Goal: Task Accomplishment & Management: Use online tool/utility

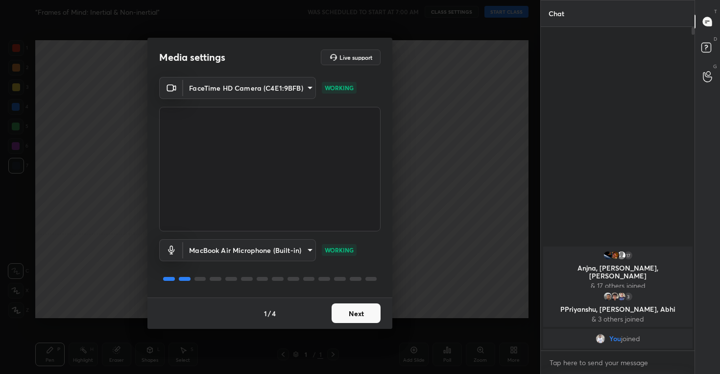
click at [348, 308] on button "Next" at bounding box center [356, 313] width 49 height 20
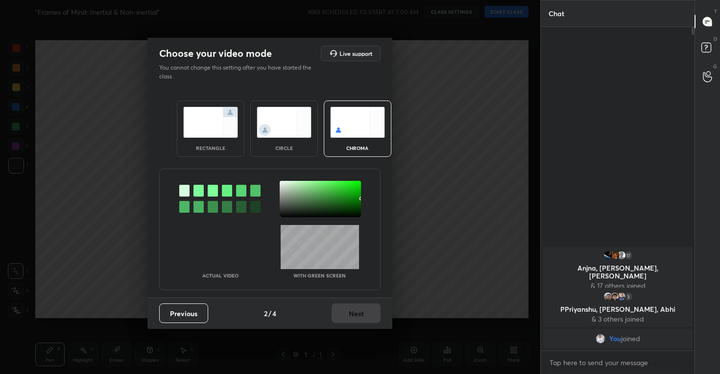
click at [279, 121] on img at bounding box center [284, 122] width 55 height 31
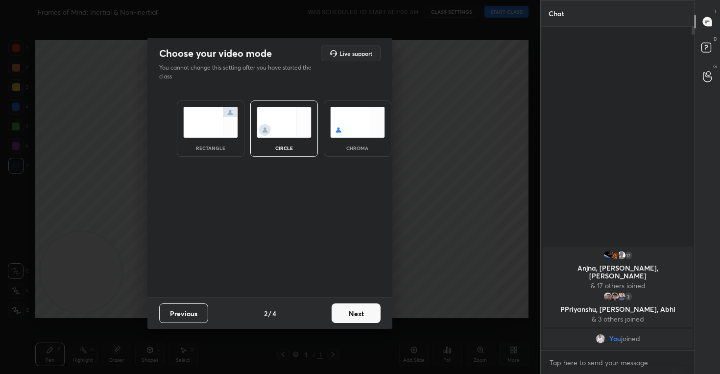
click at [352, 309] on button "Next" at bounding box center [356, 313] width 49 height 20
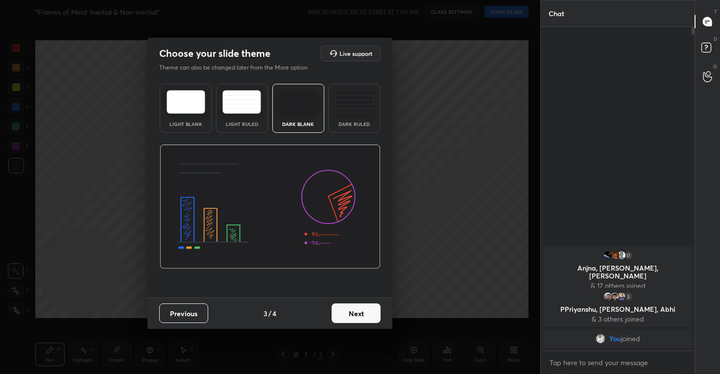
click at [352, 309] on button "Next" at bounding box center [356, 313] width 49 height 20
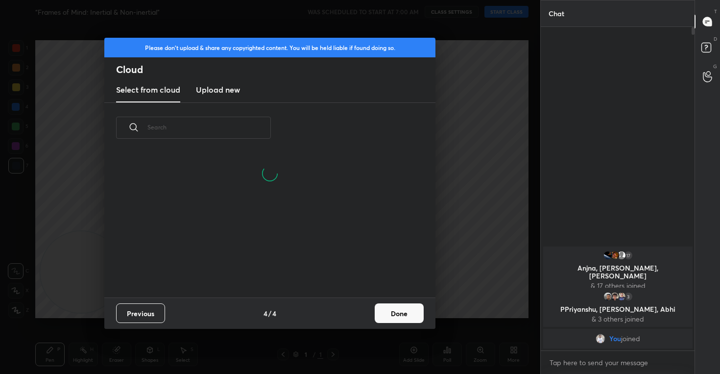
click at [225, 91] on h3 "Upload new" at bounding box center [218, 90] width 44 height 12
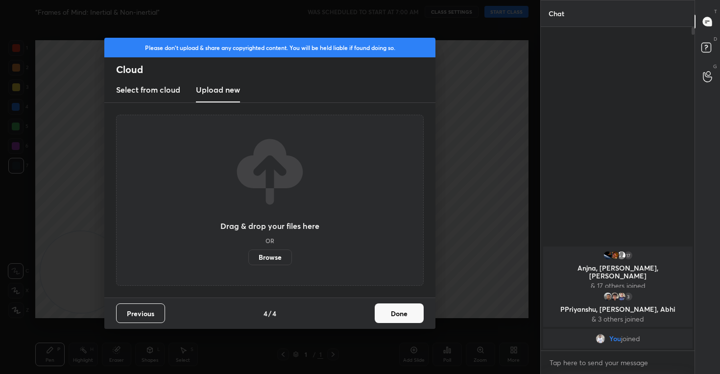
click at [267, 257] on label "Browse" at bounding box center [270, 257] width 44 height 16
click at [248, 257] on input "Browse" at bounding box center [248, 257] width 0 height 16
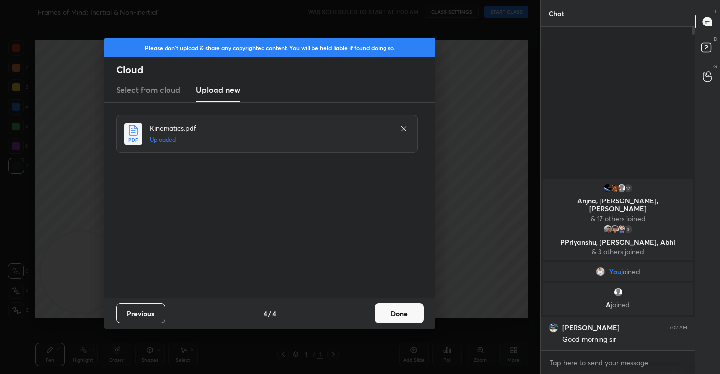
click at [400, 310] on button "Done" at bounding box center [399, 313] width 49 height 20
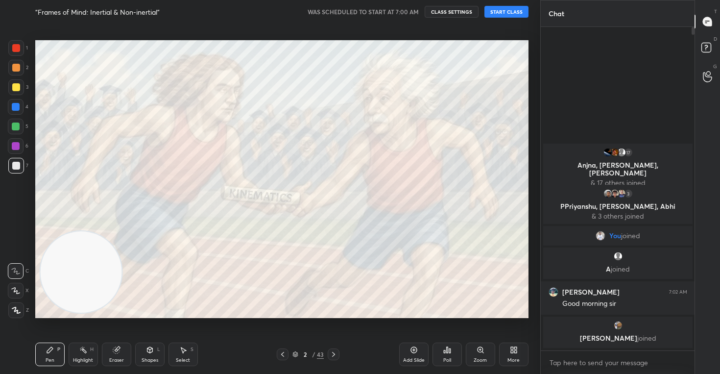
click at [501, 10] on button "START CLASS" at bounding box center [506, 12] width 44 height 12
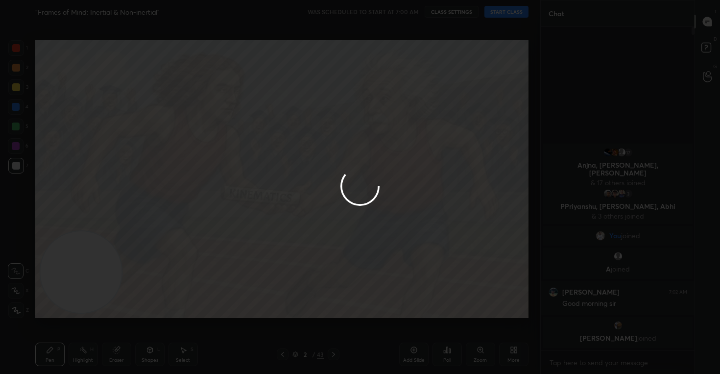
type textarea "x"
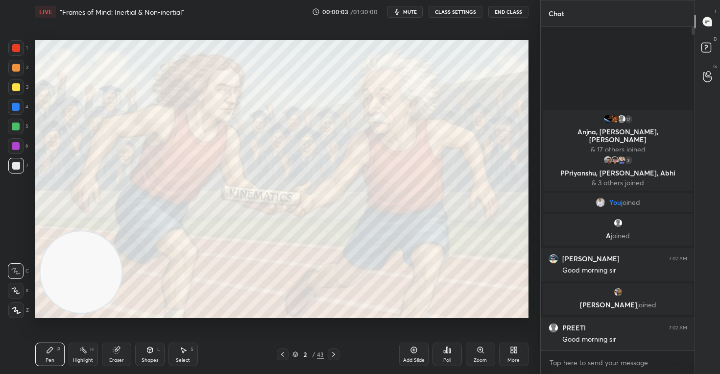
click at [445, 12] on button "CLASS SETTINGS" at bounding box center [456, 12] width 54 height 12
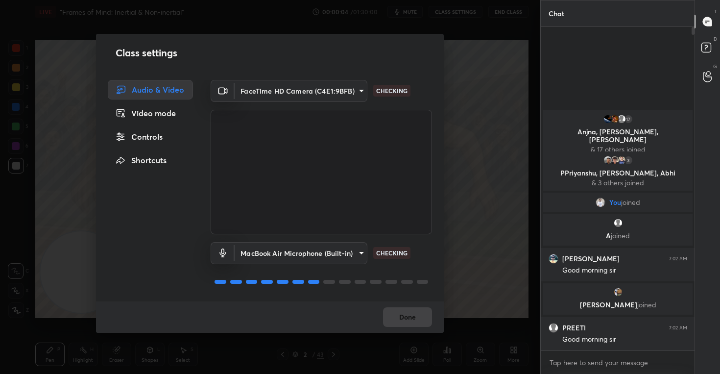
click at [143, 136] on div "Controls" at bounding box center [150, 137] width 85 height 20
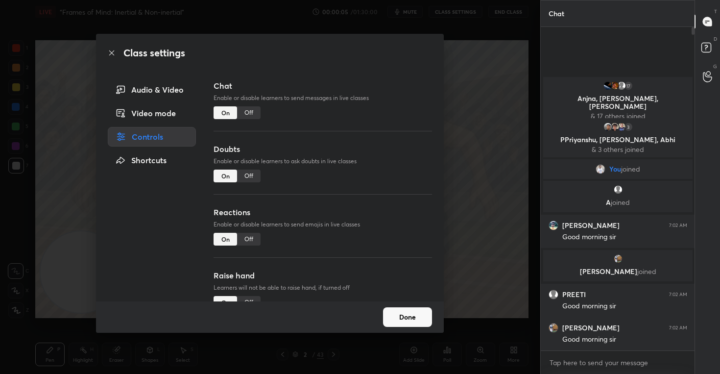
click at [247, 241] on div "Off" at bounding box center [249, 239] width 24 height 13
click at [415, 317] on button "Done" at bounding box center [407, 317] width 49 height 20
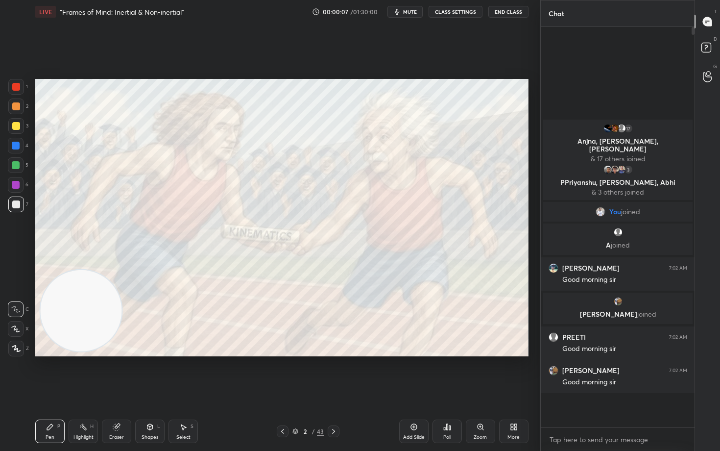
scroll to position [315, 151]
type textarea "x"
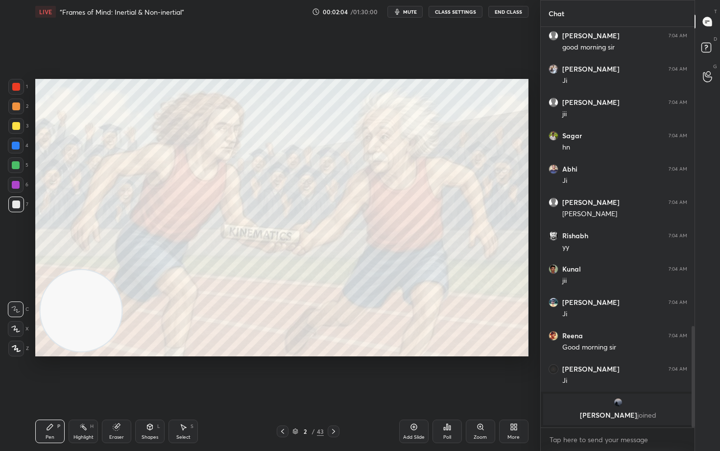
scroll to position [1106, 0]
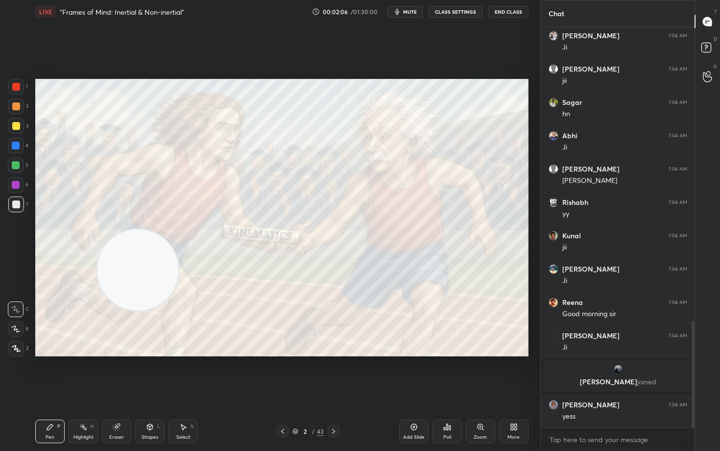
drag, startPoint x: 75, startPoint y: 322, endPoint x: 349, endPoint y: 177, distance: 309.8
click at [178, 229] on video at bounding box center [137, 269] width 81 height 81
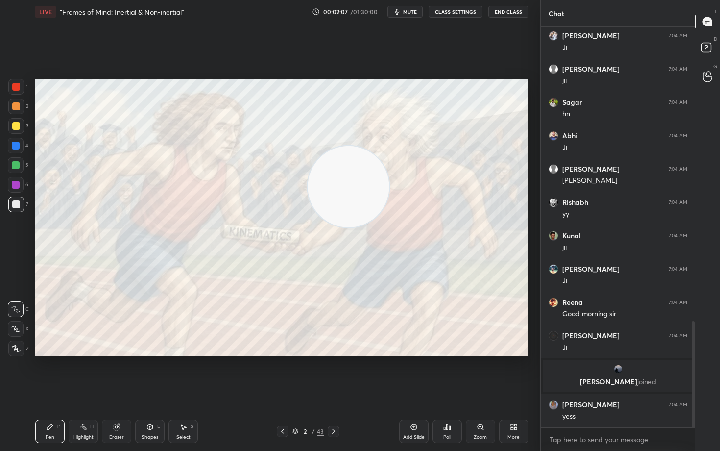
drag, startPoint x: 341, startPoint y: 196, endPoint x: 476, endPoint y: 107, distance: 161.8
click at [389, 146] on video at bounding box center [348, 186] width 81 height 81
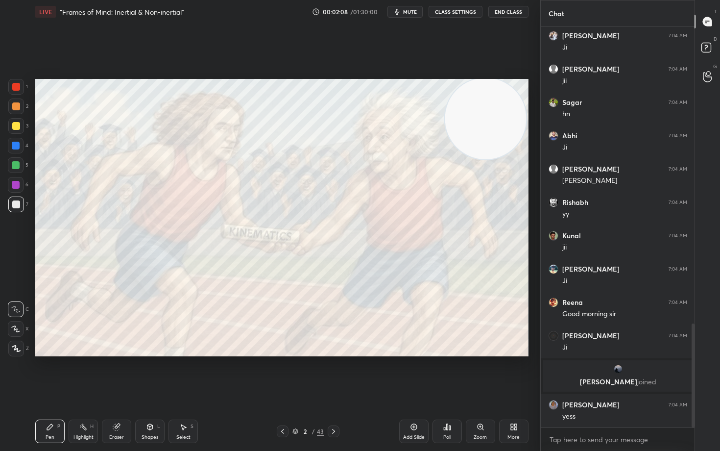
scroll to position [1139, 0]
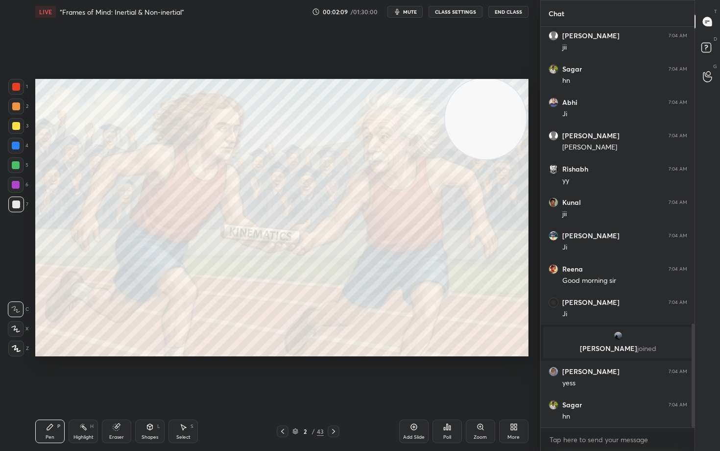
click at [13, 329] on icon at bounding box center [15, 328] width 9 height 7
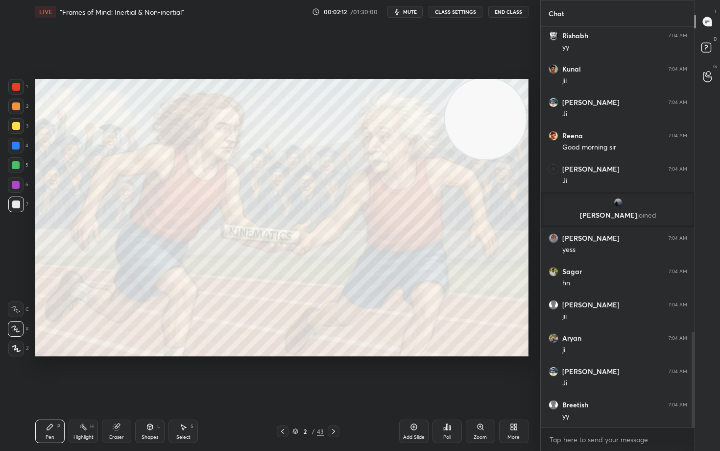
scroll to position [1306, 0]
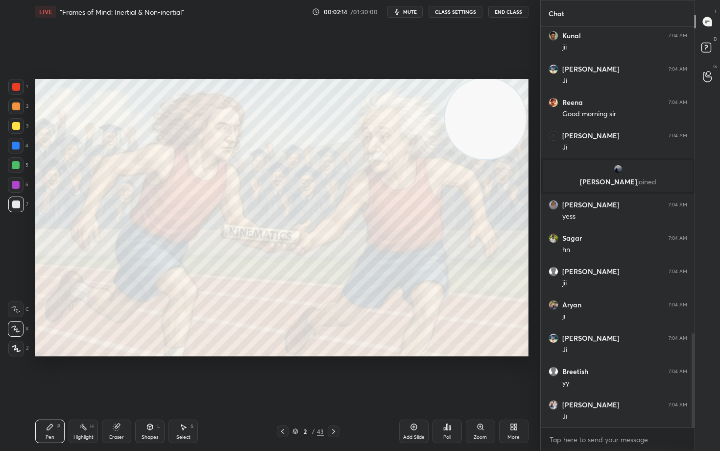
click at [292, 373] on icon at bounding box center [295, 431] width 6 height 6
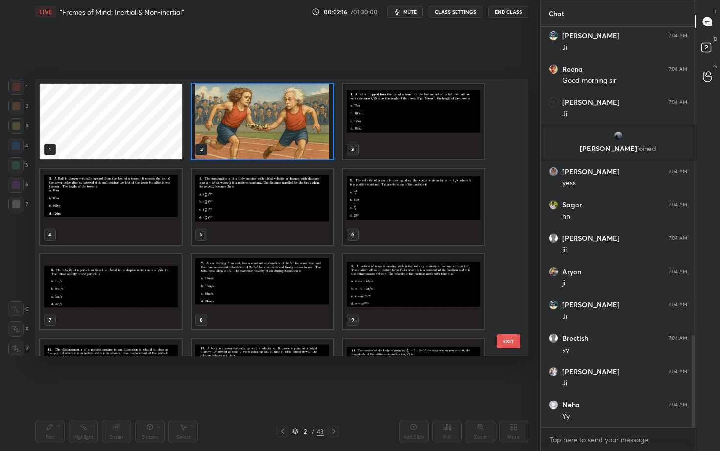
scroll to position [1375, 0]
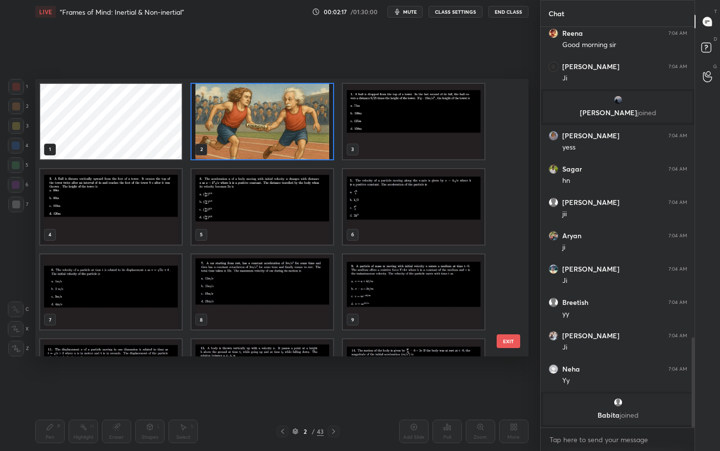
click at [413, 121] on img "grid" at bounding box center [414, 121] width 142 height 75
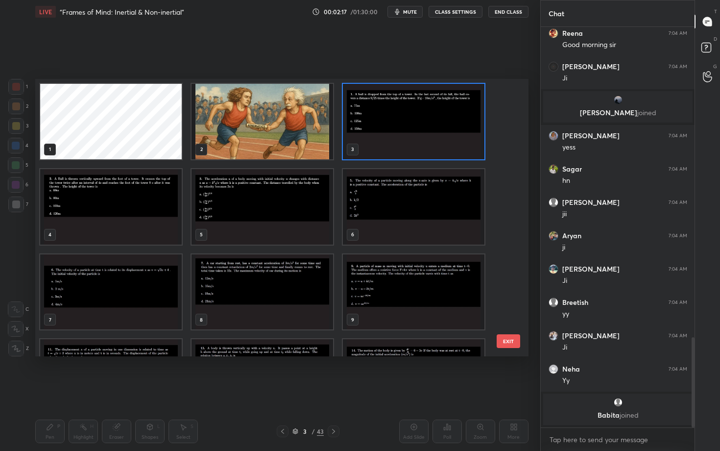
click at [413, 121] on img "grid" at bounding box center [414, 121] width 142 height 75
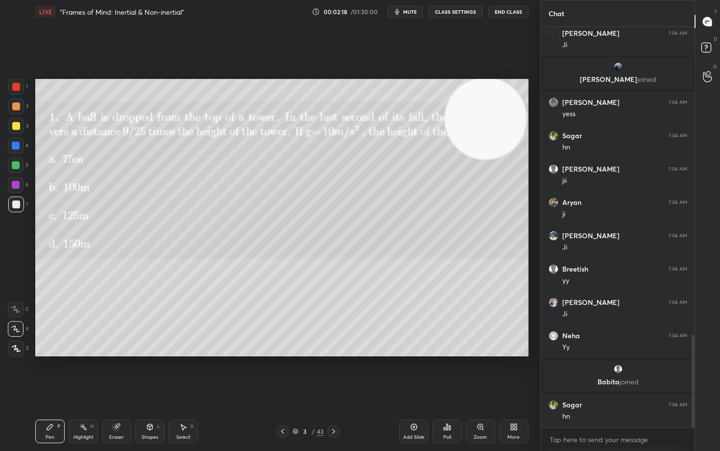
scroll to position [1321, 0]
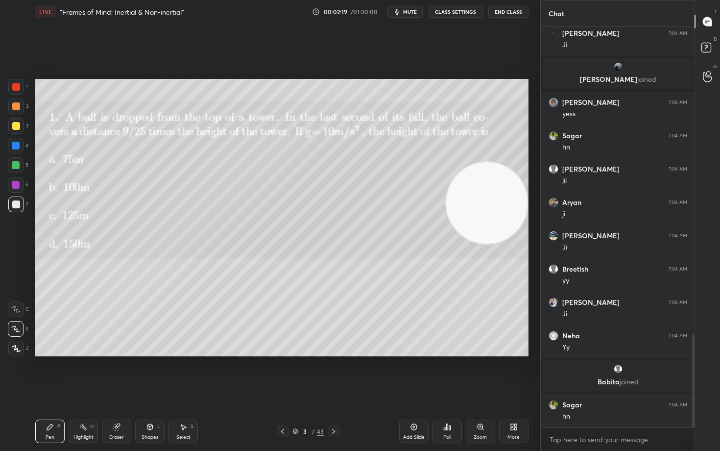
drag, startPoint x: 494, startPoint y: 125, endPoint x: 502, endPoint y: 208, distance: 83.6
click at [502, 209] on video at bounding box center [486, 202] width 81 height 81
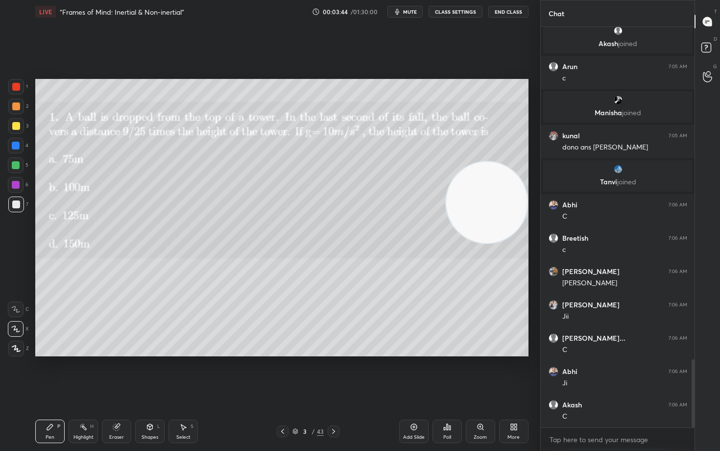
scroll to position [1984, 0]
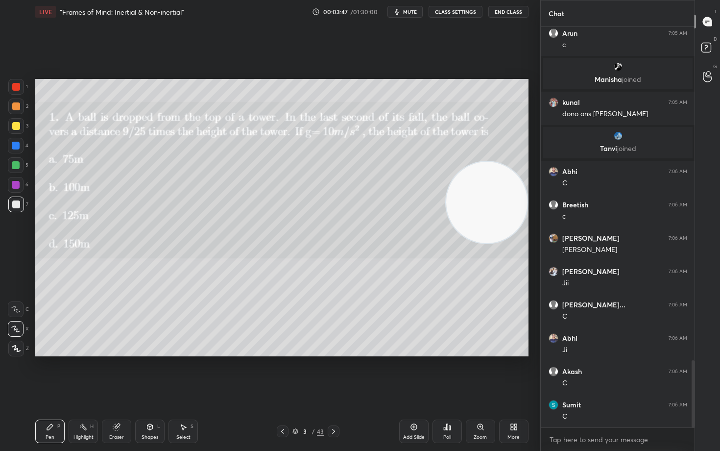
click at [18, 125] on div at bounding box center [16, 126] width 8 height 8
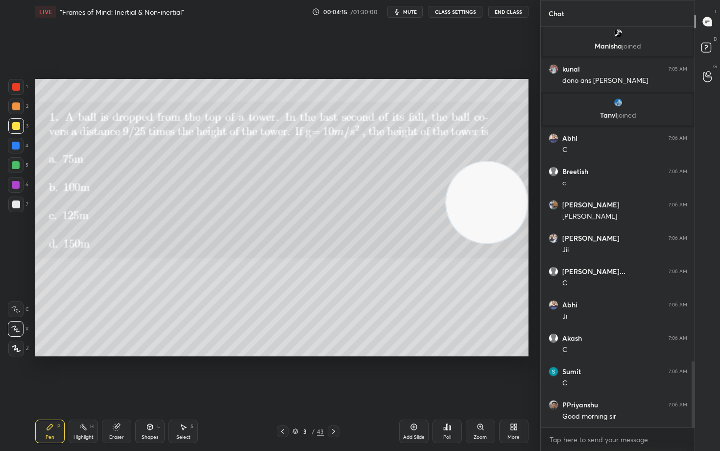
scroll to position [2051, 0]
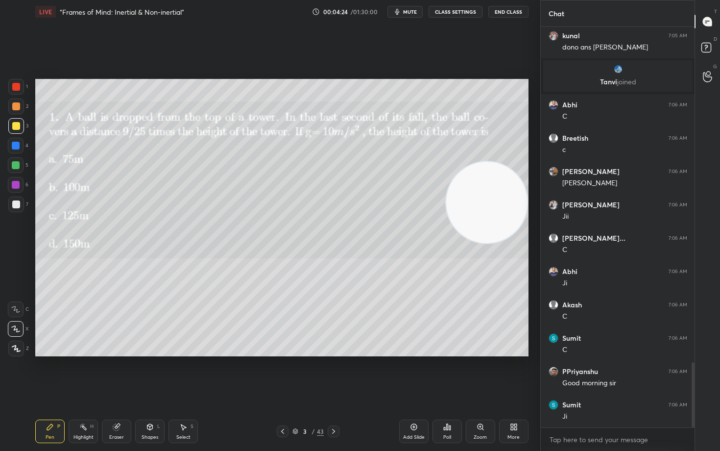
drag, startPoint x: 490, startPoint y: 196, endPoint x: 501, endPoint y: 231, distance: 36.4
click at [501, 230] on video at bounding box center [486, 202] width 81 height 81
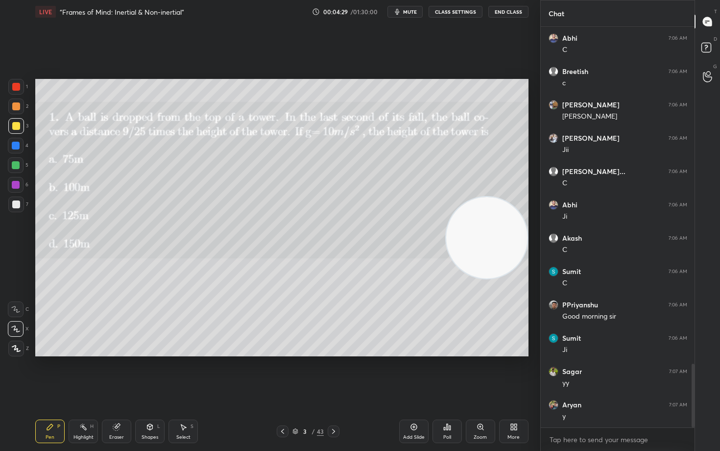
scroll to position [2151, 0]
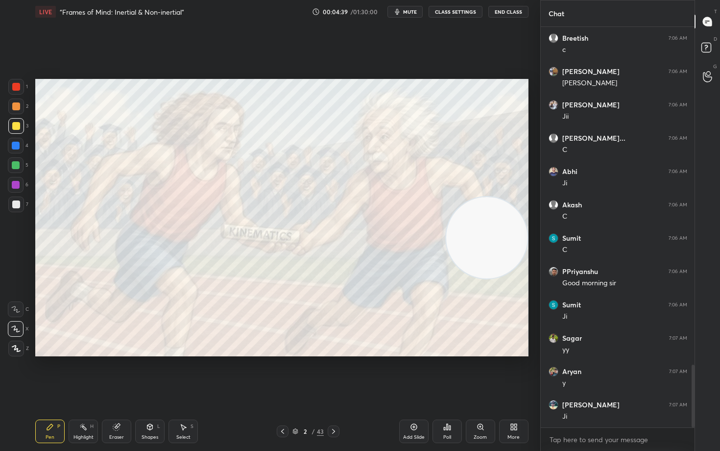
click at [414, 373] on icon at bounding box center [414, 427] width 8 height 8
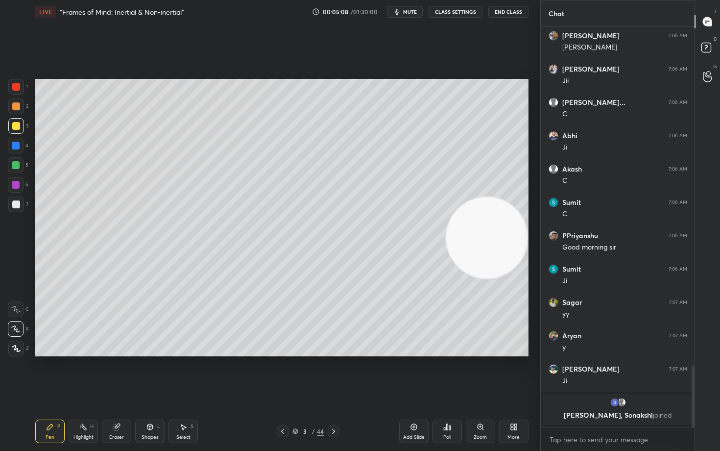
scroll to position [2083, 0]
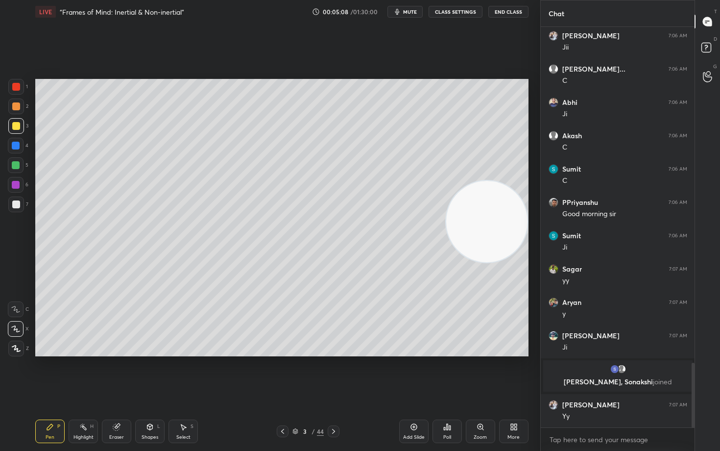
drag, startPoint x: 494, startPoint y: 239, endPoint x: 492, endPoint y: 128, distance: 110.2
click at [502, 181] on video at bounding box center [486, 221] width 81 height 81
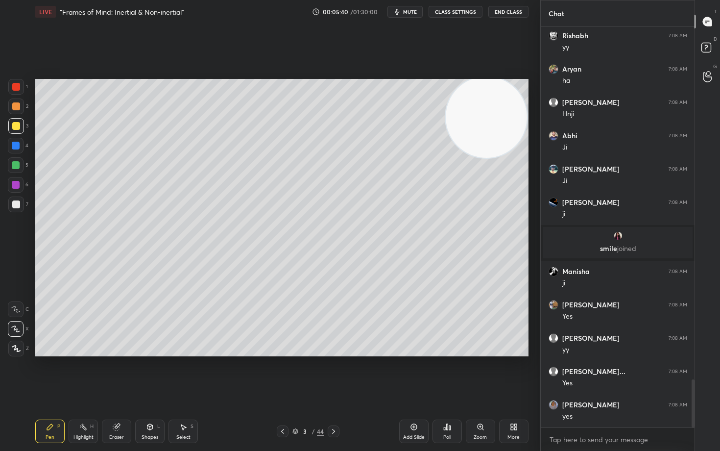
scroll to position [2938, 0]
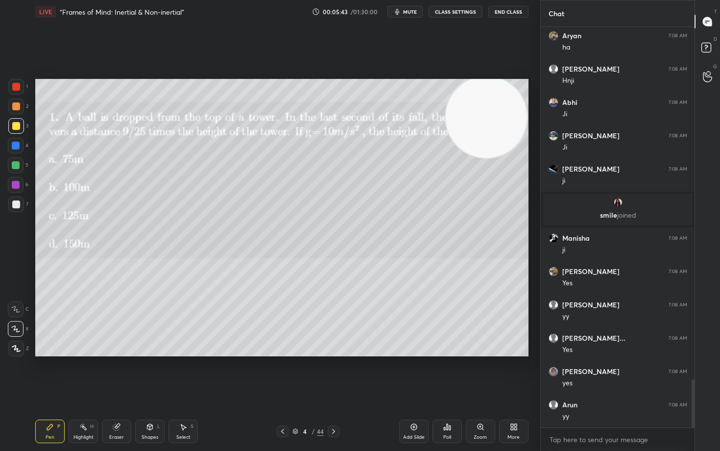
click at [119, 373] on div "Eraser" at bounding box center [116, 431] width 29 height 24
click at [15, 349] on span "Erase all" at bounding box center [15, 348] width 15 height 7
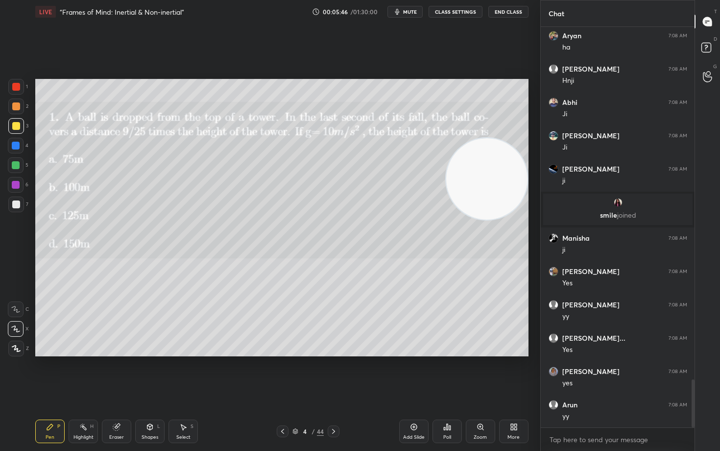
drag, startPoint x: 505, startPoint y: 142, endPoint x: 517, endPoint y: 216, distance: 75.8
click at [518, 215] on video at bounding box center [486, 178] width 81 height 81
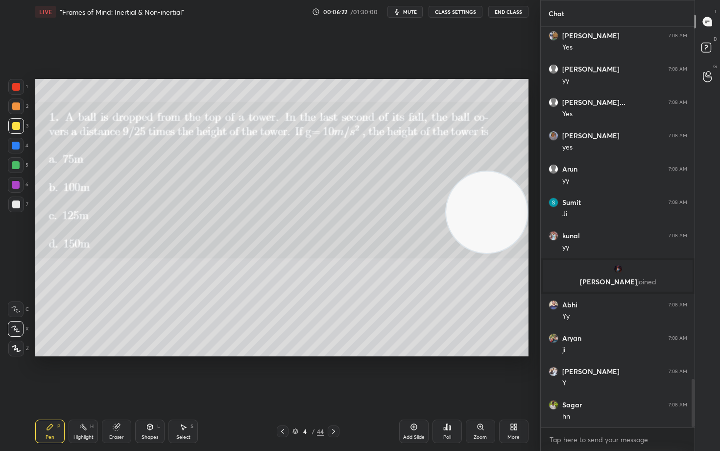
scroll to position [2948, 0]
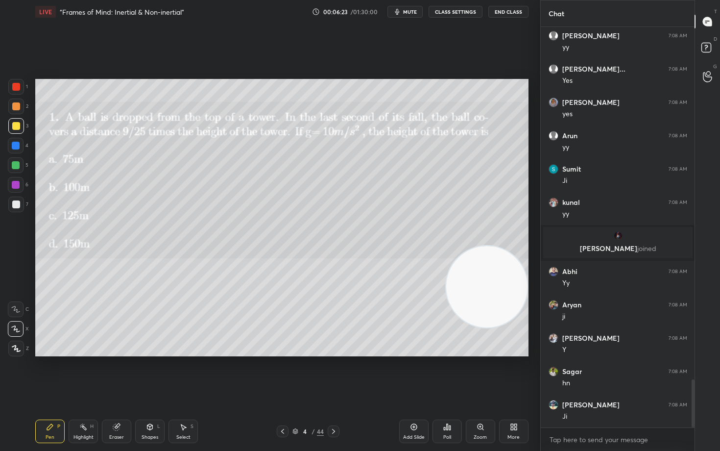
drag, startPoint x: 488, startPoint y: 221, endPoint x: 486, endPoint y: 296, distance: 75.0
click at [486, 295] on video at bounding box center [486, 286] width 81 height 81
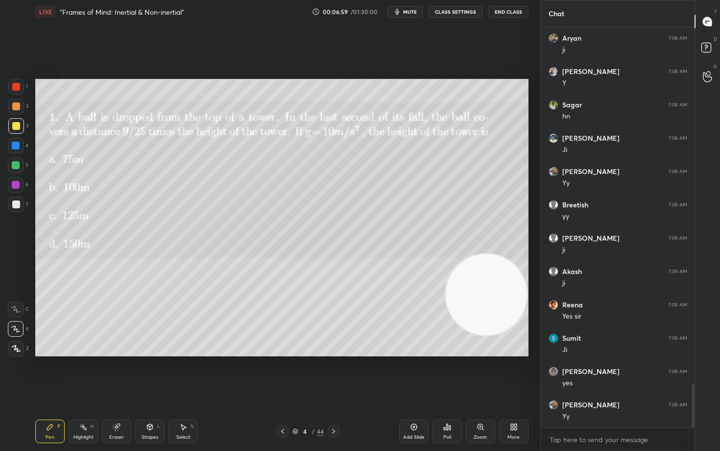
scroll to position [3248, 0]
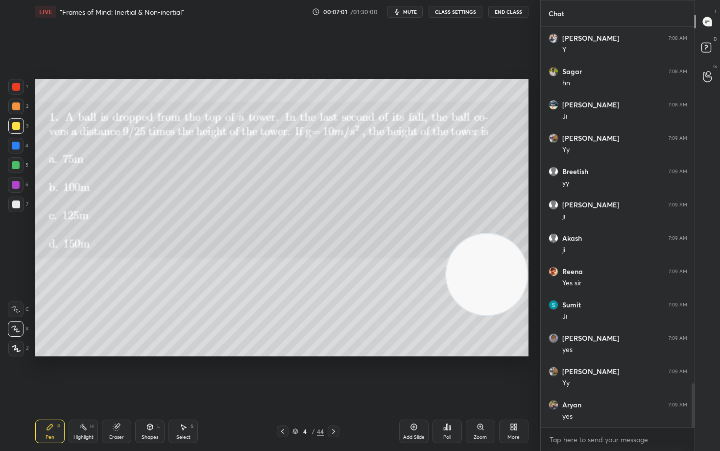
drag, startPoint x: 499, startPoint y: 298, endPoint x: 499, endPoint y: 158, distance: 140.1
click at [507, 234] on video at bounding box center [486, 274] width 81 height 81
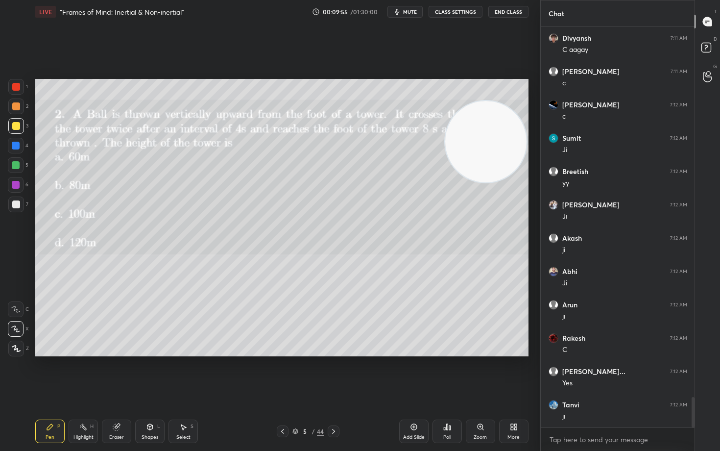
scroll to position [4905, 0]
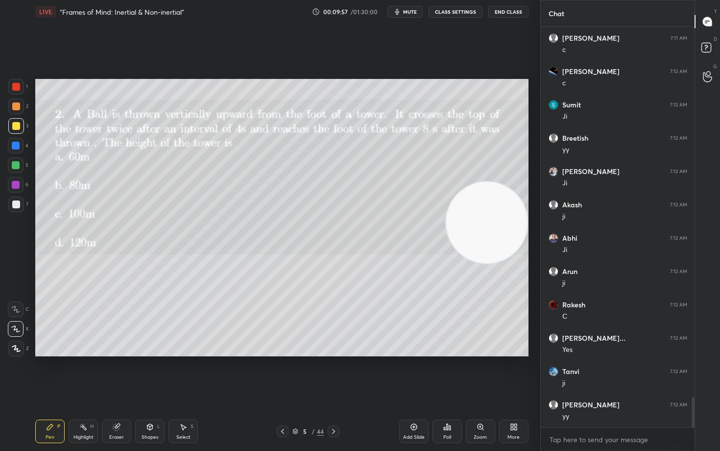
drag, startPoint x: 488, startPoint y: 155, endPoint x: 507, endPoint y: 260, distance: 107.0
click at [507, 260] on video at bounding box center [486, 222] width 81 height 81
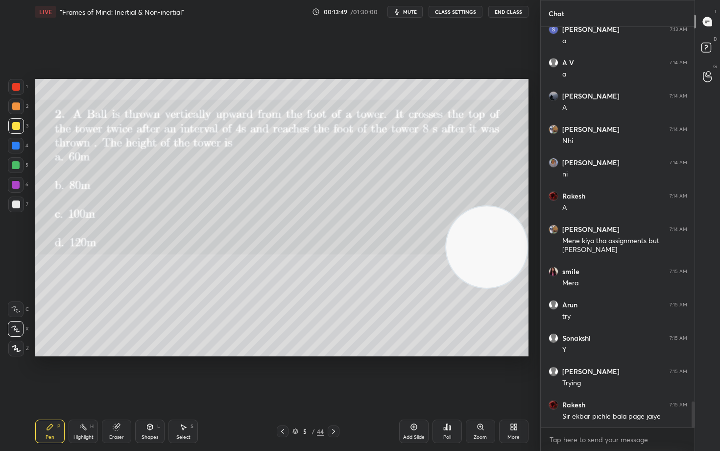
scroll to position [5822, 0]
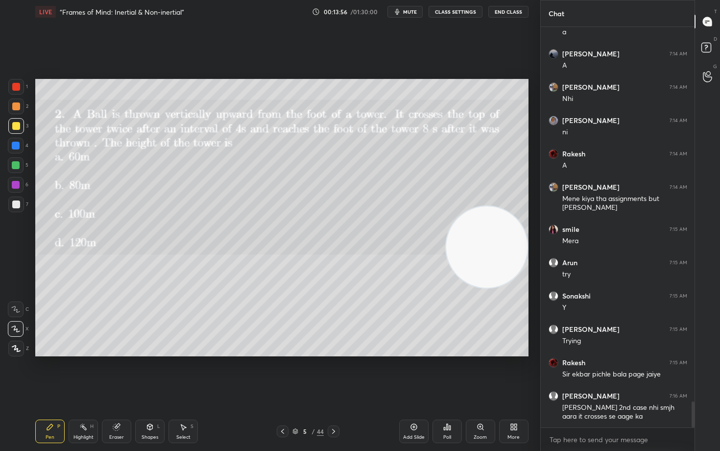
click at [15, 205] on div at bounding box center [16, 204] width 8 height 8
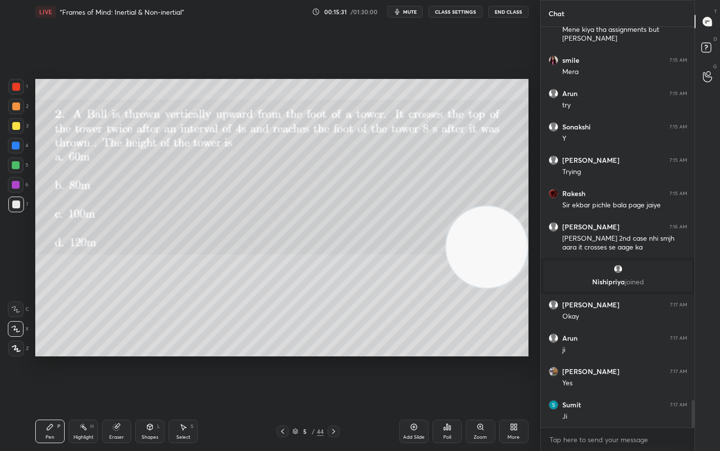
scroll to position [5499, 0]
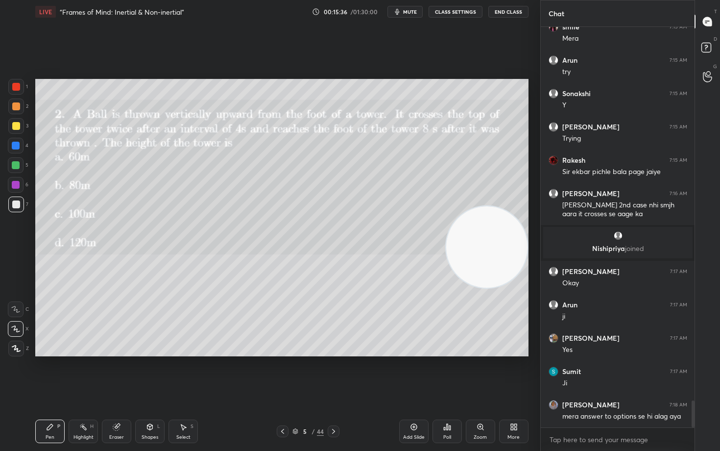
click at [116, 373] on icon at bounding box center [116, 427] width 6 height 6
drag, startPoint x: 14, startPoint y: 279, endPoint x: 21, endPoint y: 277, distance: 6.8
click at [13, 279] on icon at bounding box center [16, 277] width 9 height 9
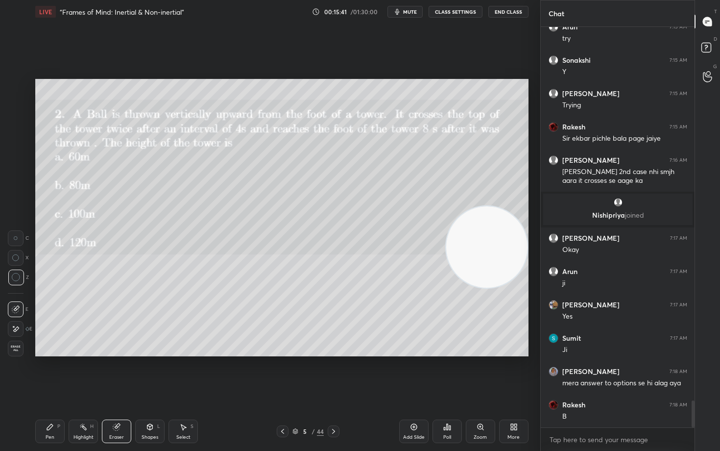
drag, startPoint x: 49, startPoint y: 433, endPoint x: 45, endPoint y: 428, distance: 7.0
click at [48, 373] on div "Pen P" at bounding box center [49, 431] width 29 height 24
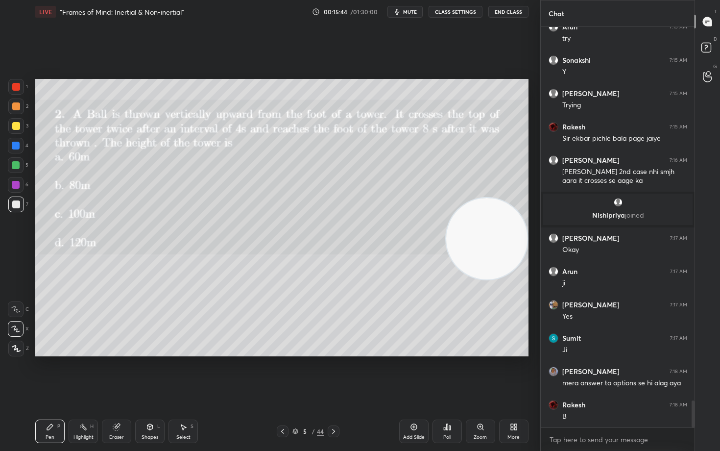
drag, startPoint x: 504, startPoint y: 262, endPoint x: 517, endPoint y: 123, distance: 139.1
click at [525, 198] on video at bounding box center [486, 238] width 81 height 81
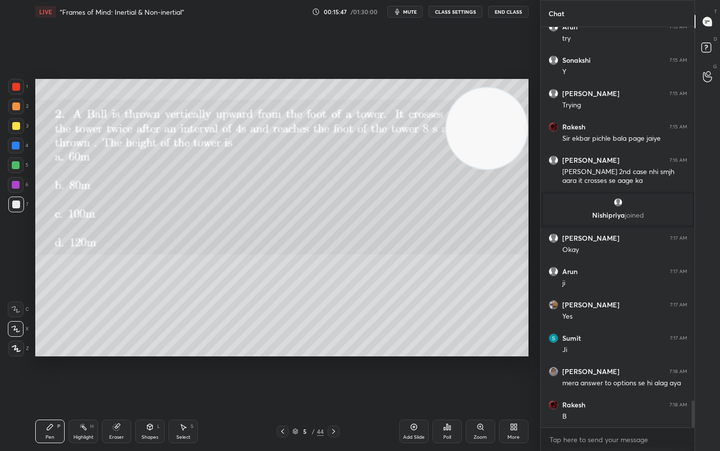
drag, startPoint x: 495, startPoint y: 130, endPoint x: 488, endPoint y: 191, distance: 61.5
click at [501, 169] on video at bounding box center [486, 128] width 81 height 81
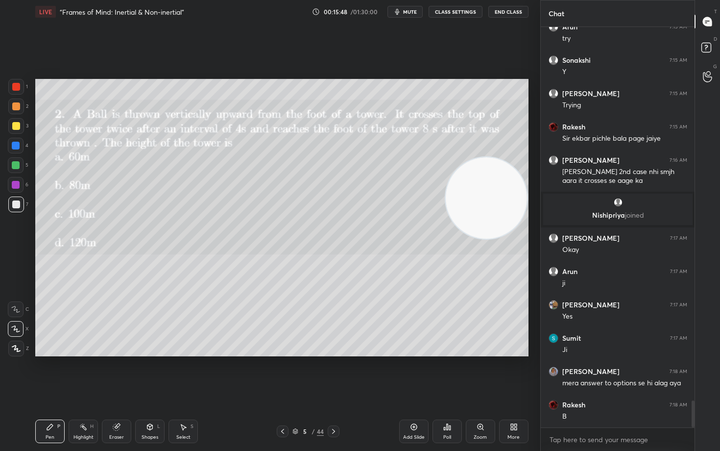
drag, startPoint x: 481, startPoint y: 210, endPoint x: 467, endPoint y: 119, distance: 91.1
click at [490, 157] on video at bounding box center [486, 197] width 81 height 81
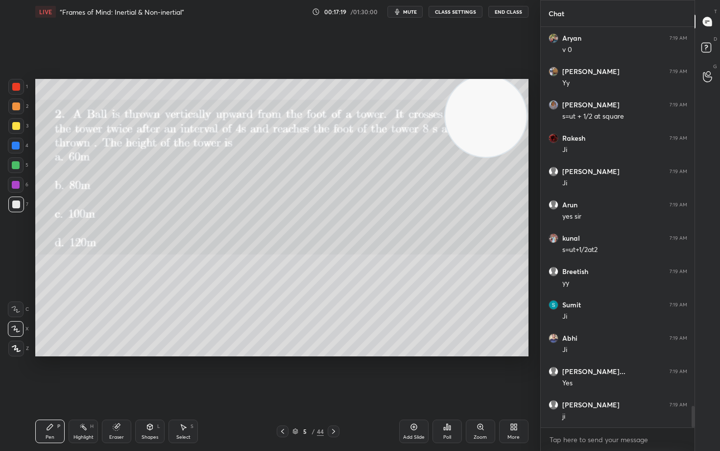
scroll to position [7140, 0]
click at [16, 127] on div at bounding box center [16, 126] width 8 height 8
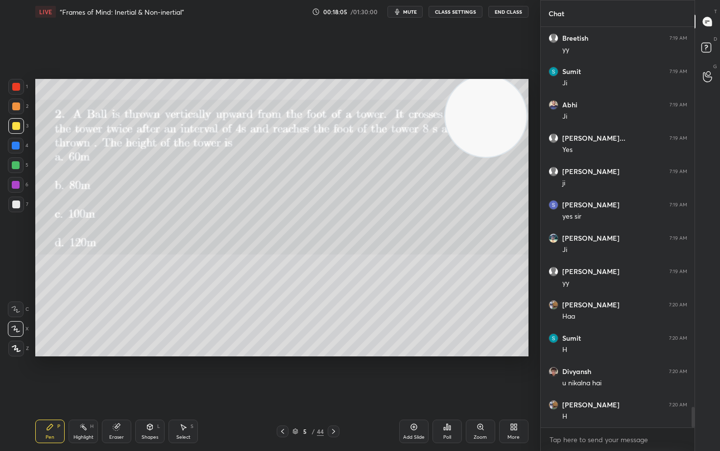
scroll to position [7340, 0]
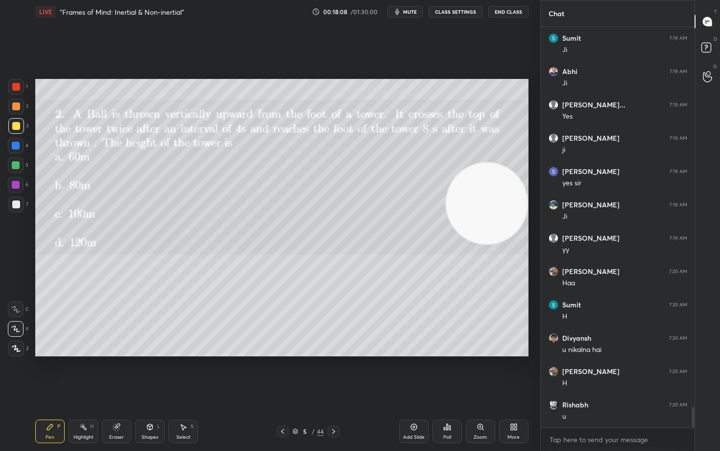
drag, startPoint x: 482, startPoint y: 121, endPoint x: 488, endPoint y: 211, distance: 90.3
click at [487, 210] on video at bounding box center [486, 203] width 81 height 81
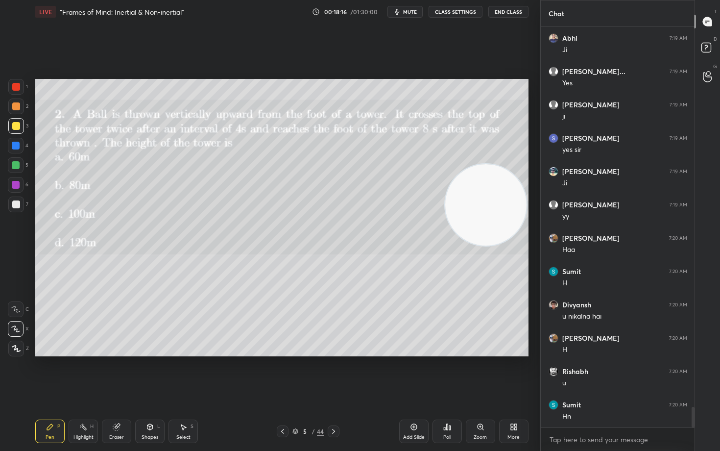
drag, startPoint x: 489, startPoint y: 222, endPoint x: 507, endPoint y: 107, distance: 117.0
click at [509, 164] on video at bounding box center [485, 204] width 81 height 81
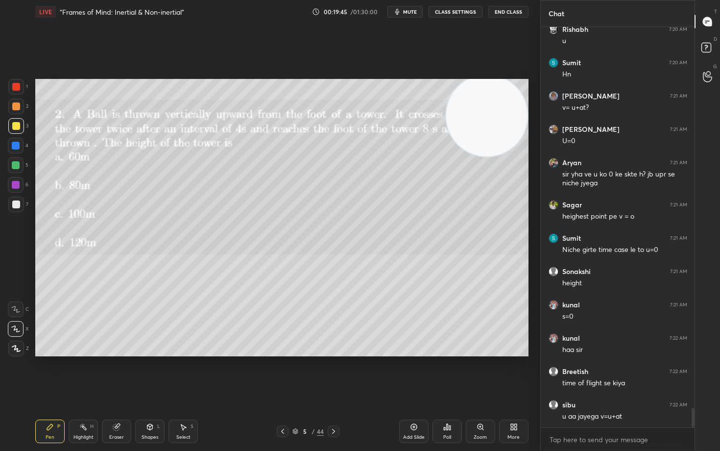
scroll to position [7749, 0]
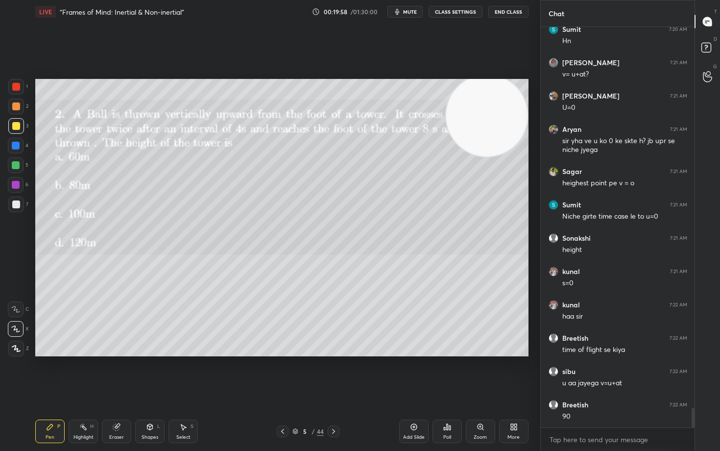
drag, startPoint x: 409, startPoint y: 427, endPoint x: 387, endPoint y: 402, distance: 33.6
click at [408, 373] on div "Add Slide" at bounding box center [413, 431] width 29 height 24
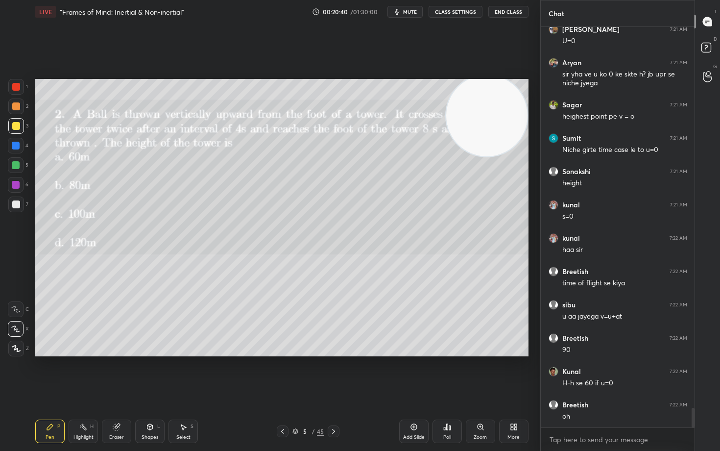
scroll to position [7849, 0]
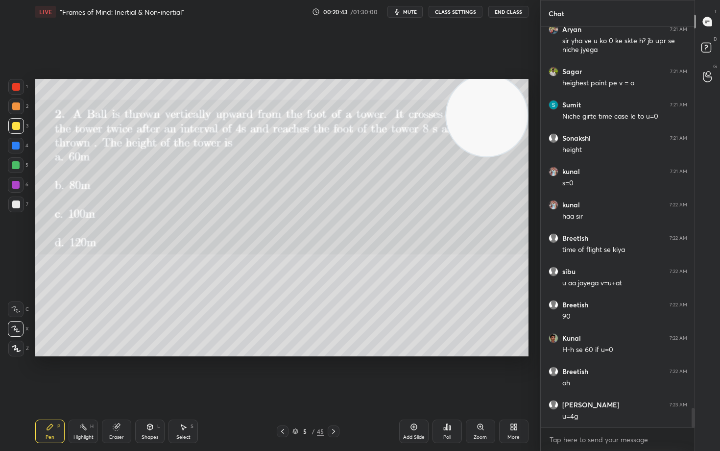
click at [116, 373] on icon at bounding box center [116, 427] width 6 height 6
drag, startPoint x: 49, startPoint y: 434, endPoint x: 51, endPoint y: 423, distance: 11.5
click at [48, 373] on div "Pen" at bounding box center [50, 436] width 9 height 5
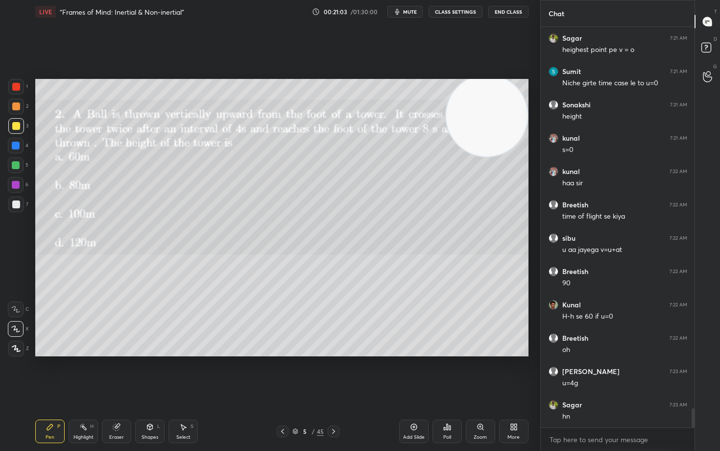
click at [118, 373] on icon at bounding box center [117, 425] width 5 height 5
drag, startPoint x: 50, startPoint y: 428, endPoint x: 90, endPoint y: 393, distance: 52.8
click at [49, 373] on icon at bounding box center [50, 427] width 8 height 8
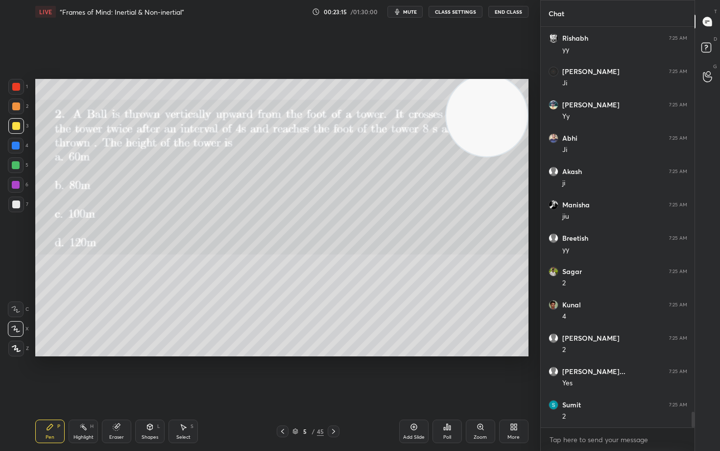
scroll to position [9747, 0]
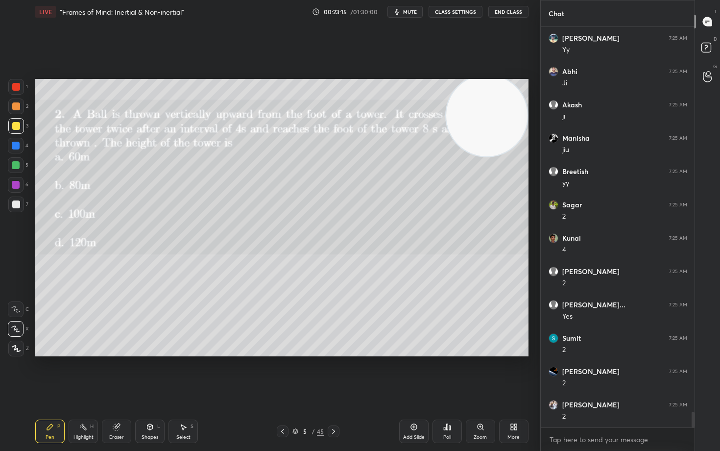
click at [413, 373] on icon at bounding box center [414, 427] width 8 height 8
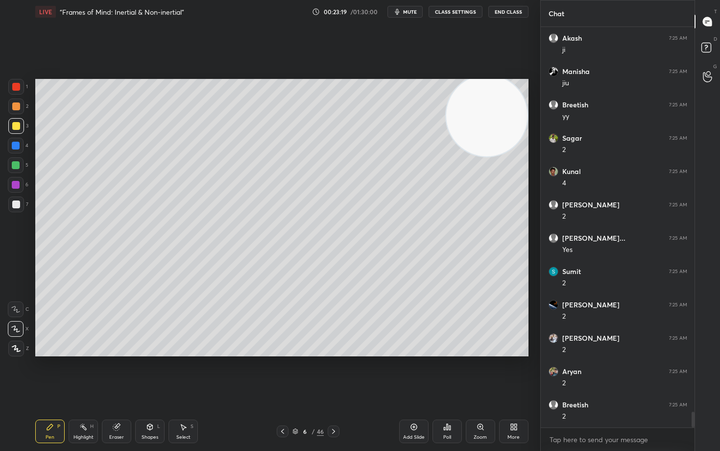
scroll to position [9847, 0]
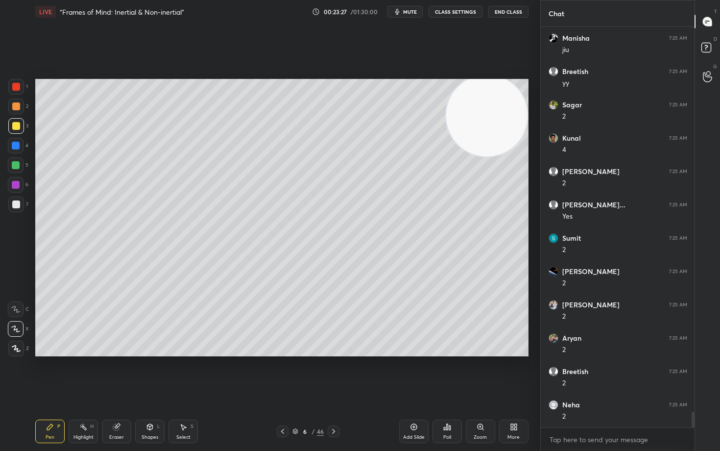
click at [18, 207] on div at bounding box center [16, 204] width 8 height 8
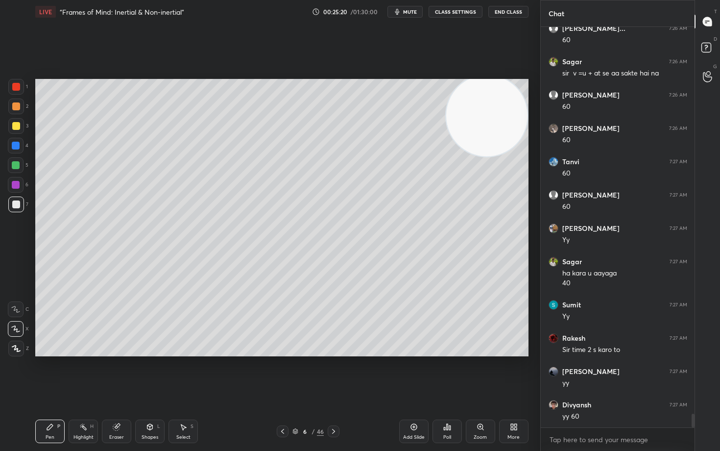
scroll to position [11222, 0]
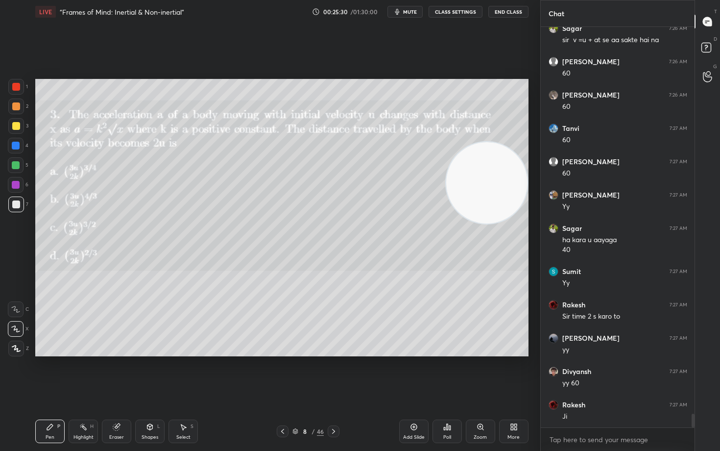
drag, startPoint x: 476, startPoint y: 126, endPoint x: 477, endPoint y: 193, distance: 66.6
click at [477, 193] on video at bounding box center [486, 182] width 81 height 81
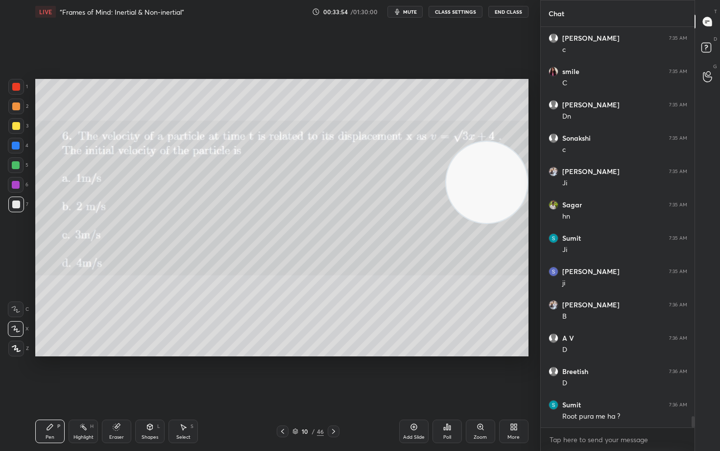
scroll to position [14005, 0]
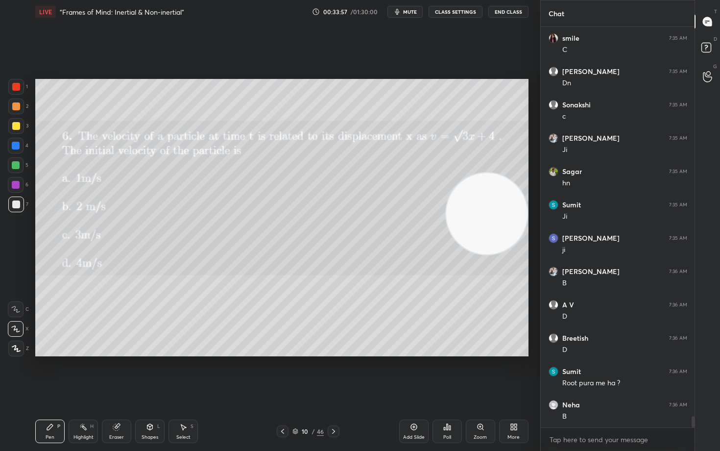
drag, startPoint x: 498, startPoint y: 219, endPoint x: 501, endPoint y: 259, distance: 39.8
click at [508, 254] on video at bounding box center [486, 213] width 81 height 81
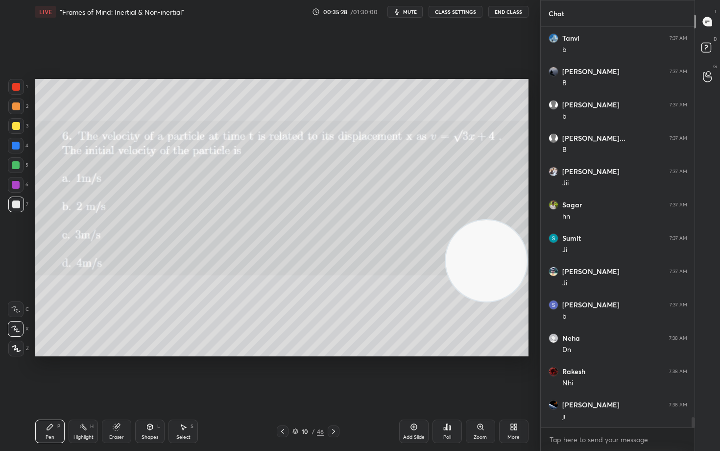
scroll to position [14880, 0]
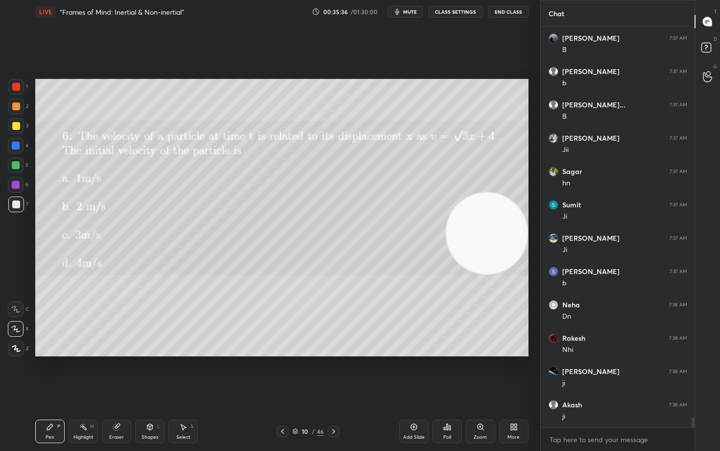
drag, startPoint x: 497, startPoint y: 253, endPoint x: 494, endPoint y: 155, distance: 98.0
click at [498, 192] on video at bounding box center [486, 232] width 81 height 81
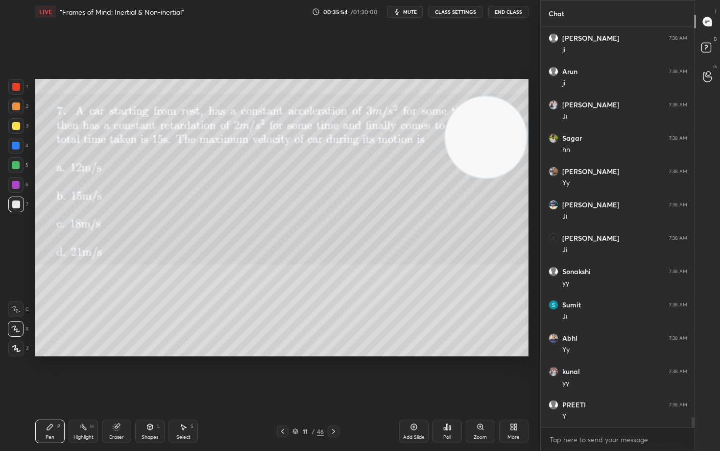
scroll to position [15313, 0]
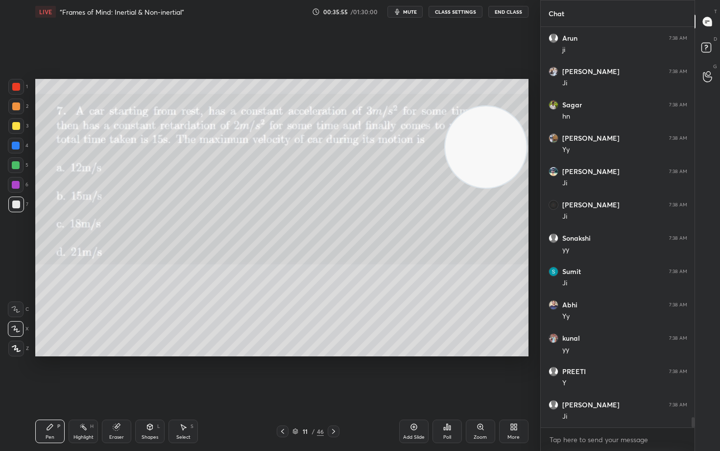
drag, startPoint x: 499, startPoint y: 127, endPoint x: 513, endPoint y: 237, distance: 111.1
click at [513, 188] on video at bounding box center [485, 146] width 81 height 81
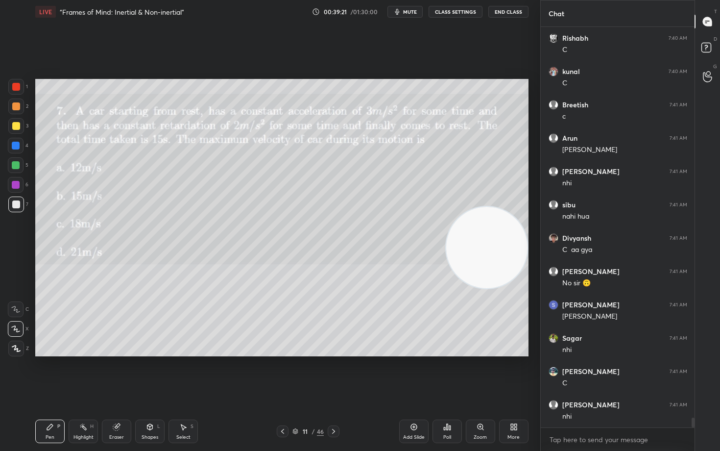
scroll to position [15921, 0]
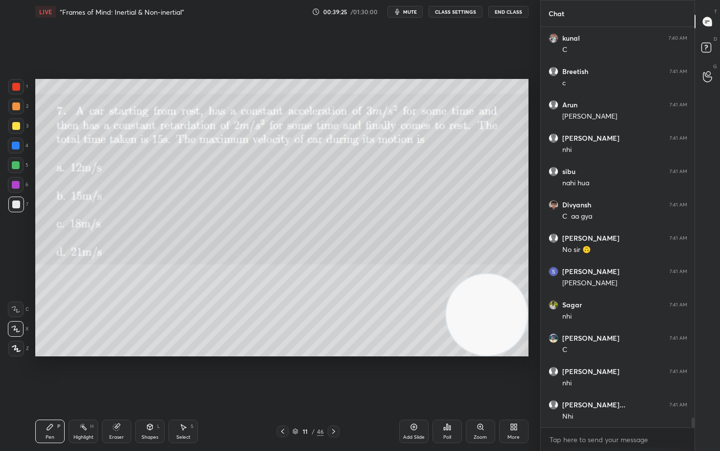
drag, startPoint x: 484, startPoint y: 243, endPoint x: 514, endPoint y: 321, distance: 83.2
click at [514, 321] on video at bounding box center [486, 314] width 81 height 81
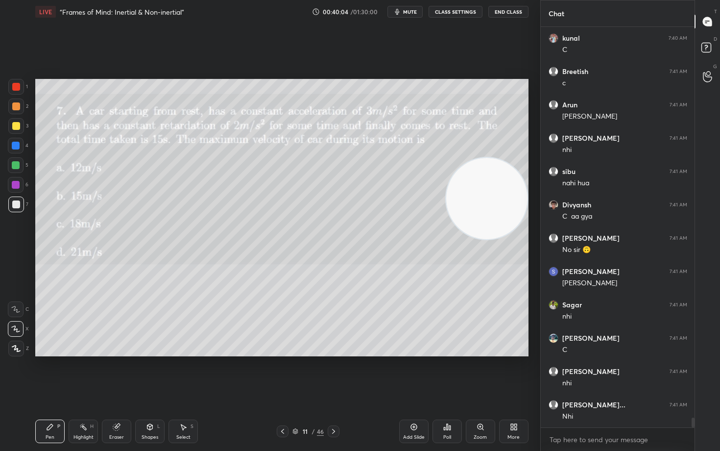
drag, startPoint x: 488, startPoint y: 342, endPoint x: 478, endPoint y: 145, distance: 197.1
click at [488, 165] on video at bounding box center [486, 198] width 81 height 81
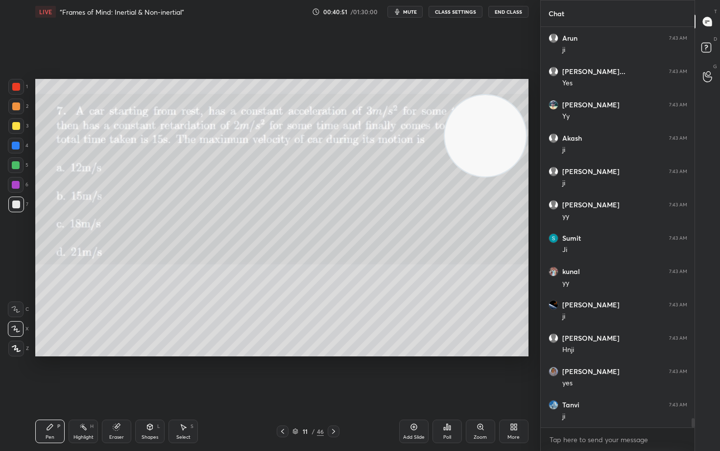
scroll to position [16721, 0]
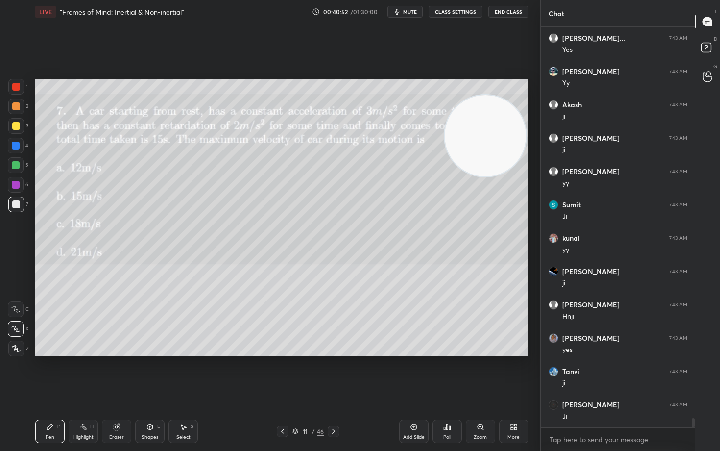
click at [17, 108] on div at bounding box center [16, 106] width 8 height 8
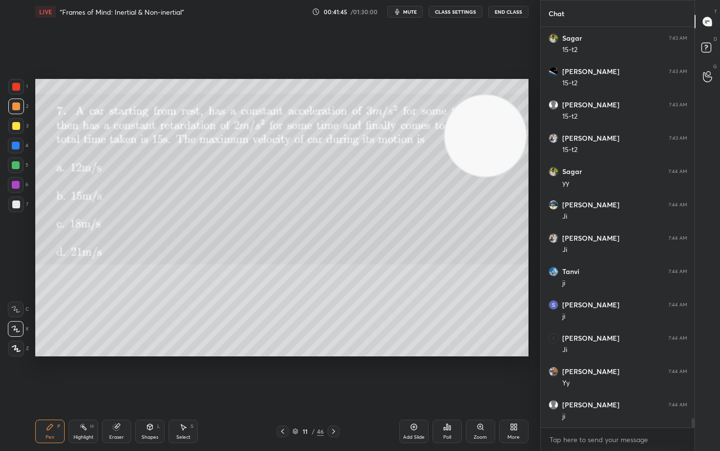
scroll to position [17187, 0]
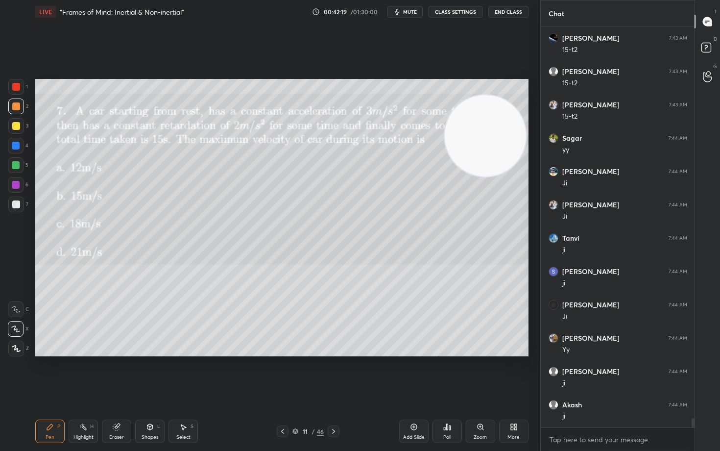
click at [119, 373] on icon at bounding box center [117, 427] width 8 height 8
click at [48, 373] on div "Pen P" at bounding box center [49, 431] width 29 height 24
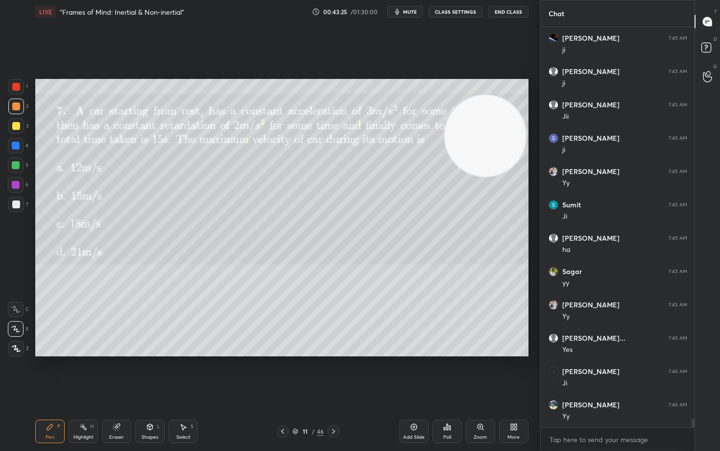
scroll to position [18019, 0]
click at [411, 373] on icon at bounding box center [414, 427] width 8 height 8
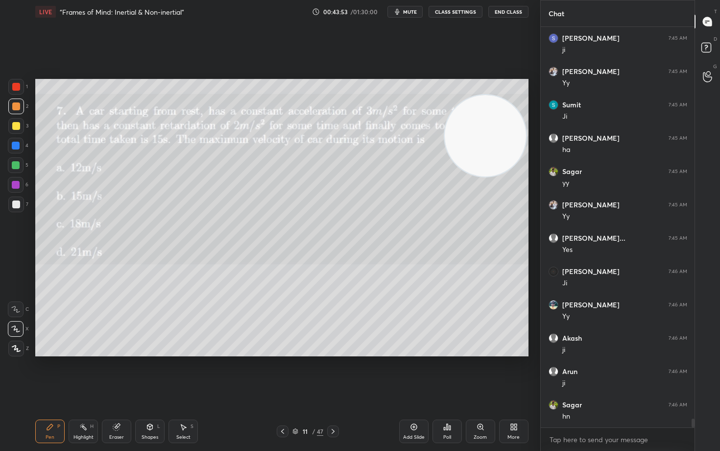
scroll to position [18086, 0]
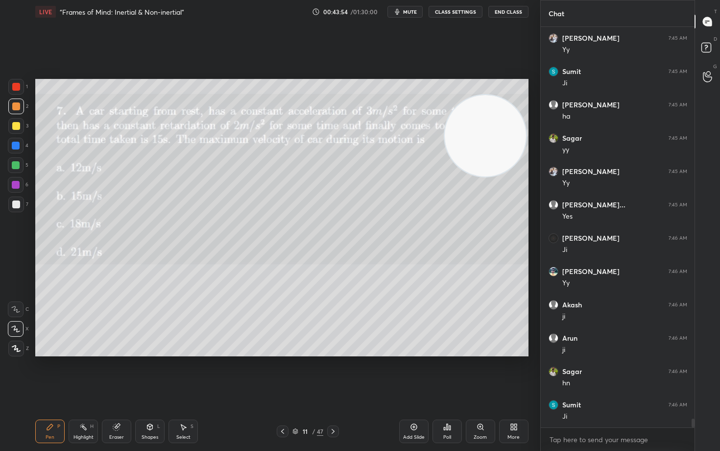
click at [528, 249] on div "Setting up your live class Poll for secs No correct answer Start poll" at bounding box center [281, 217] width 493 height 277
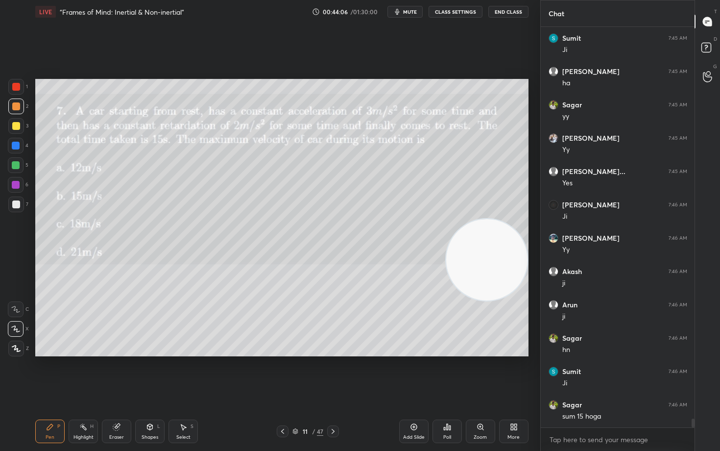
scroll to position [18153, 0]
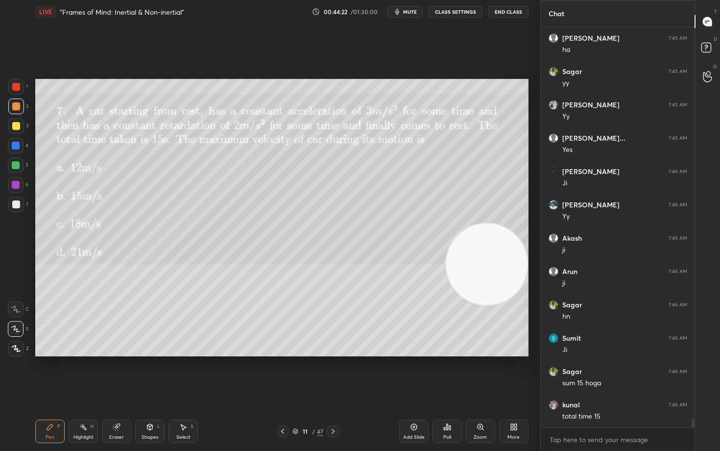
drag, startPoint x: 487, startPoint y: 263, endPoint x: 484, endPoint y: 319, distance: 55.9
click at [490, 305] on video at bounding box center [486, 263] width 81 height 81
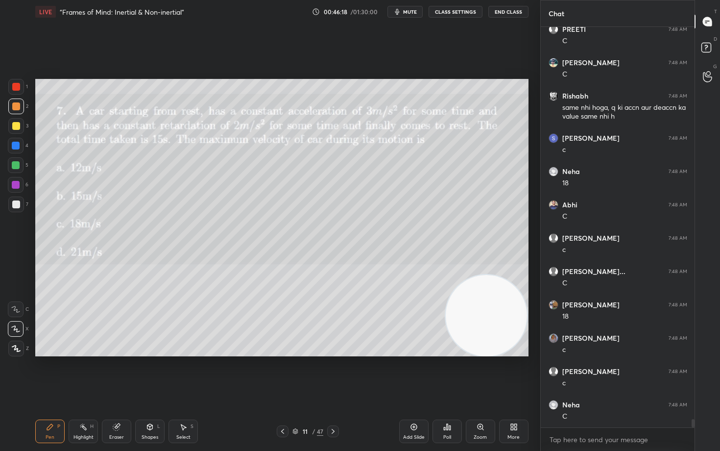
scroll to position [19204, 0]
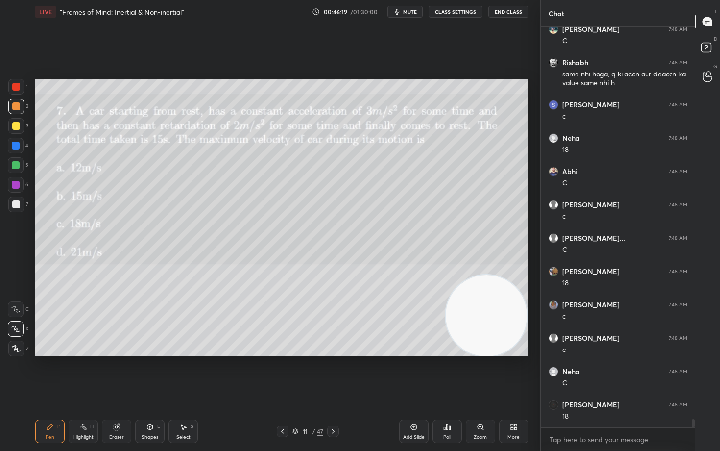
click at [411, 373] on icon at bounding box center [414, 427] width 8 height 8
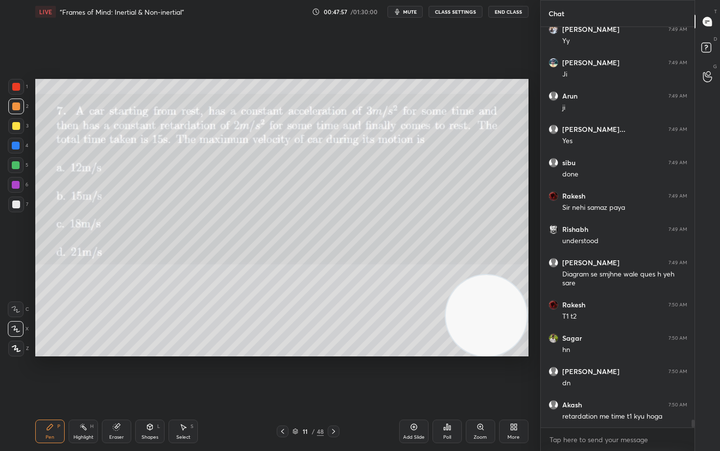
scroll to position [19845, 0]
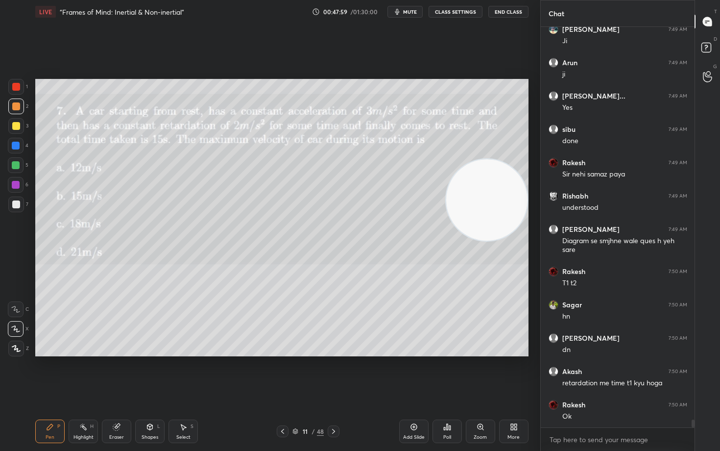
drag, startPoint x: 495, startPoint y: 332, endPoint x: 482, endPoint y: 148, distance: 184.1
click at [505, 161] on video at bounding box center [486, 199] width 81 height 81
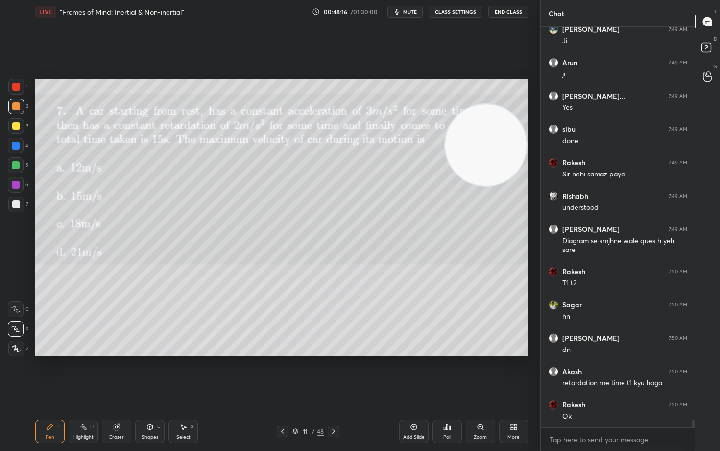
click at [411, 373] on icon at bounding box center [414, 427] width 8 height 8
click at [15, 204] on div at bounding box center [16, 204] width 8 height 8
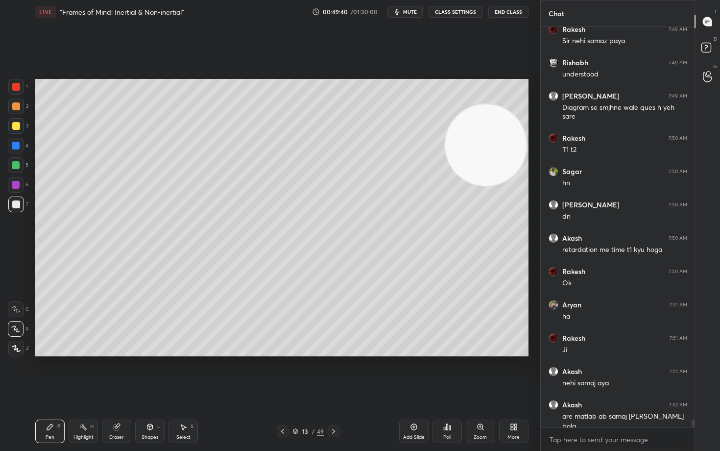
scroll to position [19988, 0]
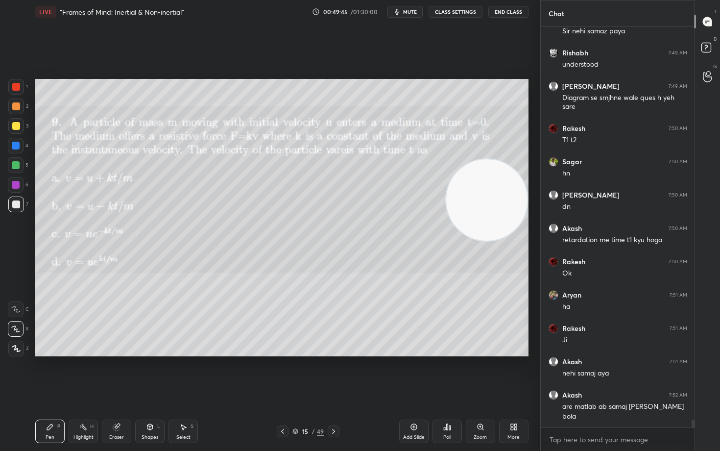
drag, startPoint x: 486, startPoint y: 139, endPoint x: 489, endPoint y: 202, distance: 62.8
click at [489, 202] on video at bounding box center [486, 199] width 81 height 81
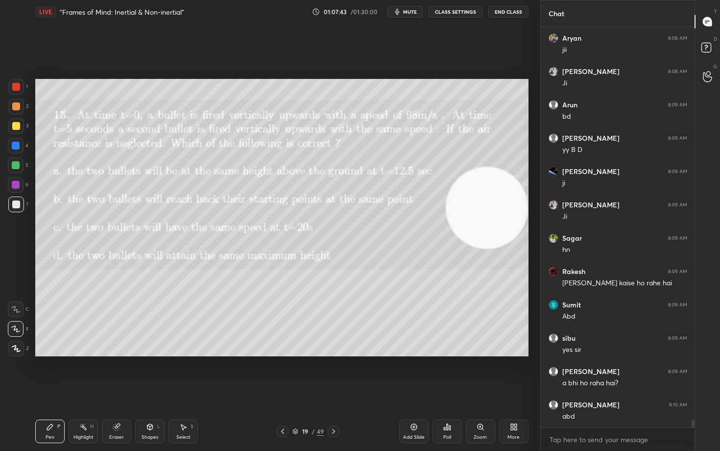
scroll to position [20060, 0]
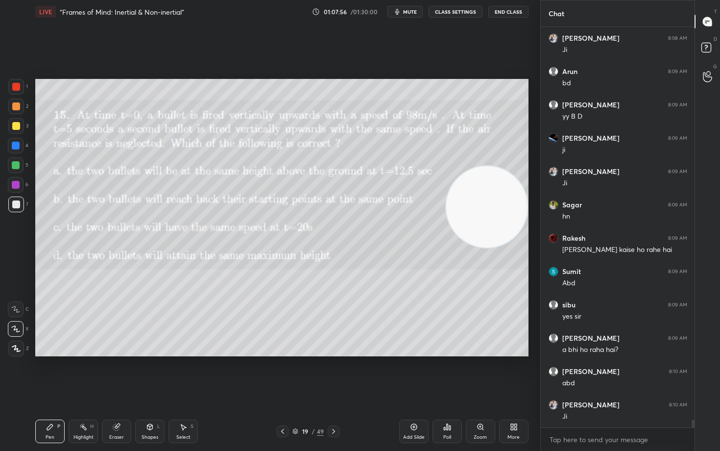
drag, startPoint x: 477, startPoint y: 220, endPoint x: 476, endPoint y: 198, distance: 21.6
click at [487, 200] on video at bounding box center [486, 206] width 81 height 81
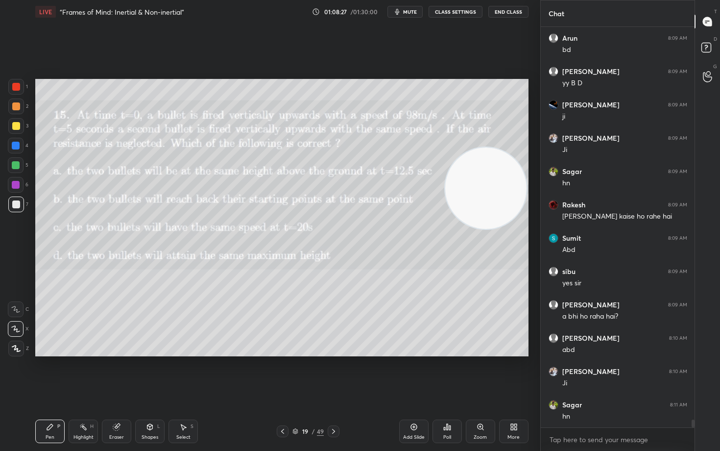
scroll to position [20126, 0]
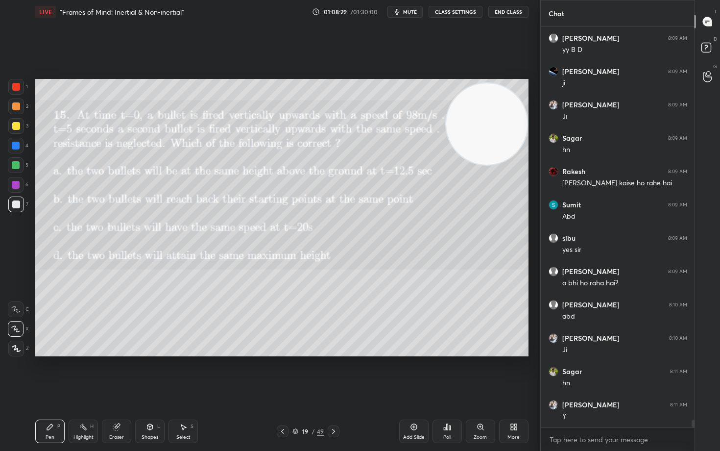
drag, startPoint x: 490, startPoint y: 206, endPoint x: 469, endPoint y: 143, distance: 65.7
click at [509, 141] on video at bounding box center [486, 123] width 81 height 81
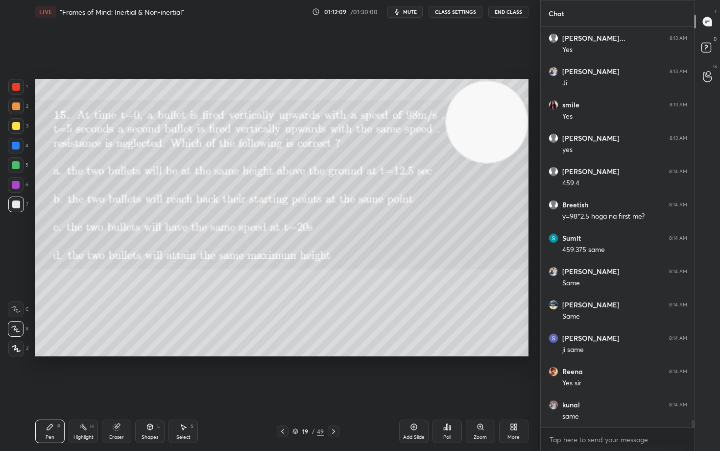
scroll to position [21644, 0]
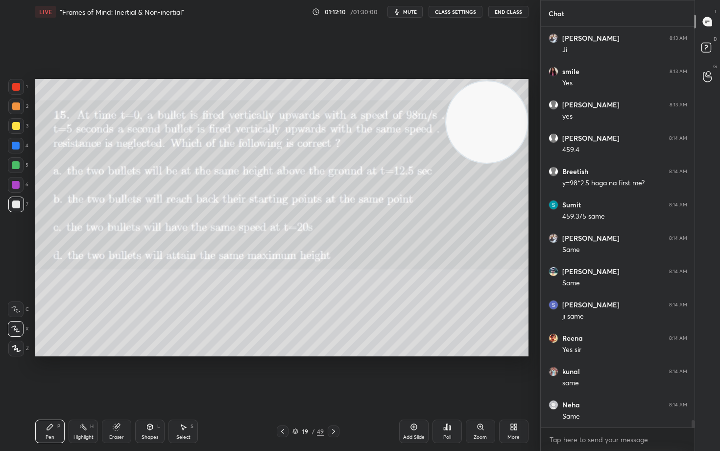
drag, startPoint x: 414, startPoint y: 429, endPoint x: 417, endPoint y: 420, distance: 9.3
click at [412, 373] on icon at bounding box center [414, 427] width 8 height 8
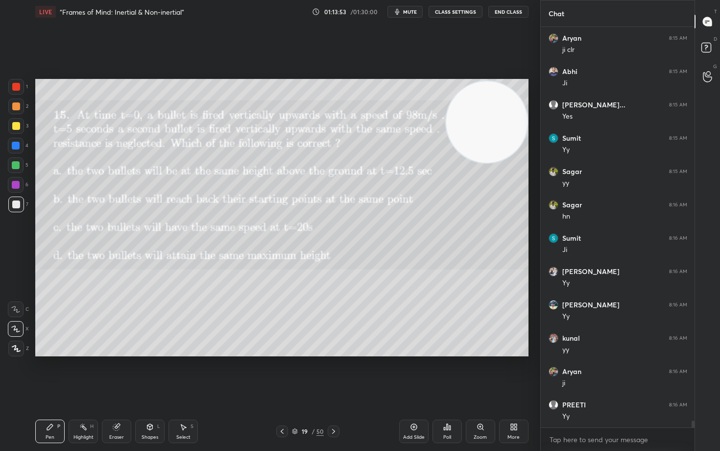
scroll to position [22609, 0]
drag, startPoint x: 409, startPoint y: 425, endPoint x: 405, endPoint y: 421, distance: 5.9
click at [408, 373] on div "Add Slide" at bounding box center [413, 431] width 29 height 24
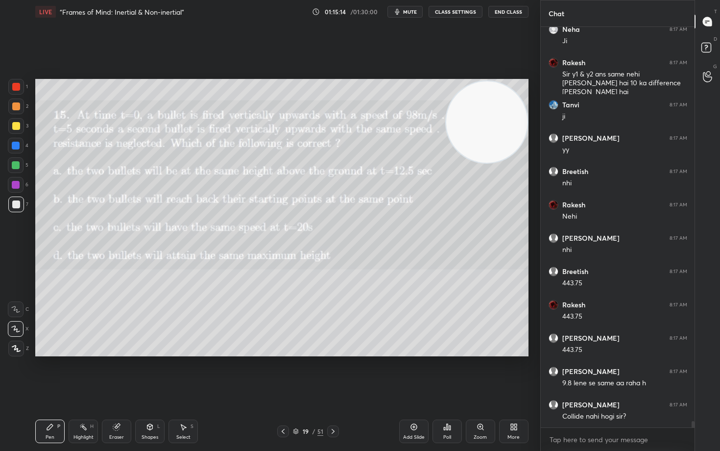
scroll to position [23984, 0]
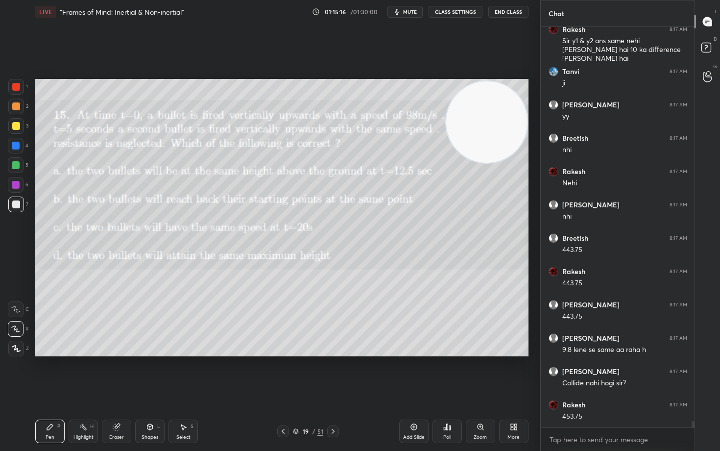
click at [110, 373] on div "Eraser" at bounding box center [116, 431] width 29 height 24
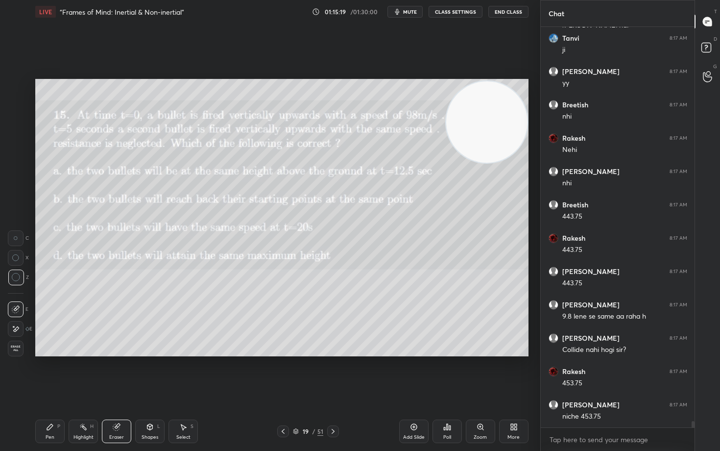
click at [42, 373] on div "Pen P" at bounding box center [49, 431] width 29 height 24
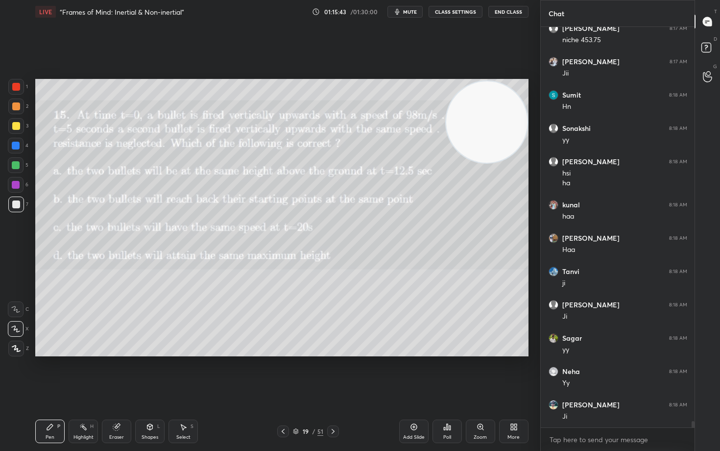
scroll to position [24426, 0]
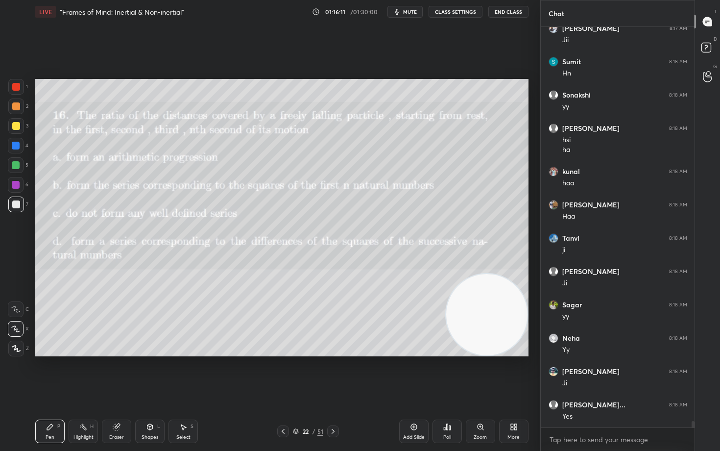
drag, startPoint x: 485, startPoint y: 130, endPoint x: 496, endPoint y: 357, distance: 227.0
click at [496, 357] on div "Setting up your live class Poll for secs No correct answer Start poll" at bounding box center [281, 218] width 501 height 388
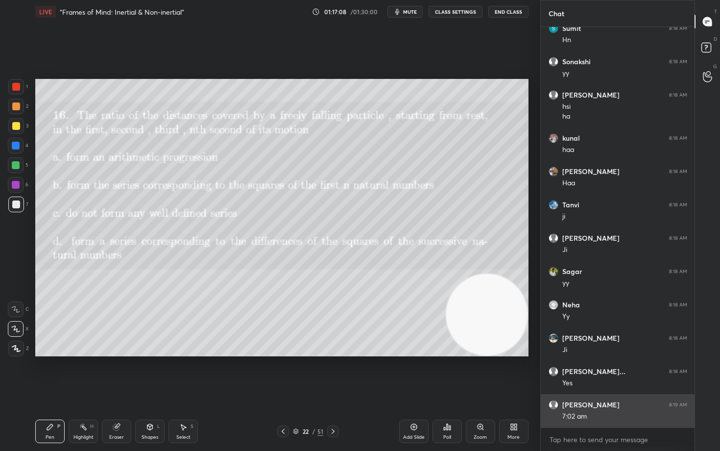
click at [591, 373] on div "7:02 am" at bounding box center [624, 415] width 125 height 12
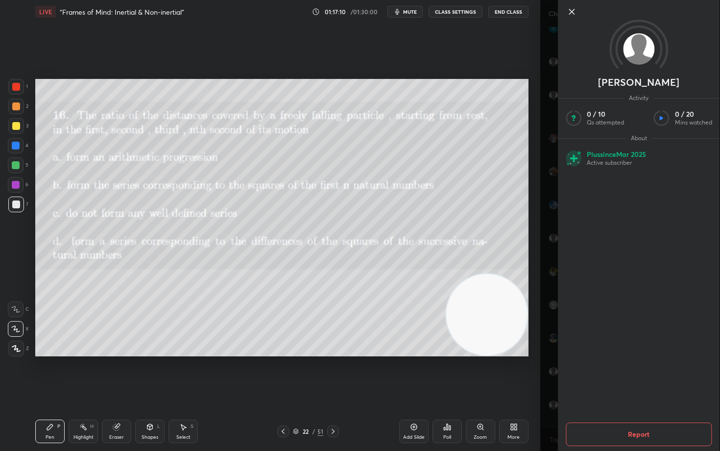
scroll to position [24493, 0]
click at [572, 11] on icon at bounding box center [571, 11] width 5 height 5
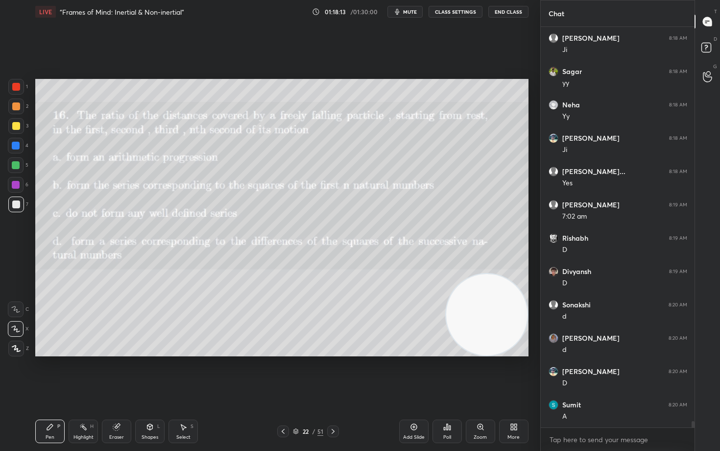
scroll to position [24726, 0]
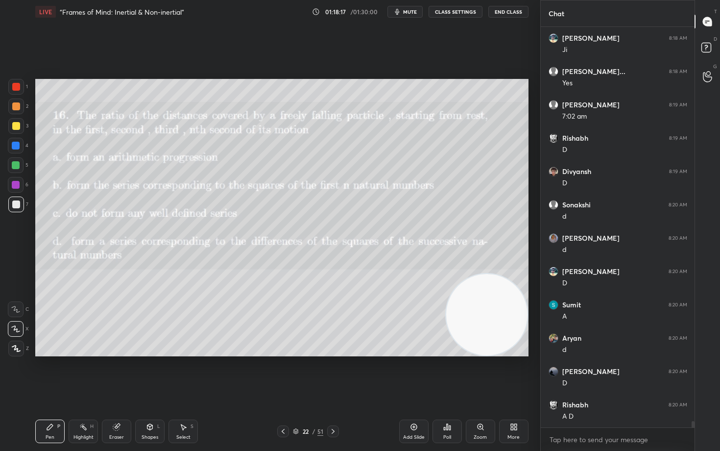
drag, startPoint x: 14, startPoint y: 127, endPoint x: 15, endPoint y: 136, distance: 8.9
click at [14, 128] on div at bounding box center [16, 126] width 8 height 8
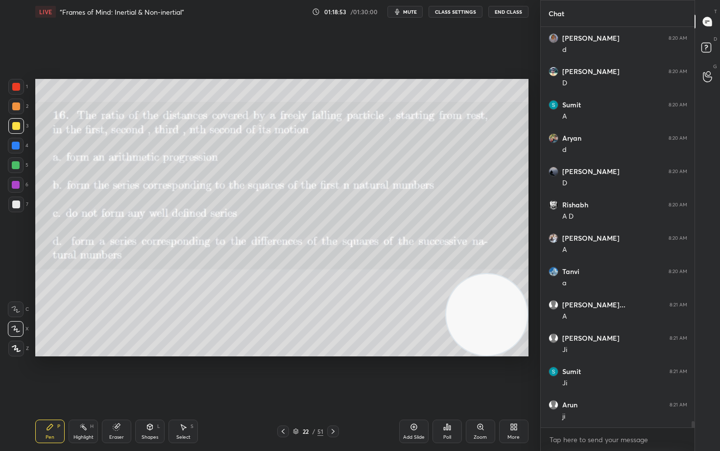
scroll to position [24992, 0]
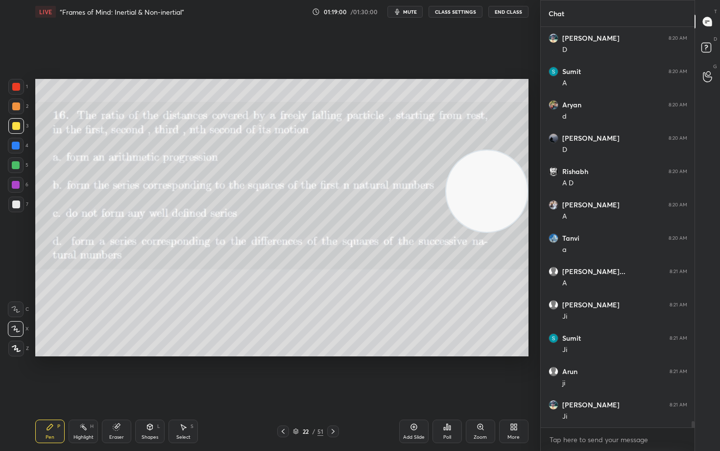
drag, startPoint x: 500, startPoint y: 314, endPoint x: 480, endPoint y: 162, distance: 153.6
click at [504, 167] on video at bounding box center [486, 190] width 81 height 81
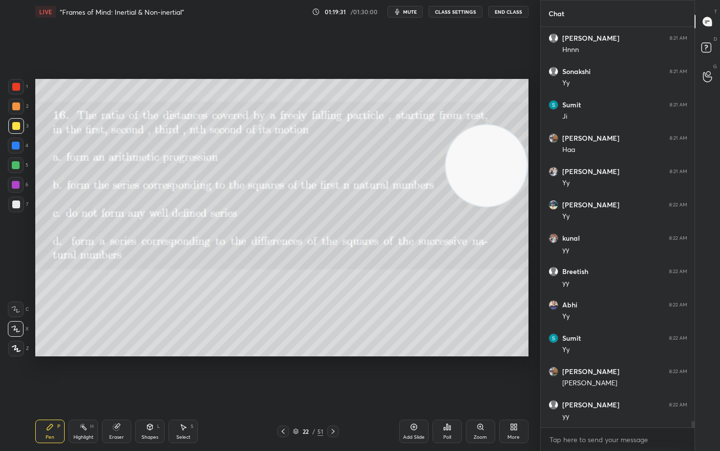
scroll to position [25459, 0]
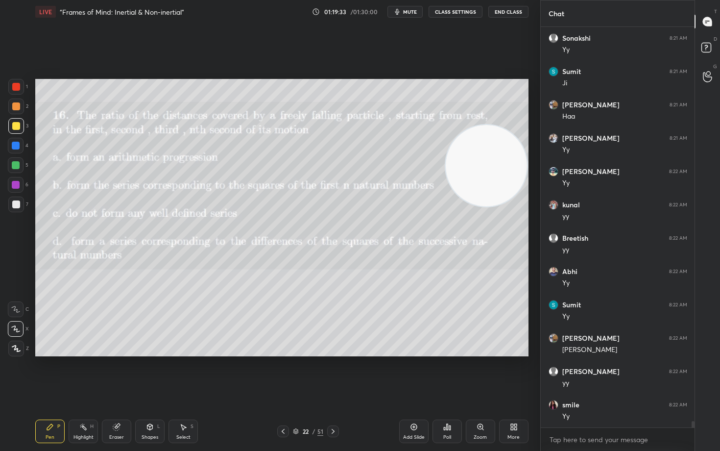
click at [413, 373] on icon at bounding box center [414, 427] width 8 height 8
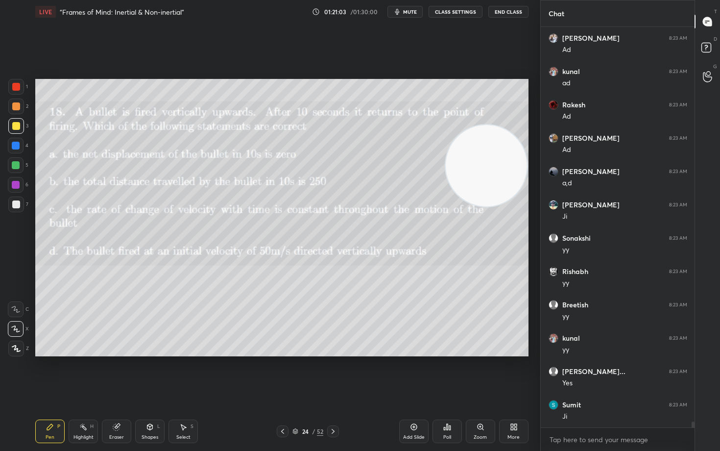
scroll to position [26368, 0]
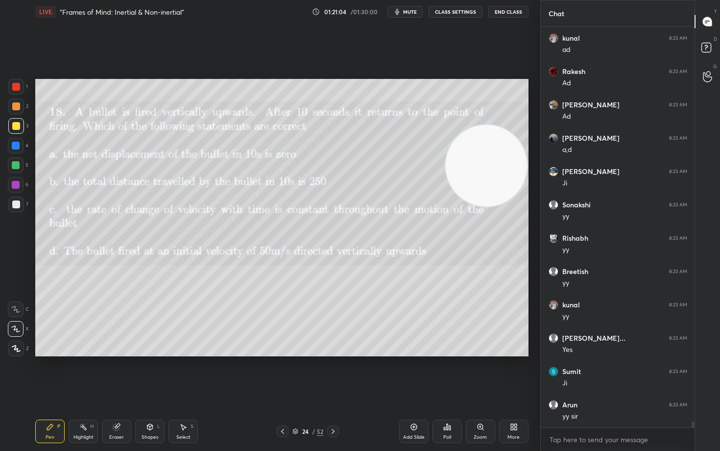
click at [411, 11] on span "mute" at bounding box center [410, 11] width 14 height 7
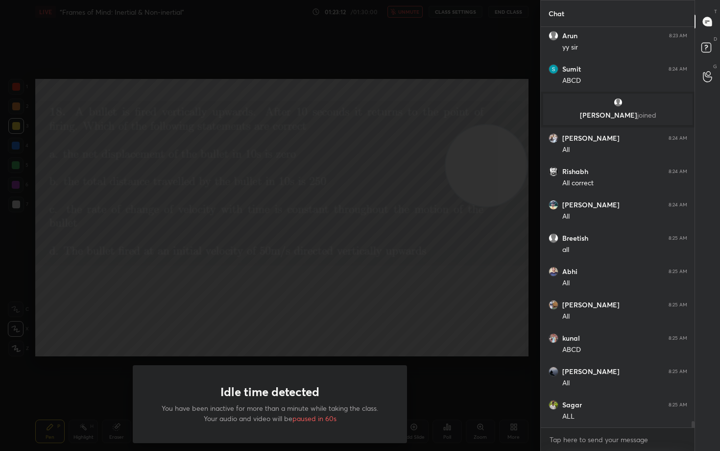
scroll to position [24903, 0]
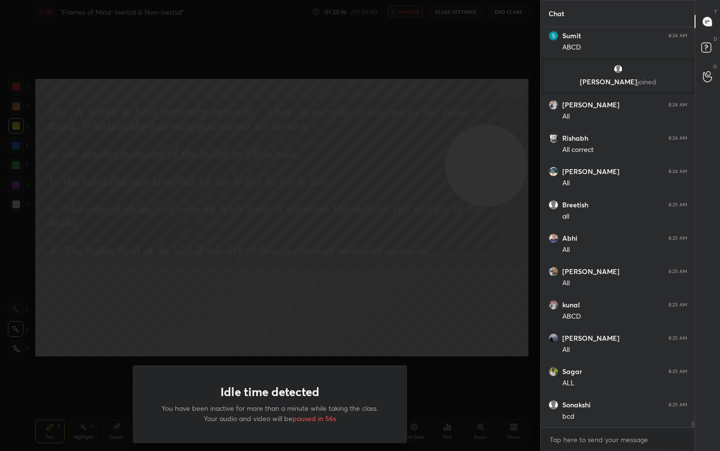
click at [411, 11] on div "Idle time detected You have been inactive for more than a minute while taking t…" at bounding box center [270, 225] width 540 height 451
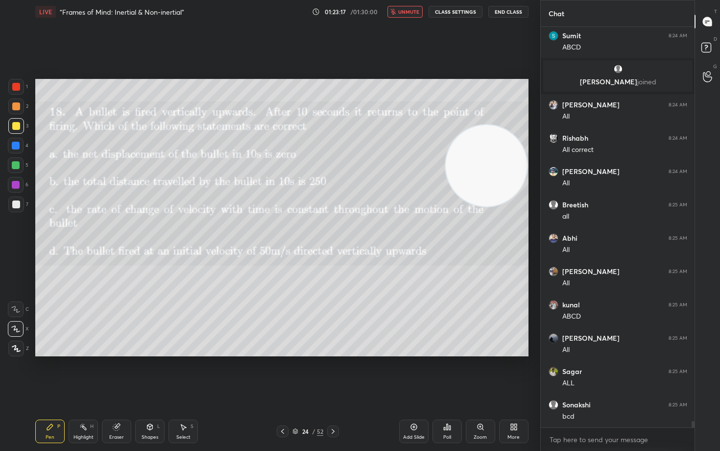
click at [411, 11] on span "unmute" at bounding box center [408, 11] width 21 height 7
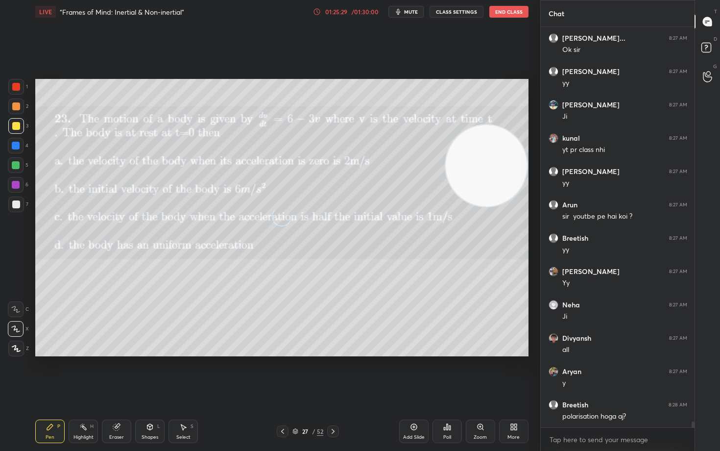
scroll to position [26245, 0]
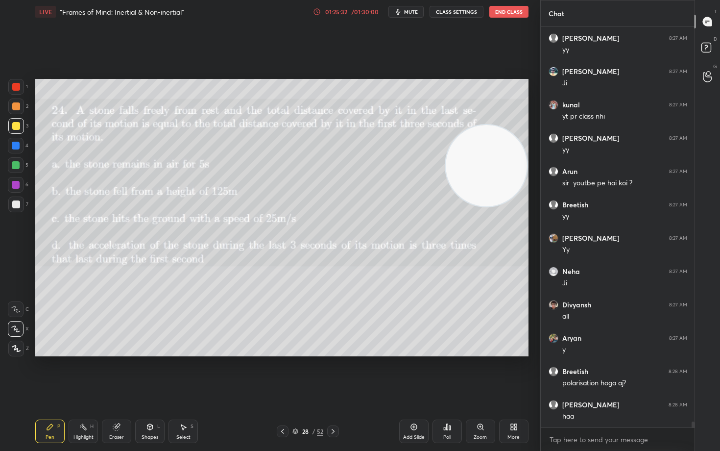
click at [295, 373] on icon at bounding box center [295, 431] width 6 height 6
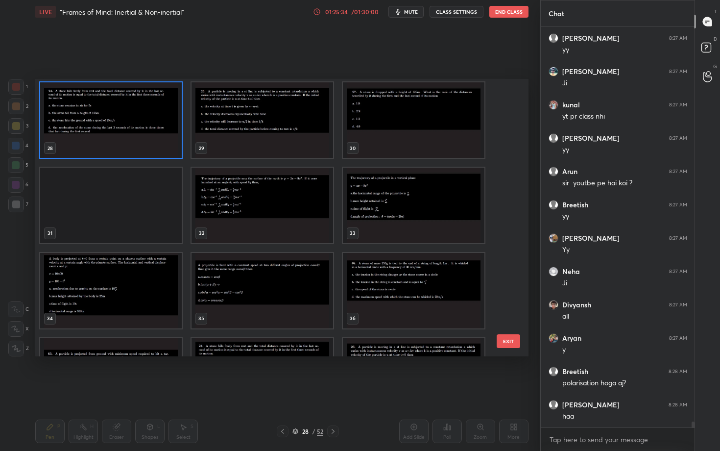
scroll to position [771, 0]
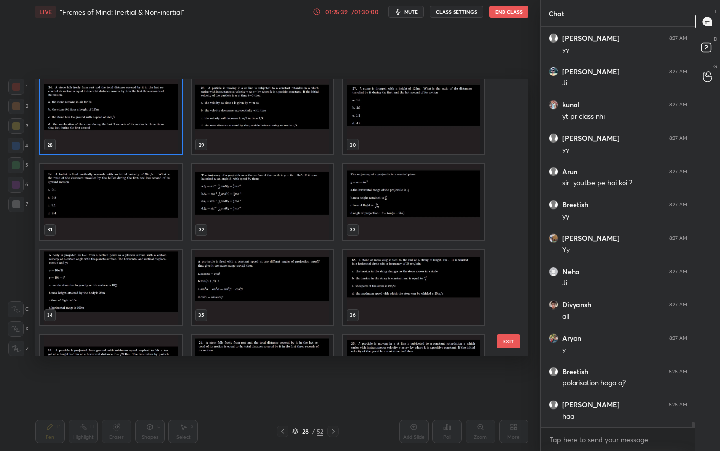
click at [263, 179] on img "grid" at bounding box center [262, 201] width 142 height 75
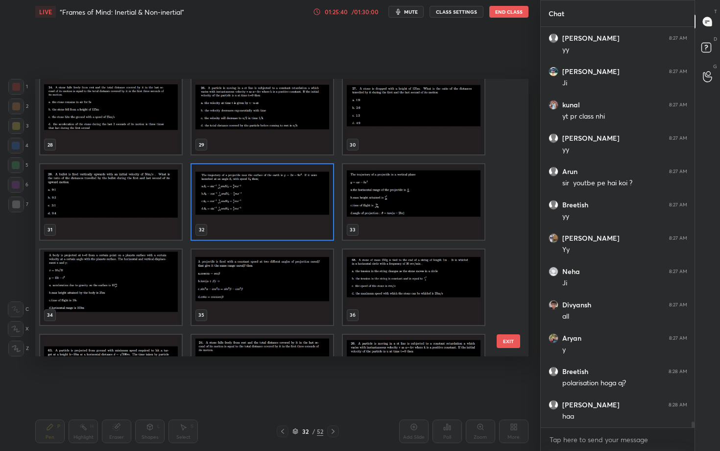
click at [263, 179] on img "grid" at bounding box center [262, 201] width 142 height 75
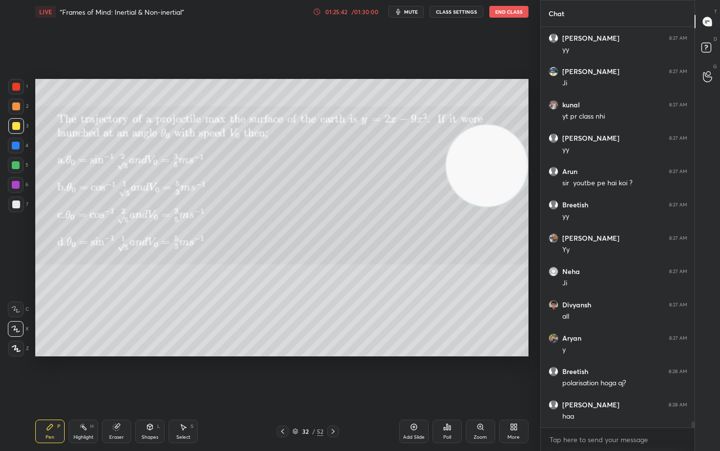
drag, startPoint x: 501, startPoint y: 169, endPoint x: 520, endPoint y: 169, distance: 18.6
click at [520, 169] on video at bounding box center [486, 165] width 81 height 81
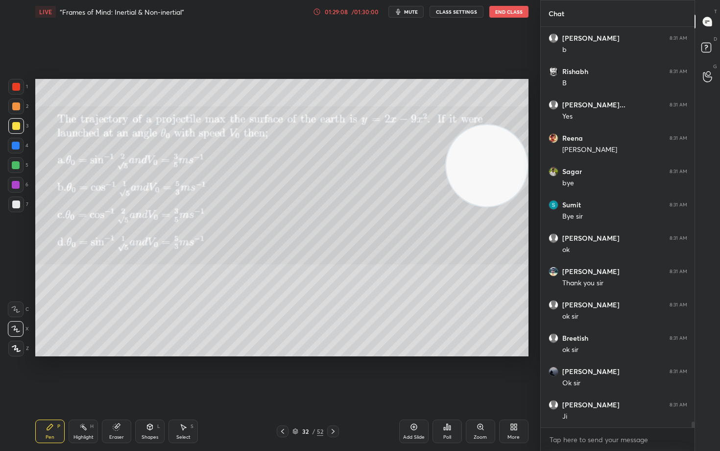
scroll to position [27444, 0]
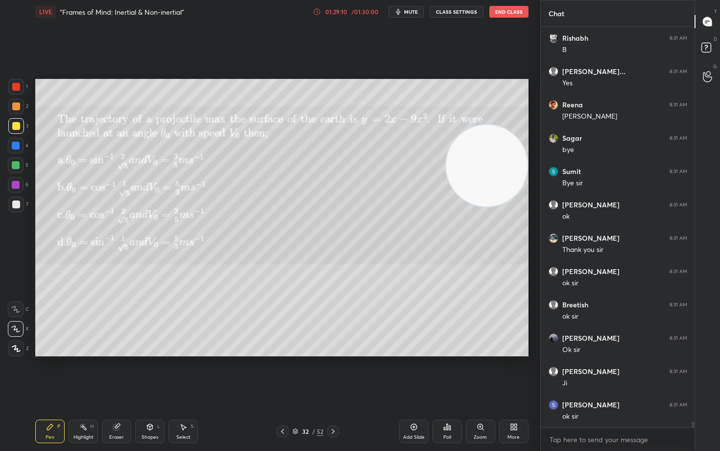
click at [506, 12] on button "End Class" at bounding box center [508, 12] width 39 height 12
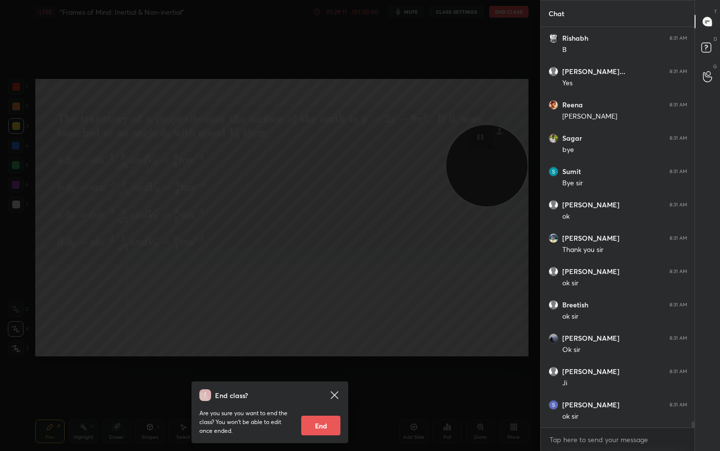
scroll to position [27477, 0]
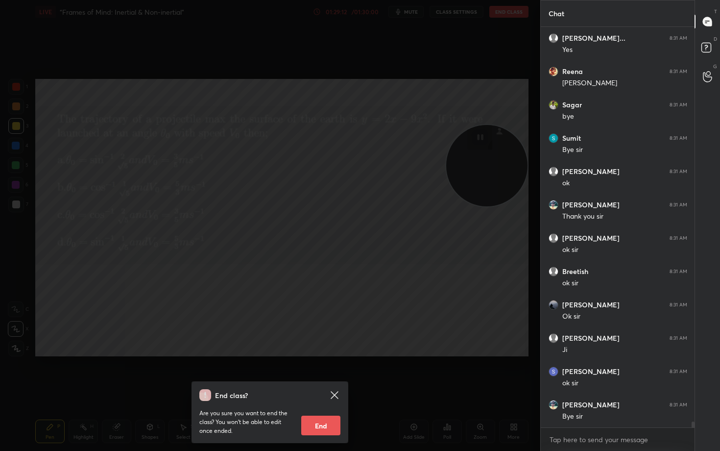
click at [325, 373] on button "End" at bounding box center [320, 425] width 39 height 20
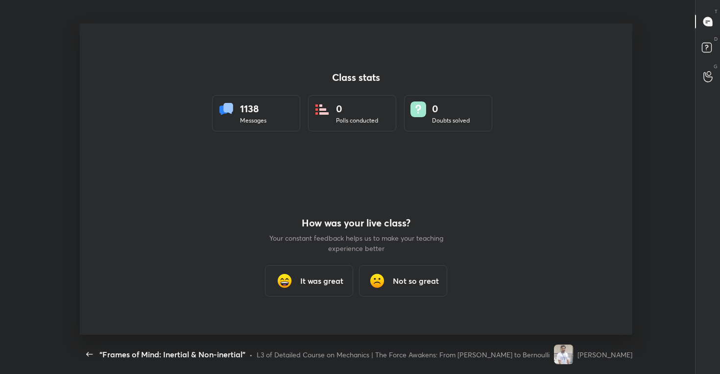
scroll to position [48663, 48262]
type textarea "x"
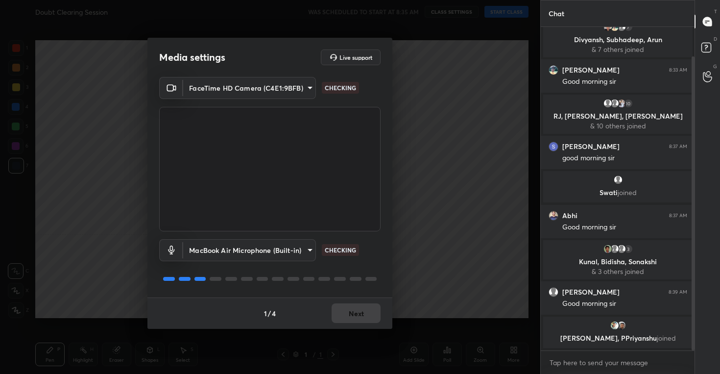
scroll to position [32, 0]
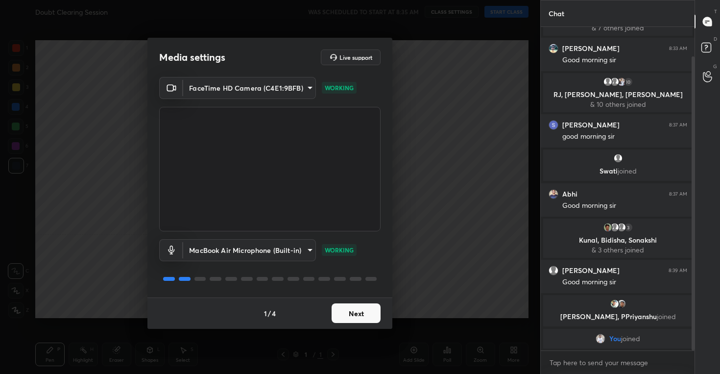
click at [361, 315] on button "Next" at bounding box center [356, 313] width 49 height 20
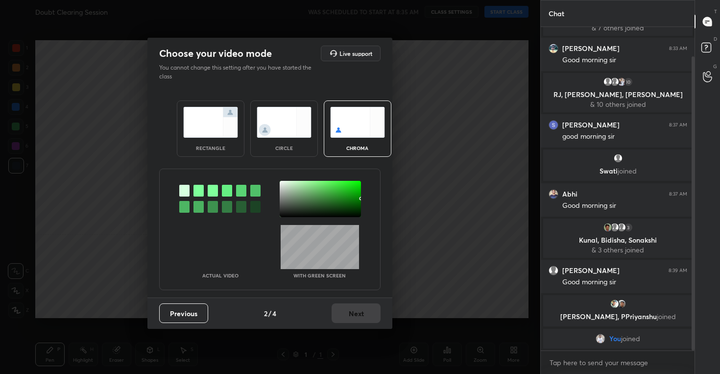
click at [276, 128] on img at bounding box center [284, 122] width 55 height 31
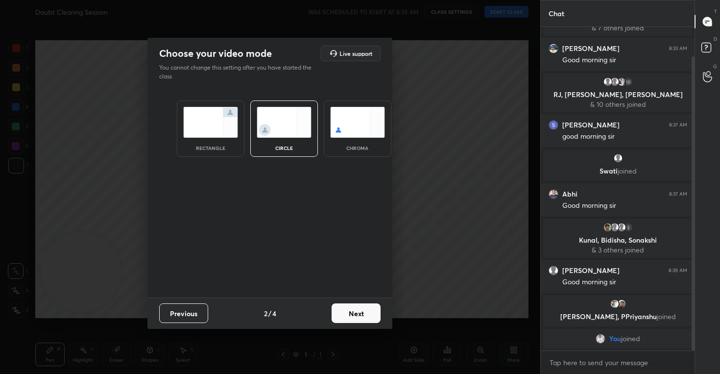
click at [356, 310] on button "Next" at bounding box center [356, 313] width 49 height 20
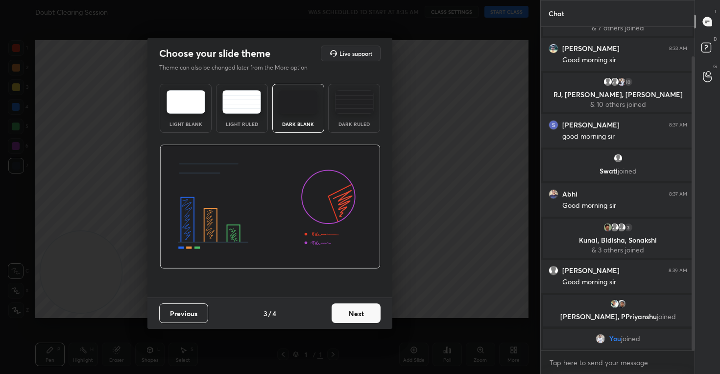
click at [356, 310] on button "Next" at bounding box center [356, 313] width 49 height 20
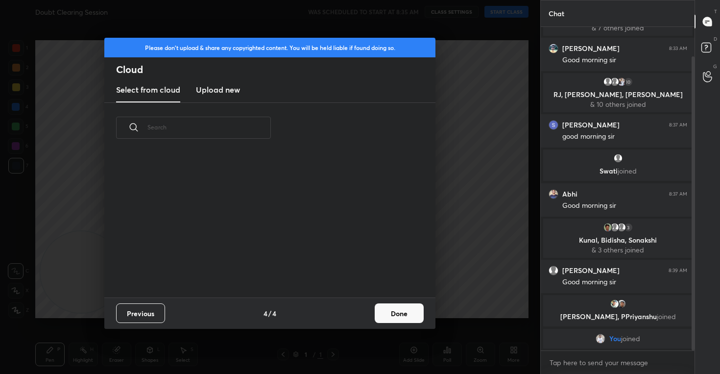
scroll to position [144, 314]
click at [222, 95] on new "Upload new" at bounding box center [218, 90] width 44 height 24
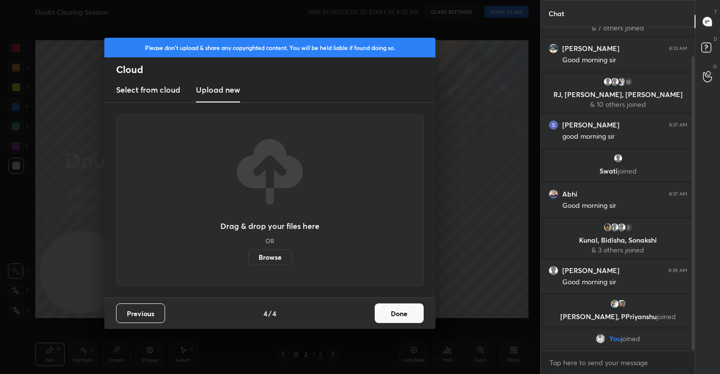
click at [275, 257] on label "Browse" at bounding box center [270, 257] width 44 height 16
click at [248, 257] on input "Browse" at bounding box center [248, 257] width 0 height 16
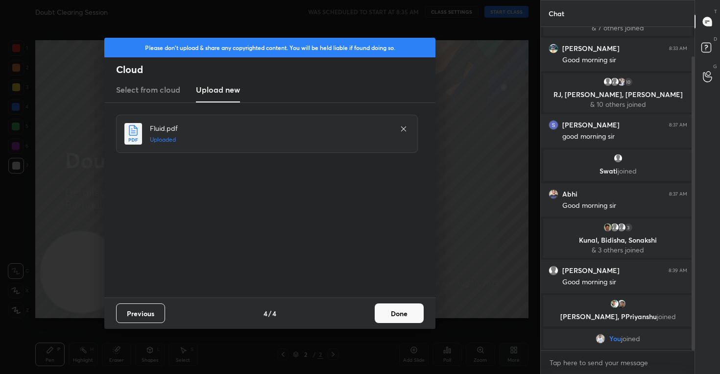
click at [414, 319] on button "Done" at bounding box center [399, 313] width 49 height 20
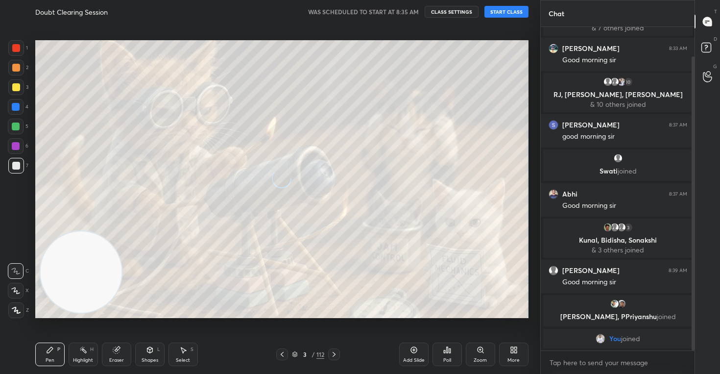
click at [20, 289] on icon at bounding box center [15, 290] width 9 height 7
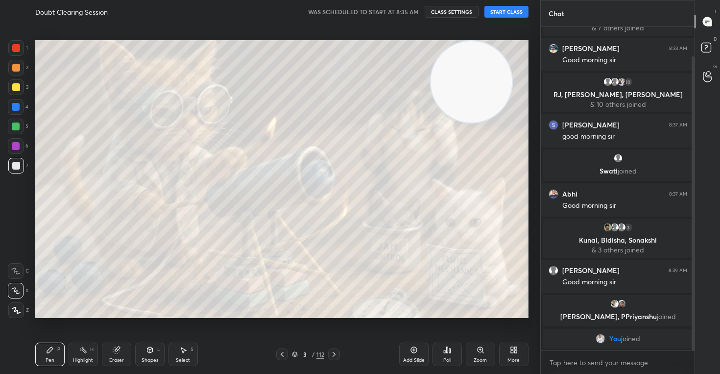
drag, startPoint x: 69, startPoint y: 289, endPoint x: 480, endPoint y: 55, distance: 472.7
click at [480, 55] on video at bounding box center [470, 81] width 81 height 81
click at [451, 10] on button "CLASS SETTINGS" at bounding box center [452, 12] width 54 height 12
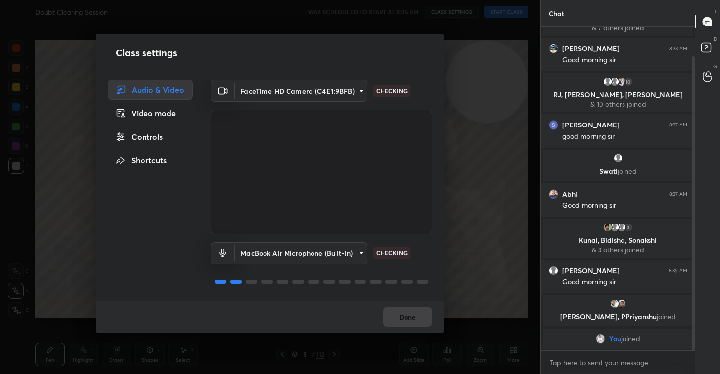
click at [140, 139] on div "Controls" at bounding box center [150, 137] width 85 height 20
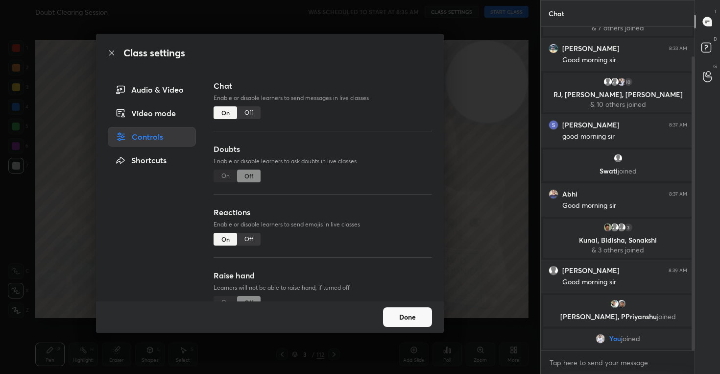
click at [243, 233] on div "Off" at bounding box center [249, 239] width 24 height 13
click at [417, 315] on button "Done" at bounding box center [407, 317] width 49 height 20
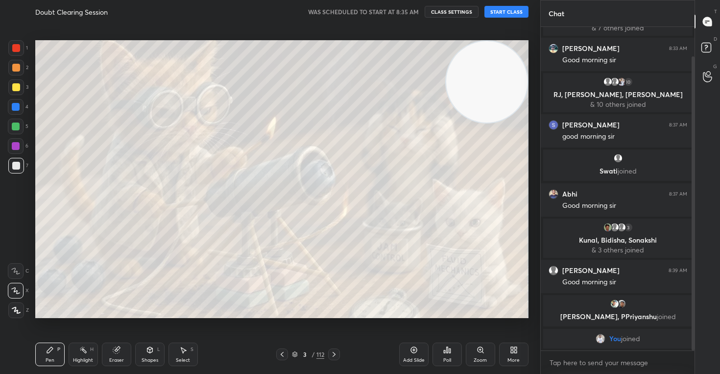
click at [512, 12] on button "START CLASS" at bounding box center [506, 12] width 44 height 12
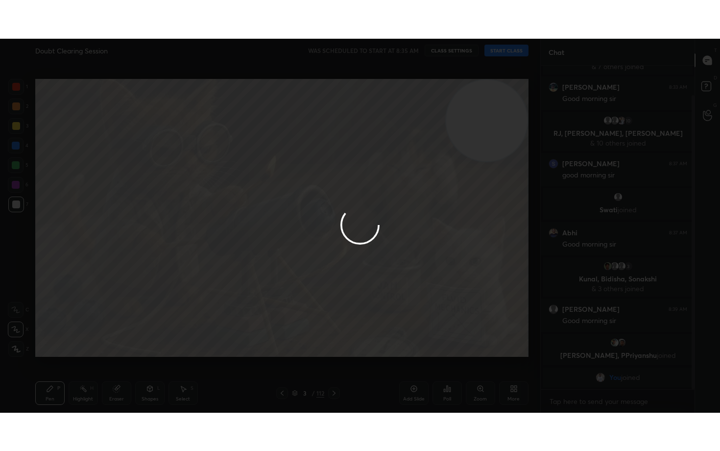
scroll to position [66, 0]
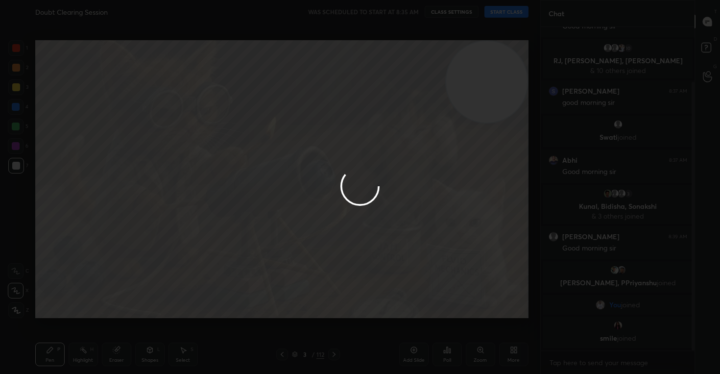
type textarea "x"
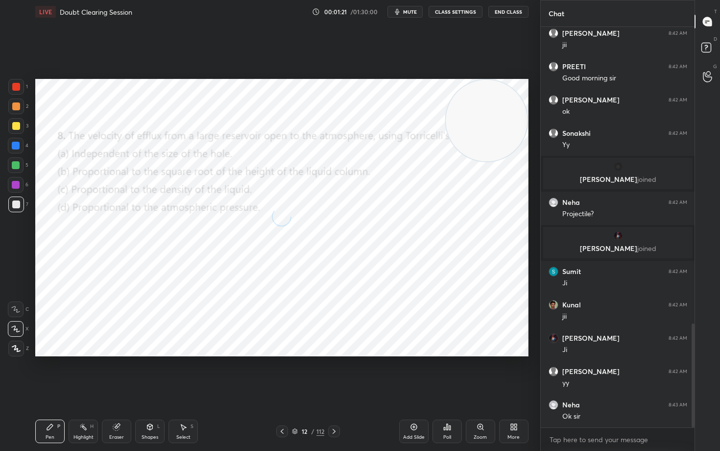
scroll to position [1143, 0]
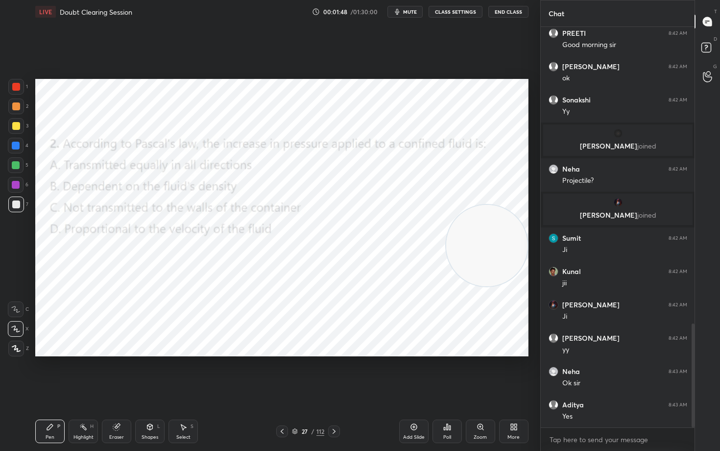
drag, startPoint x: 485, startPoint y: 105, endPoint x: 501, endPoint y: 236, distance: 132.2
click at [501, 236] on video at bounding box center [486, 245] width 81 height 81
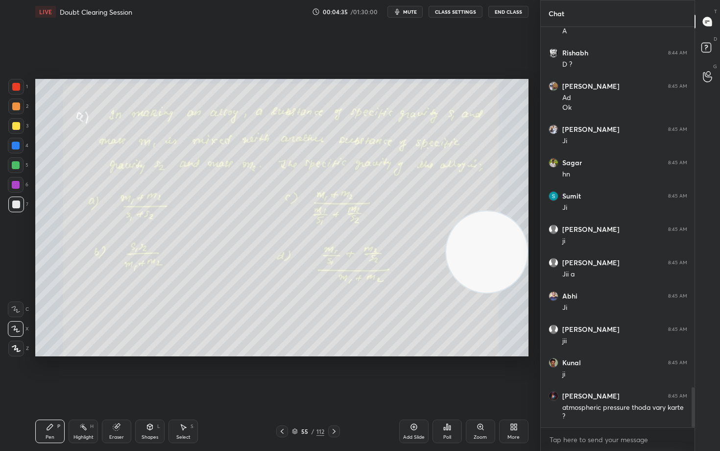
scroll to position [3596, 0]
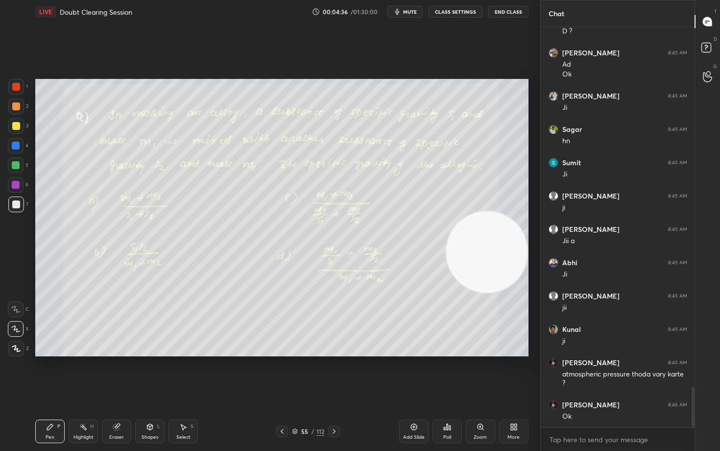
click at [401, 10] on icon "button" at bounding box center [397, 12] width 8 height 8
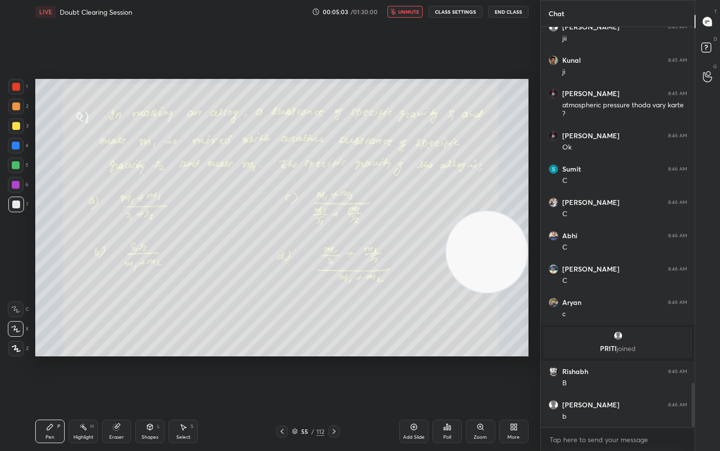
scroll to position [3238, 0]
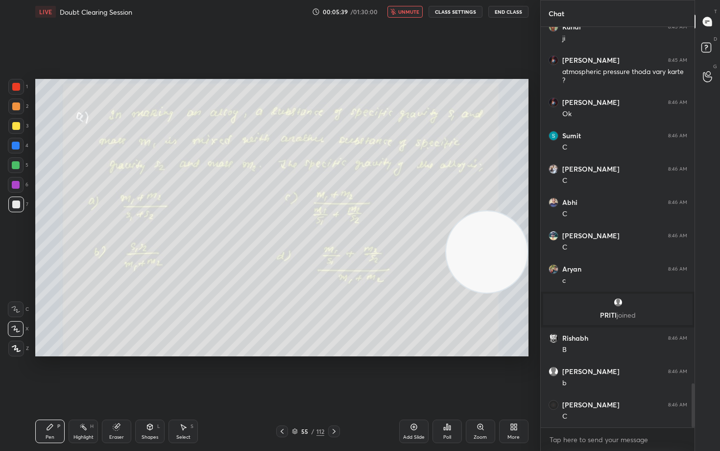
click at [404, 15] on button "unmute" at bounding box center [404, 12] width 35 height 12
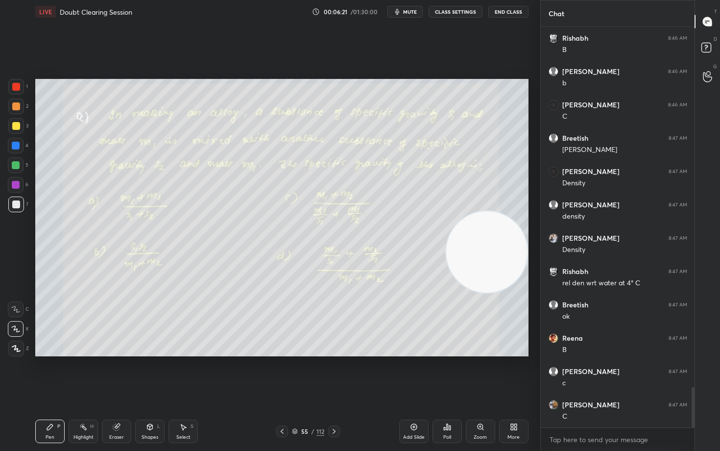
scroll to position [3571, 0]
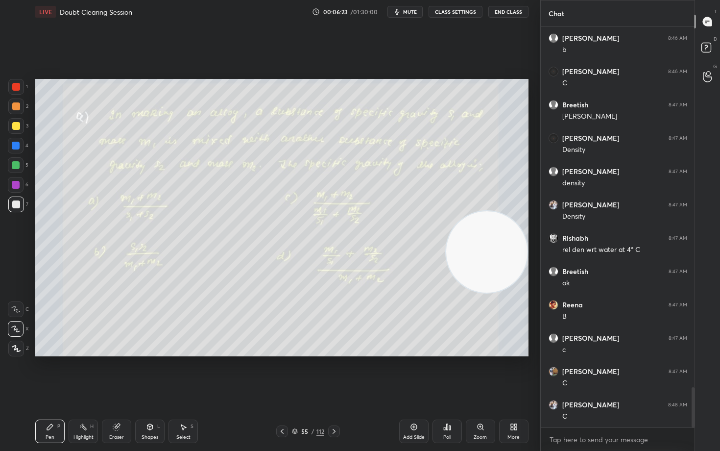
drag, startPoint x: 415, startPoint y: 428, endPoint x: 393, endPoint y: 398, distance: 36.8
click at [413, 373] on icon at bounding box center [414, 427] width 8 height 8
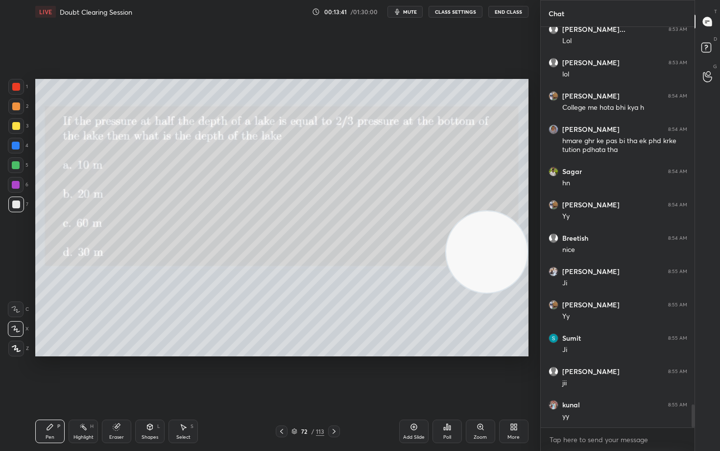
scroll to position [6628, 0]
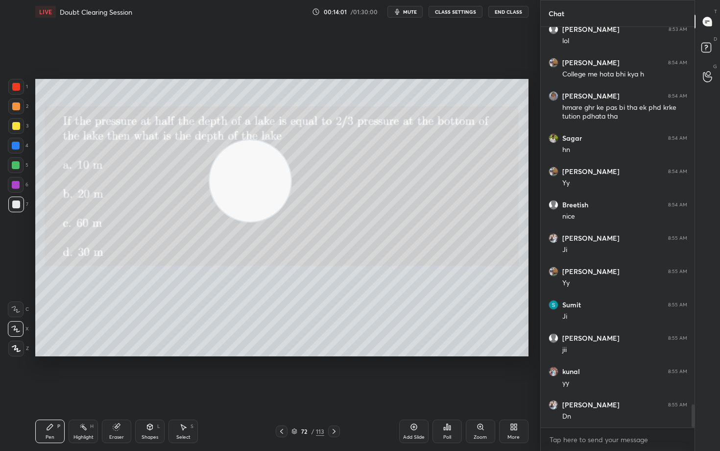
drag, startPoint x: 487, startPoint y: 256, endPoint x: 204, endPoint y: 154, distance: 301.3
click at [210, 172] on video at bounding box center [250, 180] width 81 height 81
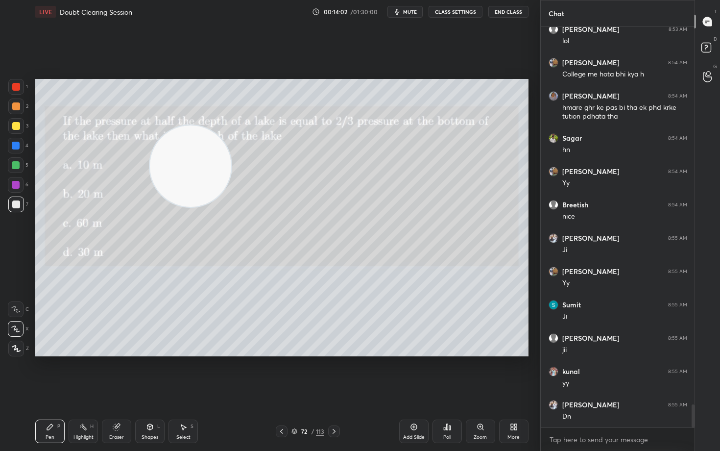
drag, startPoint x: 166, startPoint y: 164, endPoint x: 90, endPoint y: 122, distance: 86.3
click at [150, 128] on video at bounding box center [190, 165] width 81 height 81
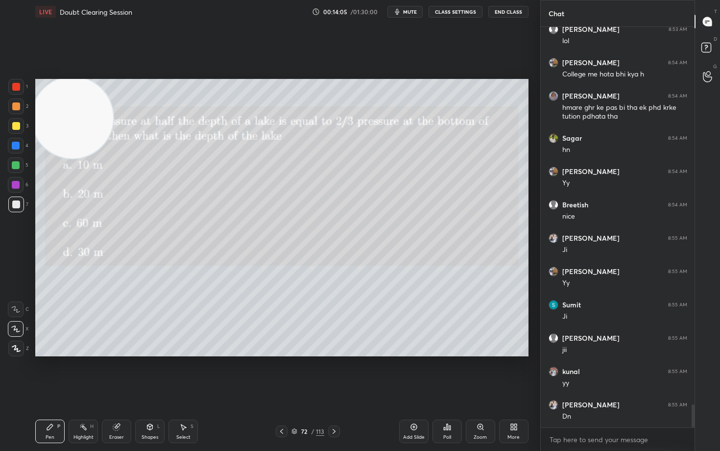
drag, startPoint x: 14, startPoint y: 127, endPoint x: 52, endPoint y: 142, distance: 41.4
click at [14, 128] on div at bounding box center [16, 126] width 8 height 8
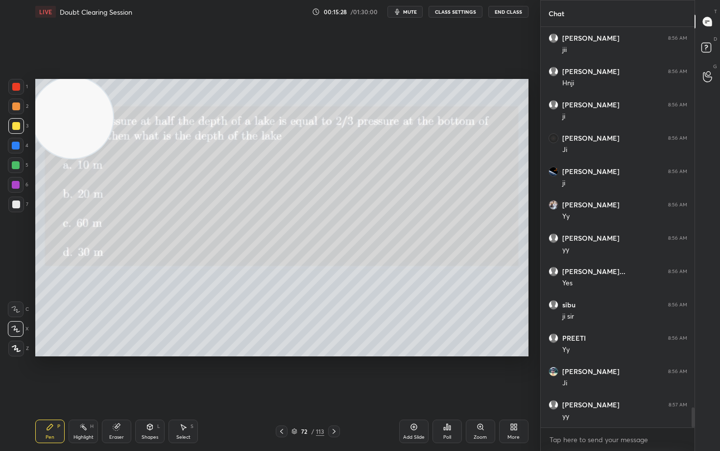
scroll to position [7661, 0]
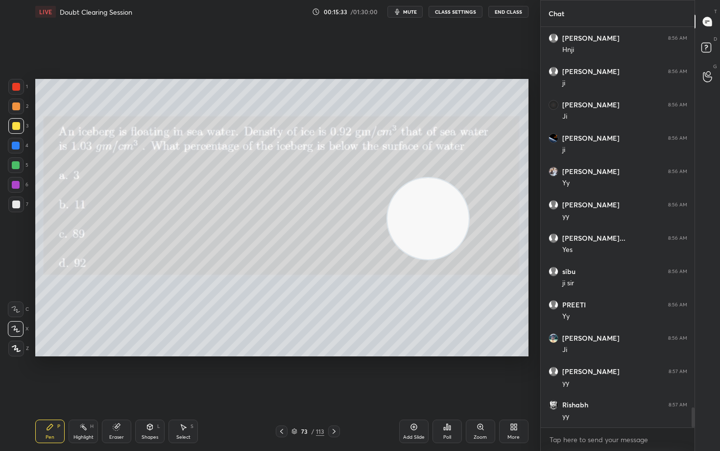
drag, startPoint x: 60, startPoint y: 119, endPoint x: 416, endPoint y: 220, distance: 370.1
click at [416, 220] on video at bounding box center [427, 218] width 81 height 81
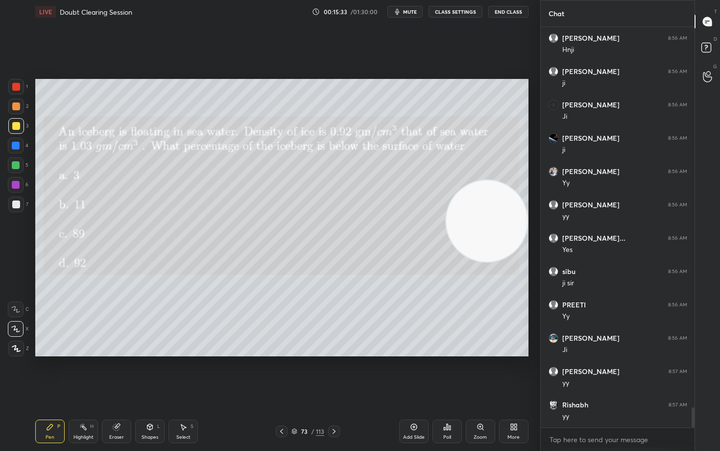
drag, startPoint x: 416, startPoint y: 220, endPoint x: 474, endPoint y: 224, distance: 57.5
click at [474, 224] on video at bounding box center [486, 220] width 81 height 81
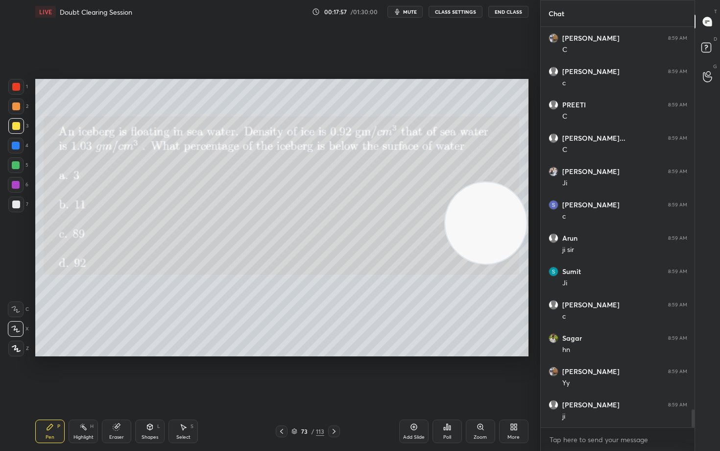
scroll to position [8526, 0]
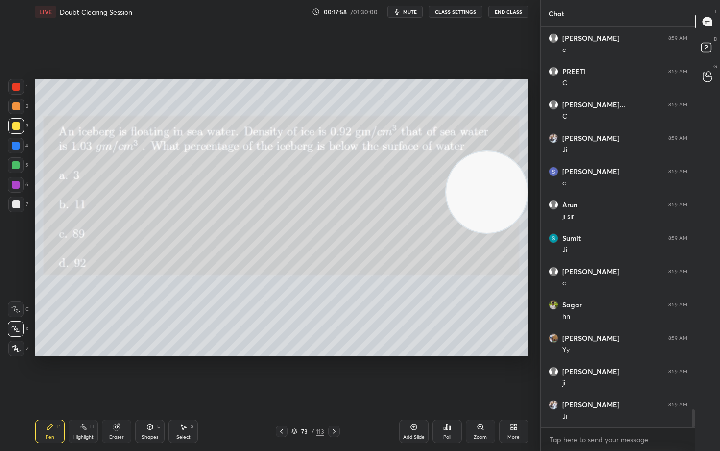
drag, startPoint x: 496, startPoint y: 239, endPoint x: 512, endPoint y: 141, distance: 99.3
click at [517, 154] on video at bounding box center [486, 191] width 81 height 81
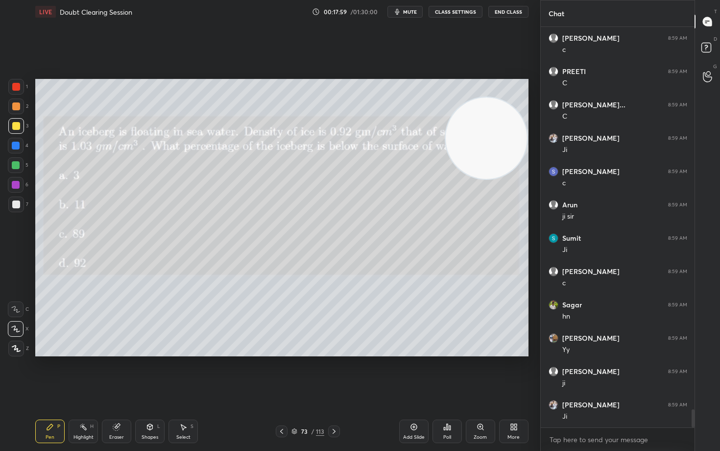
click at [412, 373] on icon at bounding box center [414, 427] width 8 height 8
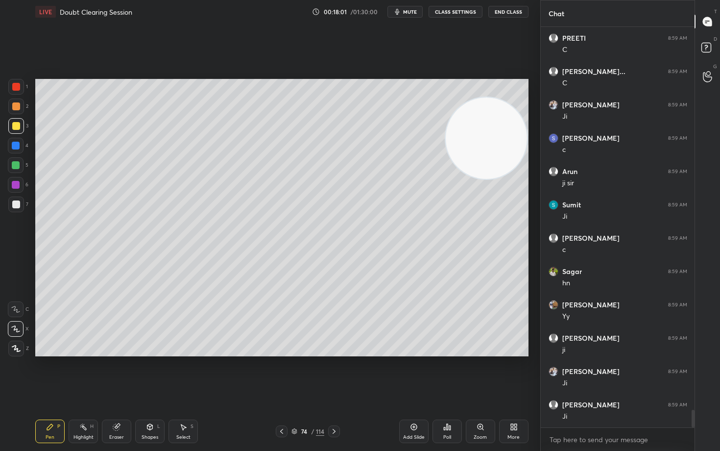
click at [18, 204] on div at bounding box center [16, 204] width 8 height 8
click at [16, 109] on div at bounding box center [16, 106] width 8 height 8
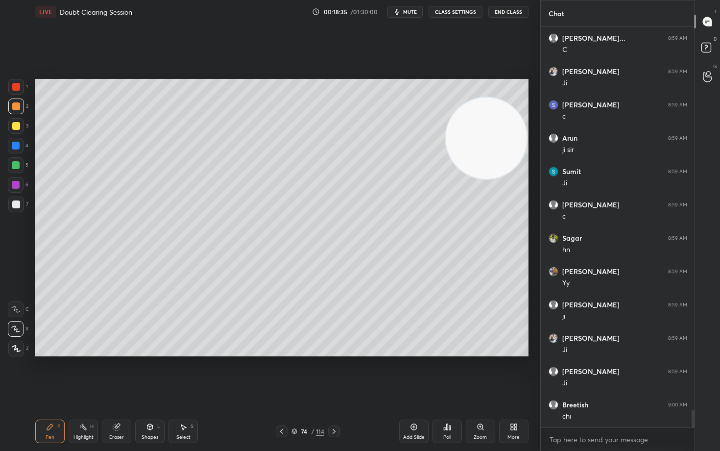
click at [17, 204] on div at bounding box center [16, 204] width 8 height 8
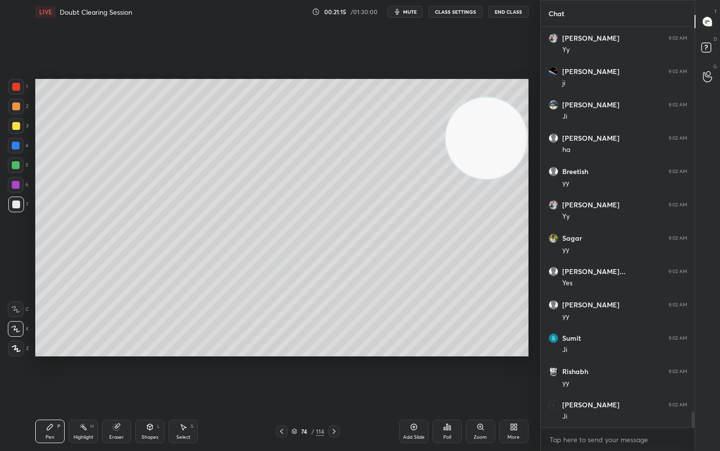
scroll to position [9958, 0]
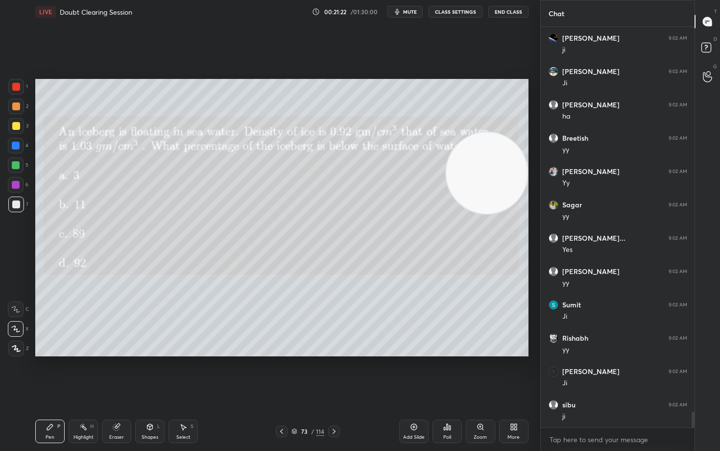
drag, startPoint x: 488, startPoint y: 136, endPoint x: 452, endPoint y: 200, distance: 73.3
click at [484, 214] on video at bounding box center [486, 172] width 81 height 81
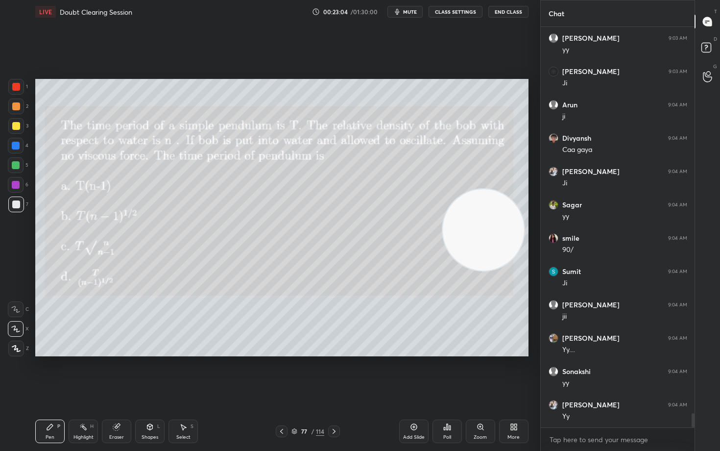
scroll to position [10891, 0]
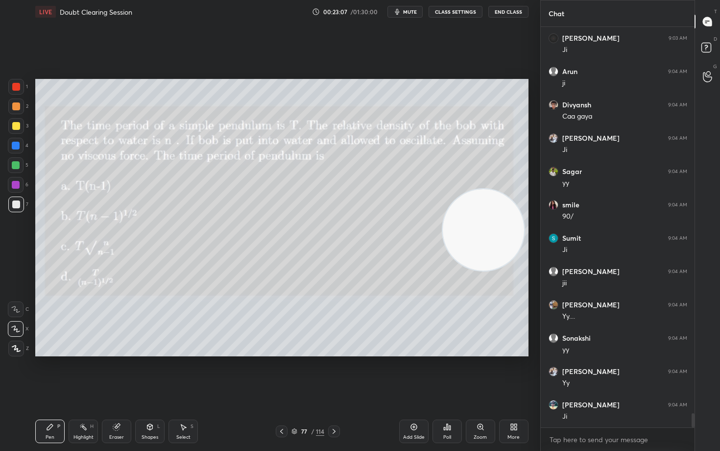
click at [409, 13] on span "mute" at bounding box center [410, 11] width 14 height 7
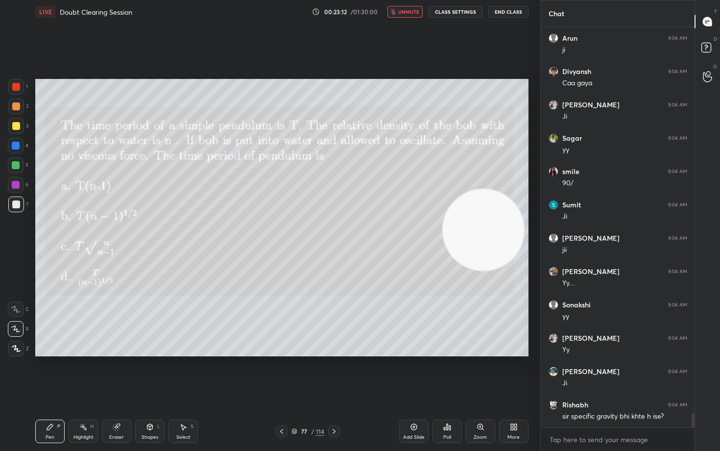
click at [409, 13] on span "unmute" at bounding box center [408, 11] width 21 height 7
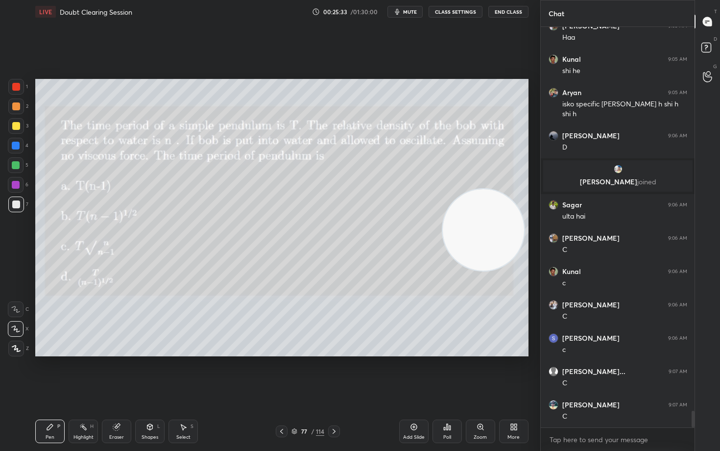
scroll to position [9273, 0]
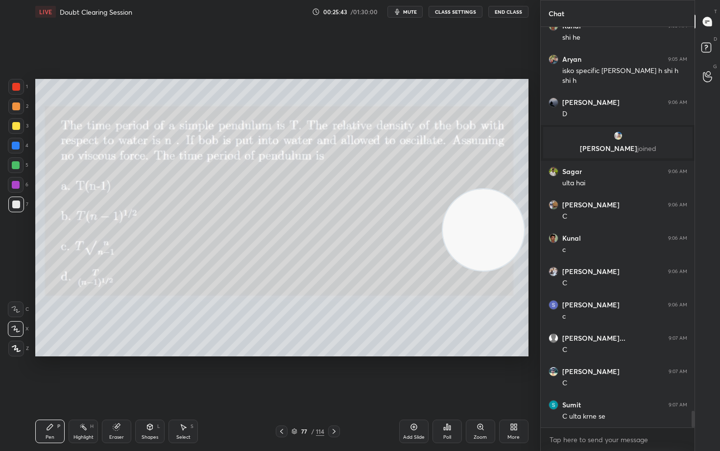
drag, startPoint x: 116, startPoint y: 431, endPoint x: 74, endPoint y: 406, distance: 48.6
click at [113, 373] on div "Eraser" at bounding box center [116, 431] width 29 height 24
click at [15, 347] on span "Erase all" at bounding box center [15, 348] width 15 height 7
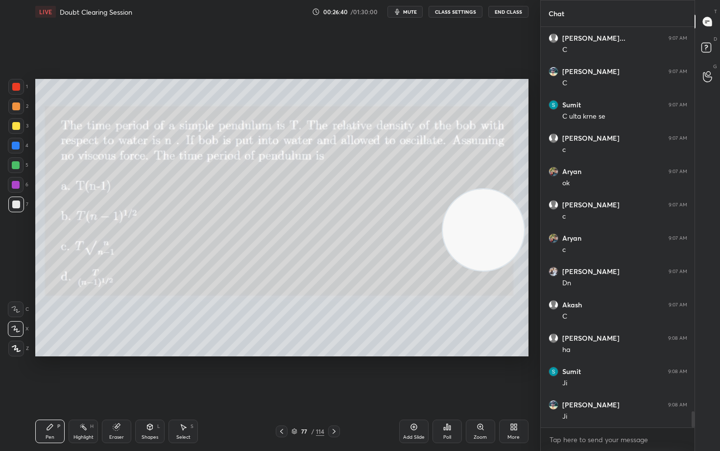
scroll to position [9606, 0]
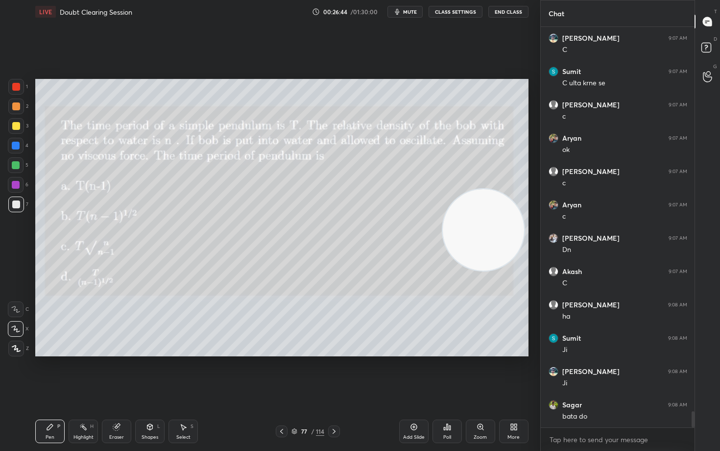
click at [116, 373] on div "Eraser" at bounding box center [116, 431] width 29 height 24
click at [16, 345] on span "Erase all" at bounding box center [15, 348] width 15 height 7
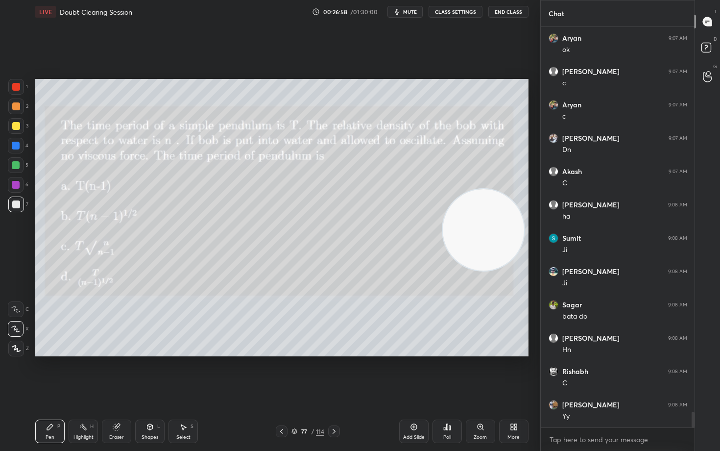
scroll to position [9739, 0]
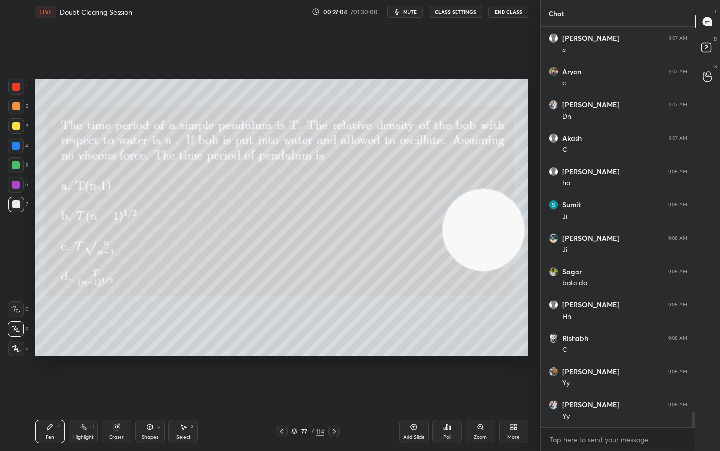
drag, startPoint x: 496, startPoint y: 222, endPoint x: 518, endPoint y: 123, distance: 101.4
click at [521, 189] on video at bounding box center [483, 229] width 81 height 81
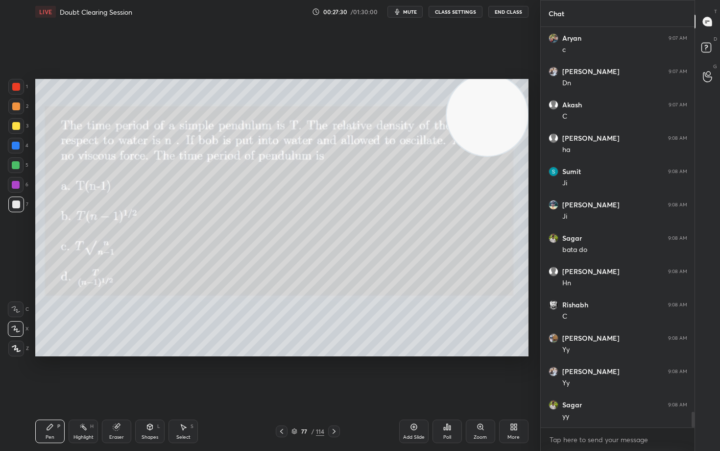
scroll to position [9806, 0]
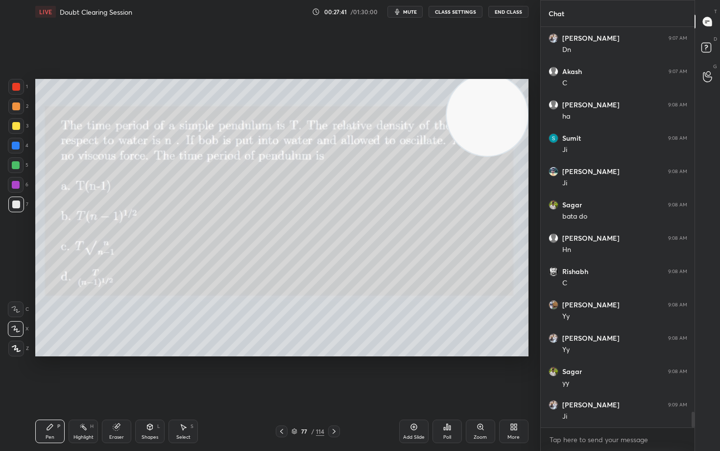
click at [18, 126] on div at bounding box center [16, 126] width 8 height 8
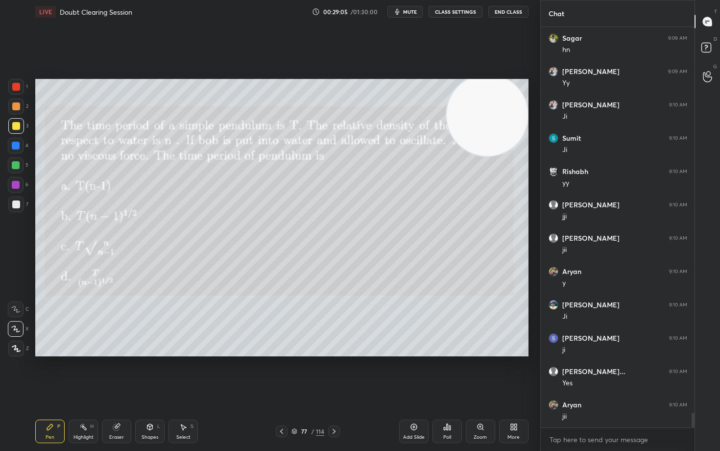
scroll to position [10438, 0]
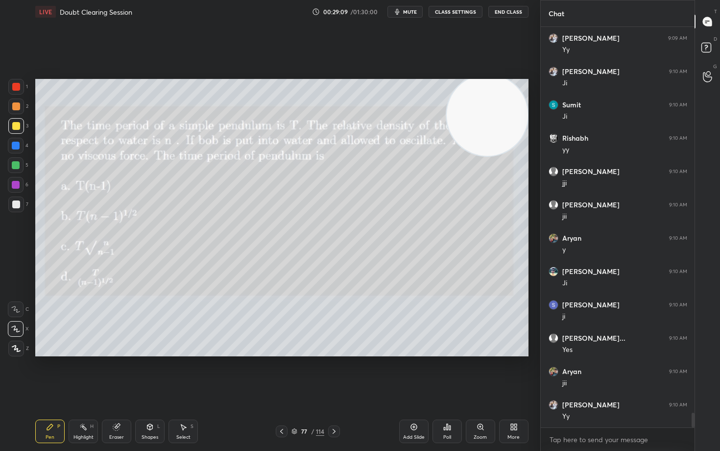
click at [411, 373] on icon at bounding box center [414, 427] width 8 height 8
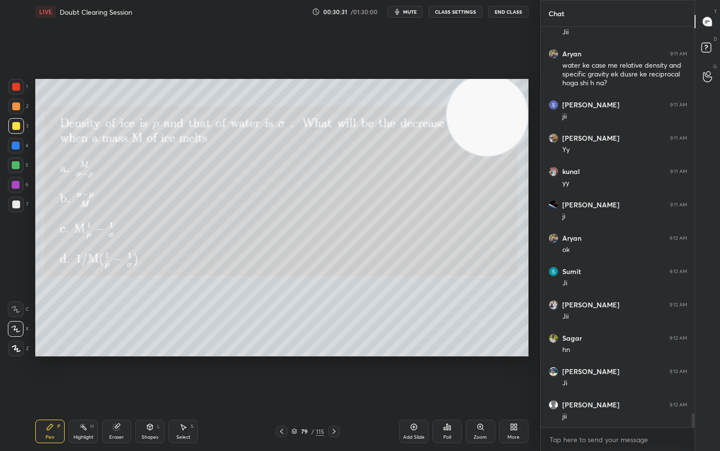
scroll to position [11089, 0]
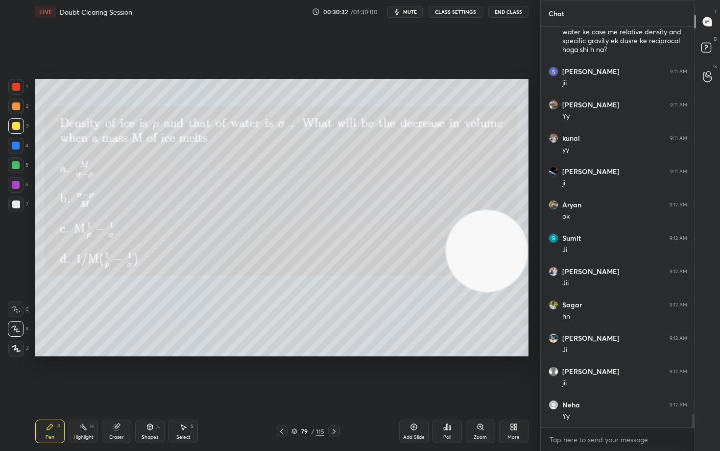
drag, startPoint x: 495, startPoint y: 116, endPoint x: 513, endPoint y: 255, distance: 139.7
click at [513, 255] on video at bounding box center [486, 250] width 81 height 81
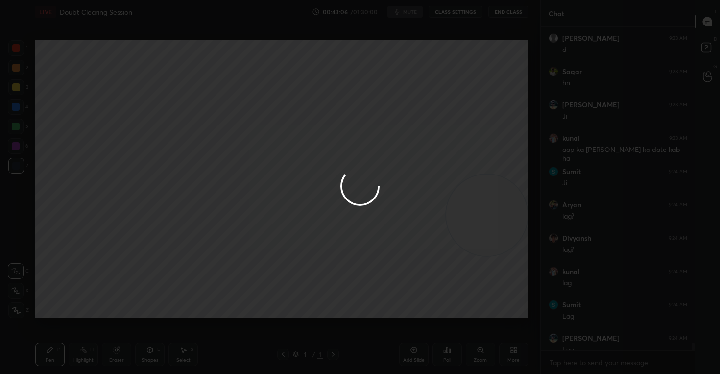
scroll to position [48663, 48473]
type textarea "x"
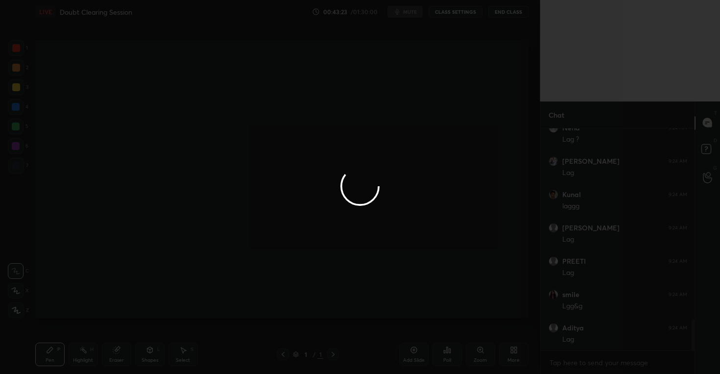
scroll to position [1376, 0]
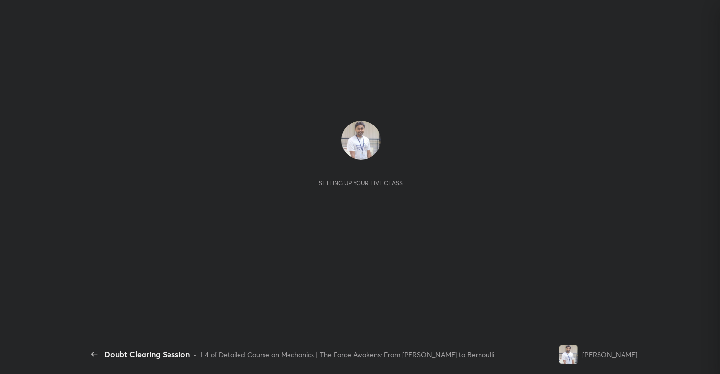
scroll to position [1276, 0]
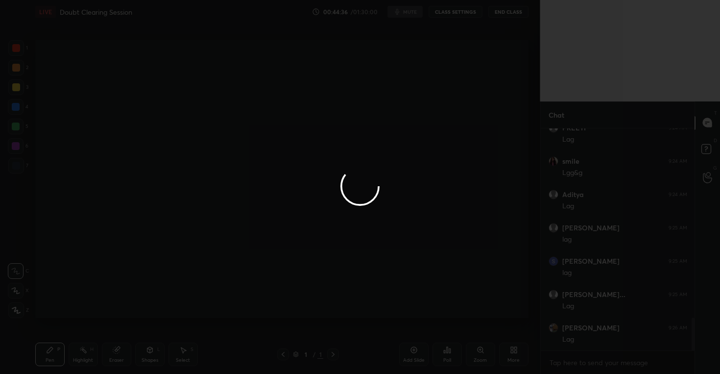
scroll to position [311, 501]
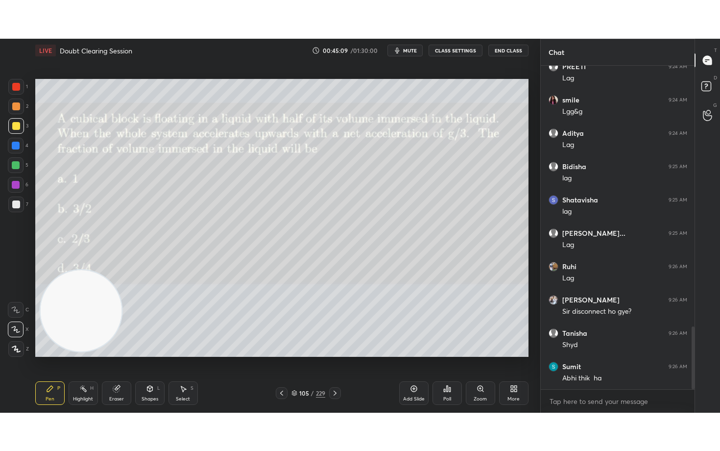
scroll to position [1371, 0]
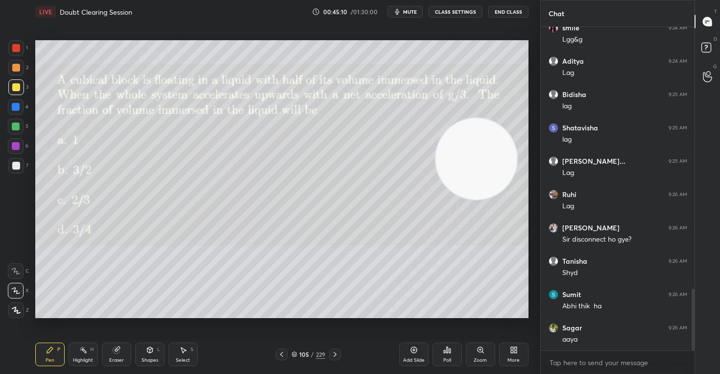
drag, startPoint x: 80, startPoint y: 298, endPoint x: 475, endPoint y: 185, distance: 411.1
click at [475, 185] on video at bounding box center [475, 158] width 81 height 81
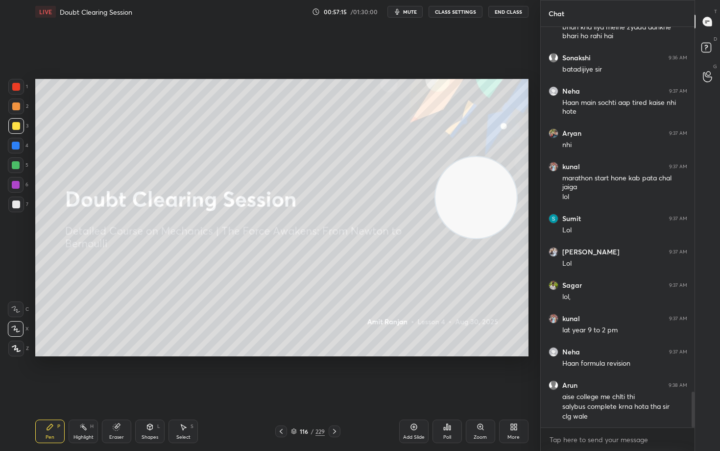
scroll to position [4134, 0]
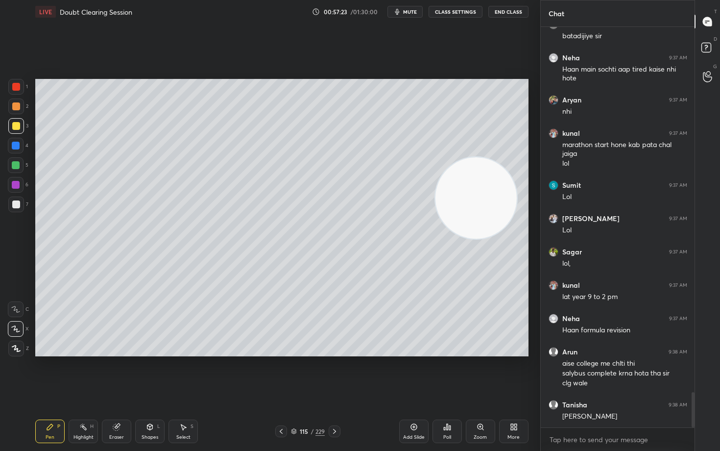
drag, startPoint x: 482, startPoint y: 217, endPoint x: 496, endPoint y: 97, distance: 120.8
click at [499, 157] on video at bounding box center [475, 197] width 81 height 81
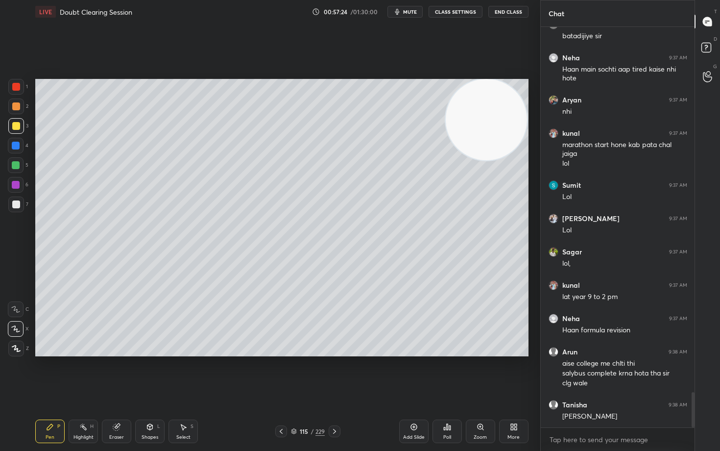
drag, startPoint x: 414, startPoint y: 425, endPoint x: 423, endPoint y: 415, distance: 12.5
click at [413, 373] on icon at bounding box center [414, 427] width 8 height 8
drag, startPoint x: 13, startPoint y: 103, endPoint x: 22, endPoint y: 101, distance: 8.7
click at [12, 104] on div at bounding box center [16, 106] width 8 height 8
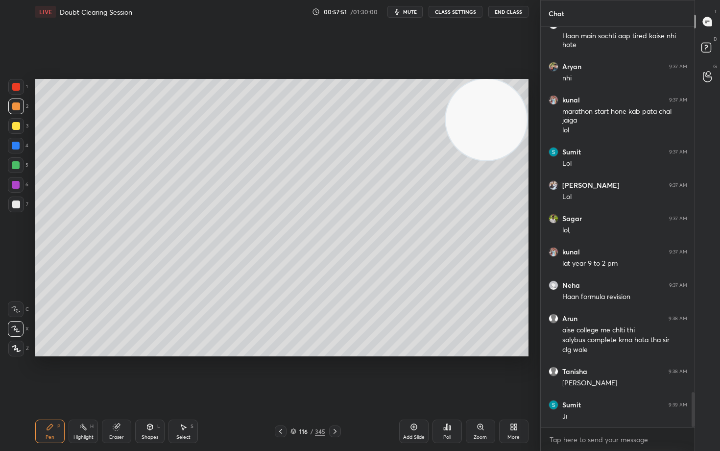
scroll to position [4201, 0]
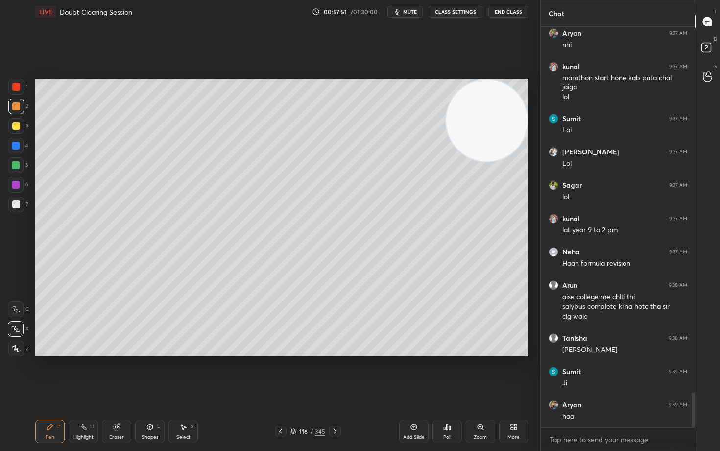
drag, startPoint x: 479, startPoint y: 141, endPoint x: 491, endPoint y: 116, distance: 27.8
click at [492, 120] on video at bounding box center [486, 120] width 81 height 81
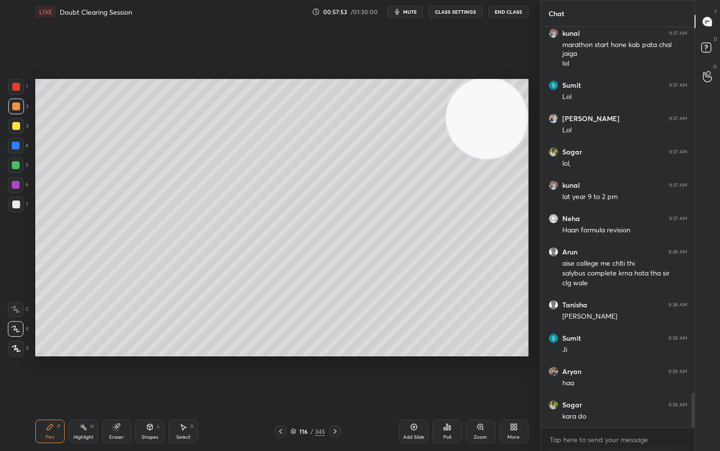
scroll to position [4300, 0]
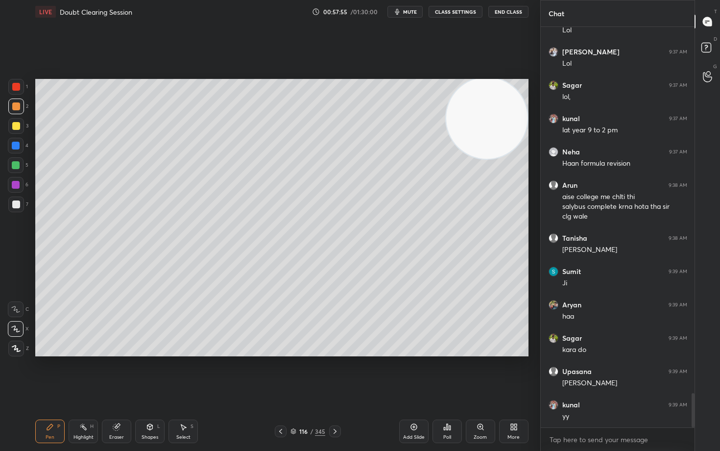
click at [15, 205] on div at bounding box center [16, 204] width 8 height 8
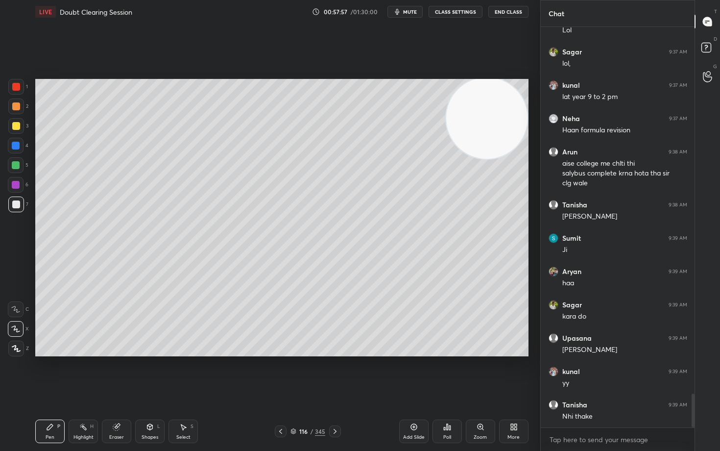
scroll to position [4367, 0]
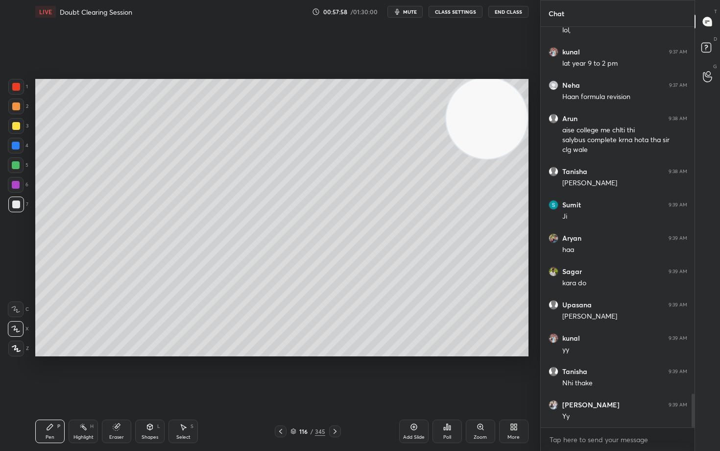
drag, startPoint x: 17, startPoint y: 126, endPoint x: 34, endPoint y: 133, distance: 18.9
click at [16, 126] on div at bounding box center [16, 126] width 8 height 8
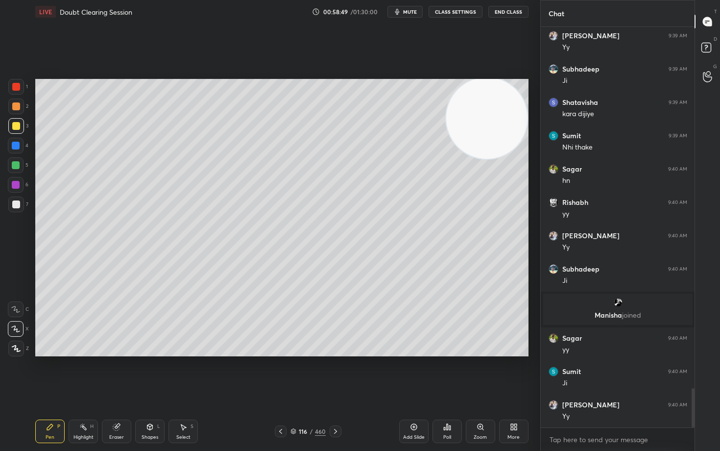
scroll to position [3700, 0]
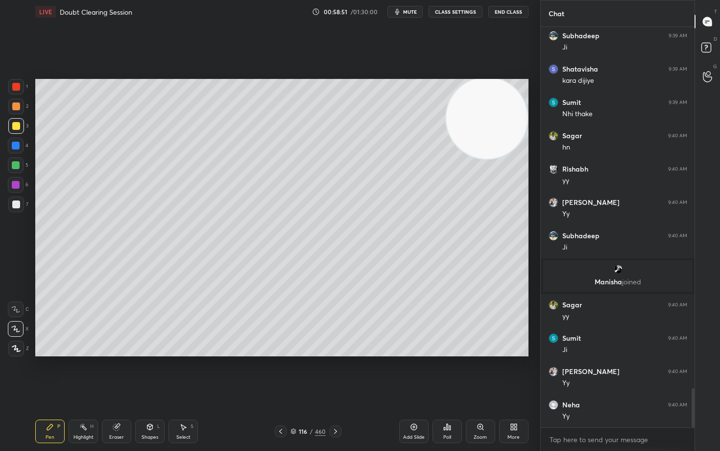
click at [12, 203] on div at bounding box center [16, 204] width 8 height 8
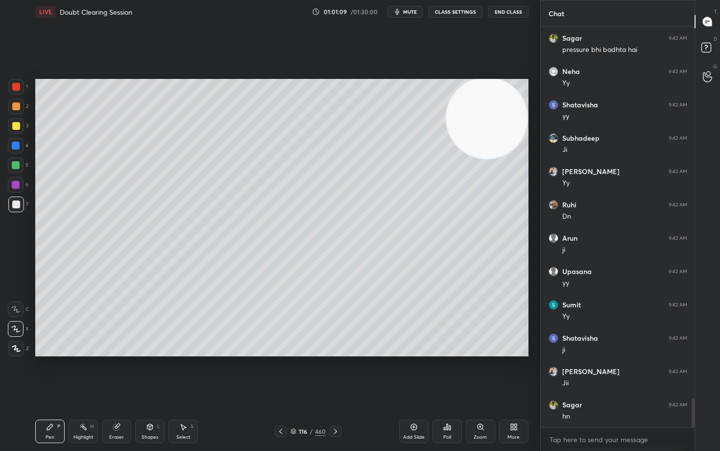
scroll to position [5141, 0]
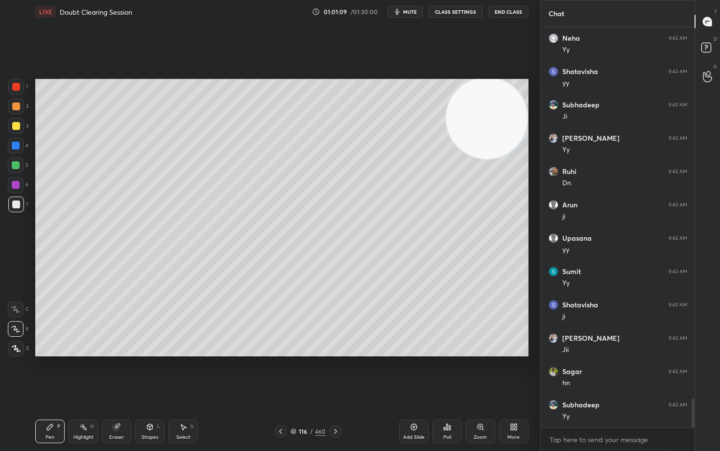
click at [410, 373] on icon at bounding box center [414, 427] width 8 height 8
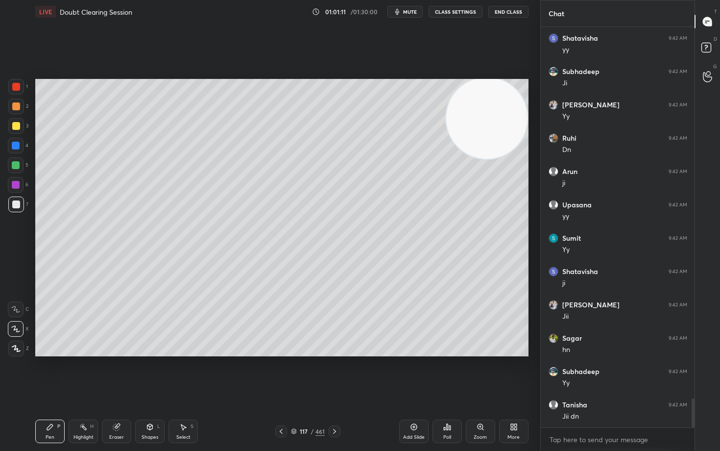
scroll to position [5208, 0]
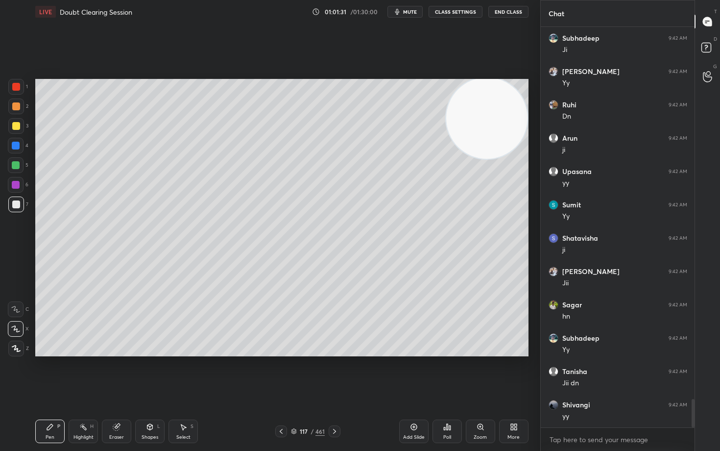
click at [16, 125] on div at bounding box center [16, 126] width 8 height 8
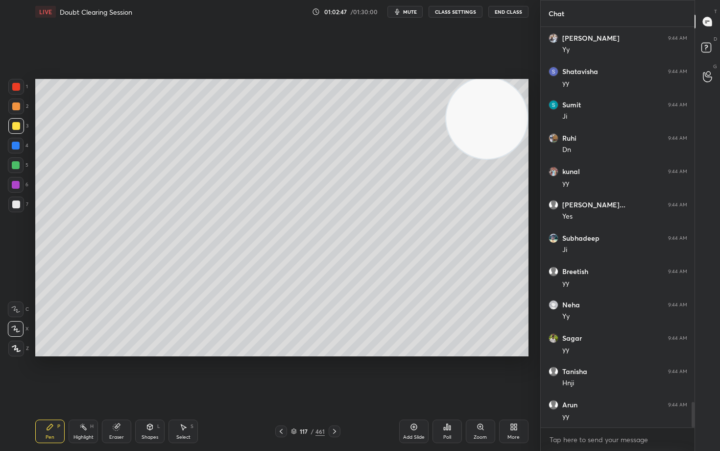
scroll to position [5941, 0]
click at [412, 373] on icon at bounding box center [414, 427] width 8 height 8
click at [16, 106] on div at bounding box center [16, 106] width 8 height 8
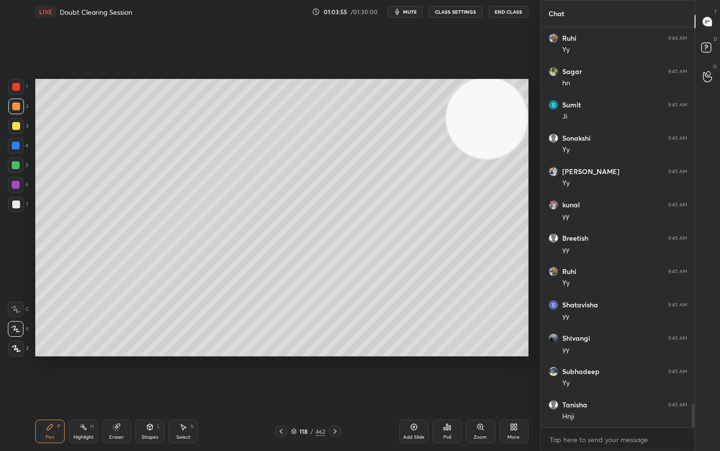
drag, startPoint x: 18, startPoint y: 201, endPoint x: 25, endPoint y: 204, distance: 8.1
click at [18, 202] on div at bounding box center [16, 204] width 8 height 8
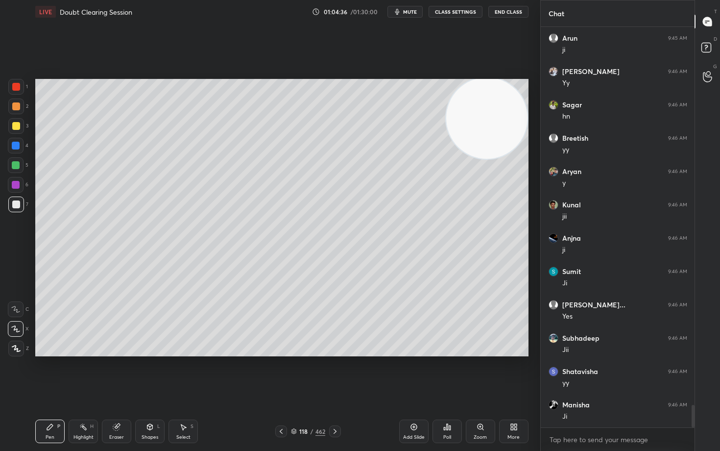
scroll to position [6806, 0]
click at [412, 373] on icon at bounding box center [414, 427] width 8 height 8
click at [19, 126] on div at bounding box center [16, 126] width 16 height 16
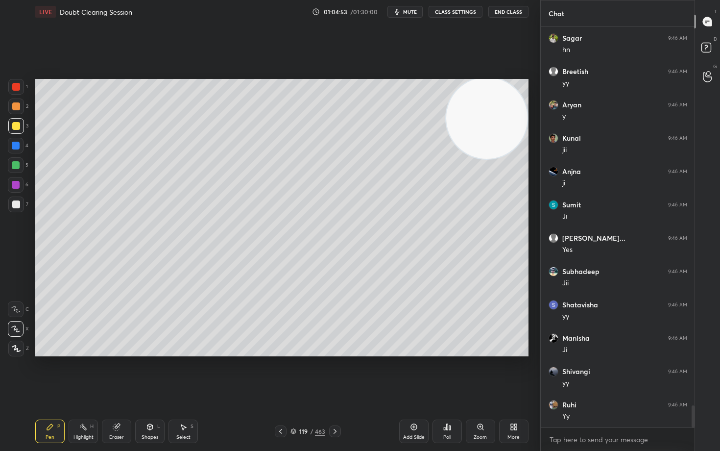
click at [16, 201] on div at bounding box center [16, 204] width 8 height 8
drag, startPoint x: 14, startPoint y: 123, endPoint x: 29, endPoint y: 130, distance: 16.7
click at [14, 124] on div at bounding box center [16, 126] width 8 height 8
click at [414, 373] on div "Add Slide" at bounding box center [413, 431] width 29 height 24
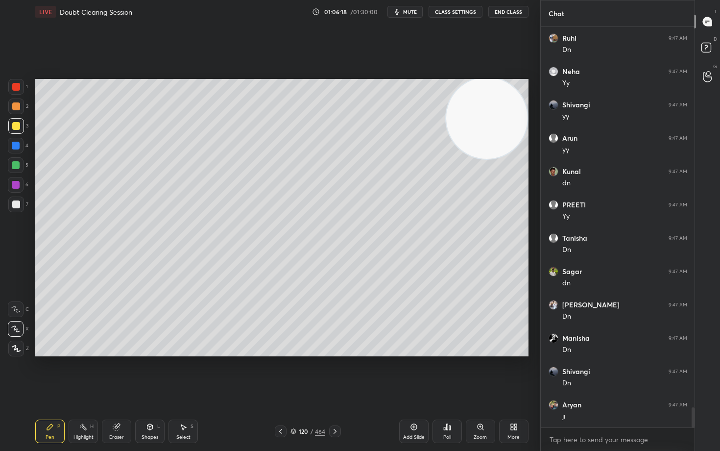
click at [16, 106] on div at bounding box center [16, 106] width 8 height 8
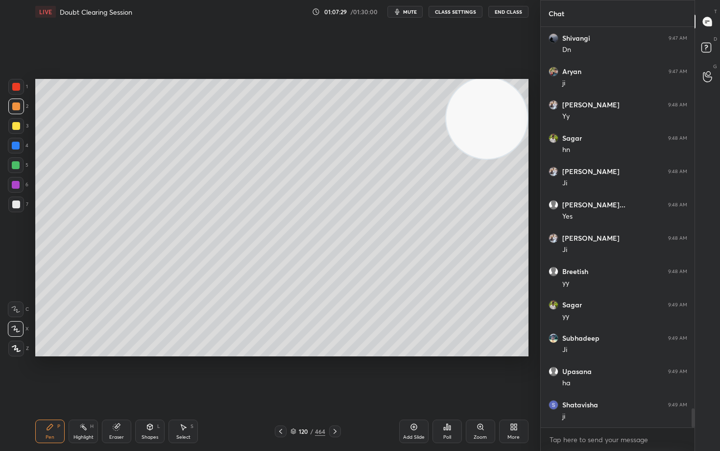
scroll to position [8005, 0]
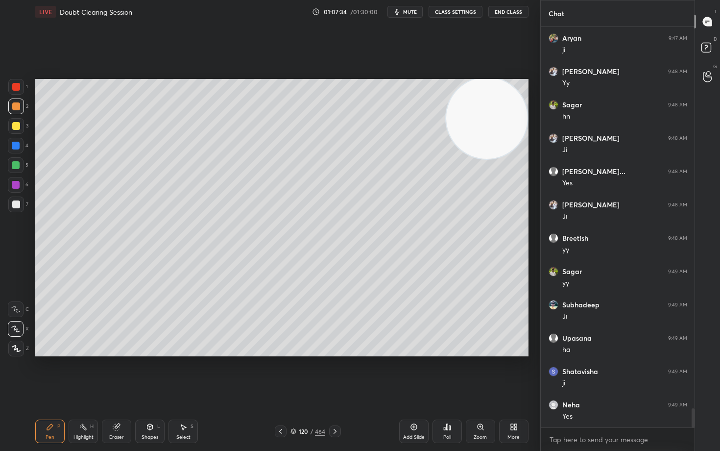
click at [412, 373] on icon at bounding box center [414, 427] width 8 height 8
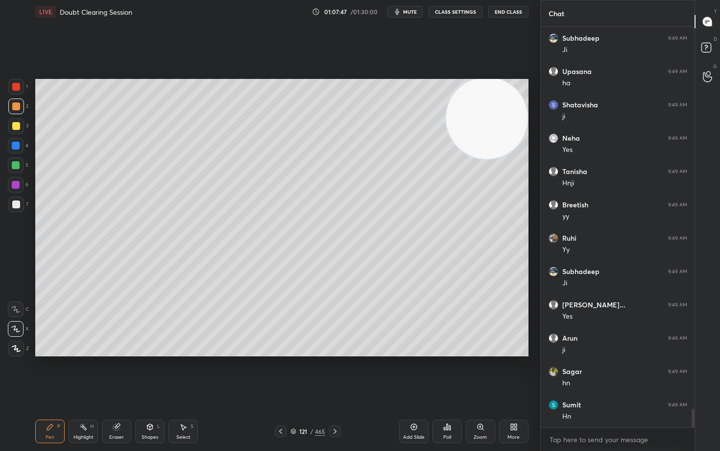
scroll to position [8305, 0]
click at [117, 373] on icon at bounding box center [116, 427] width 6 height 6
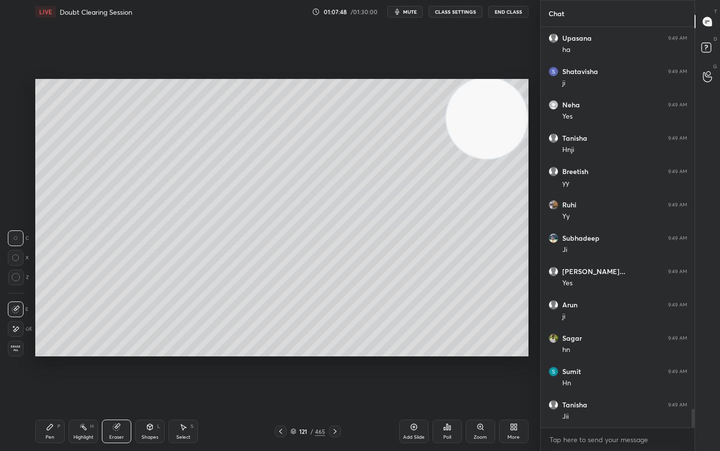
click at [11, 354] on div "Erase all" at bounding box center [16, 348] width 16 height 16
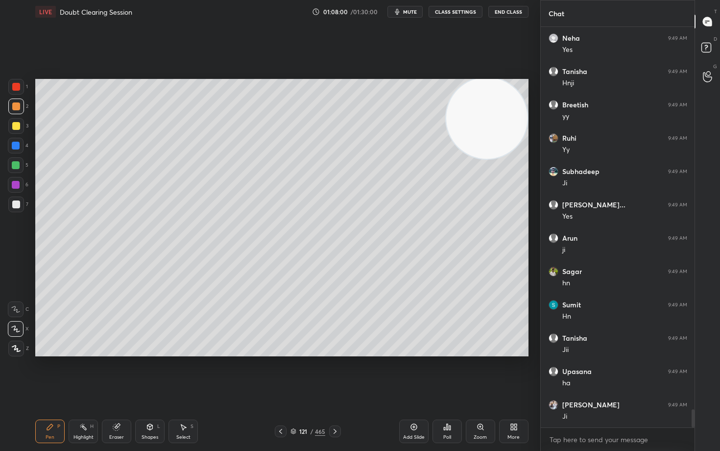
scroll to position [8405, 0]
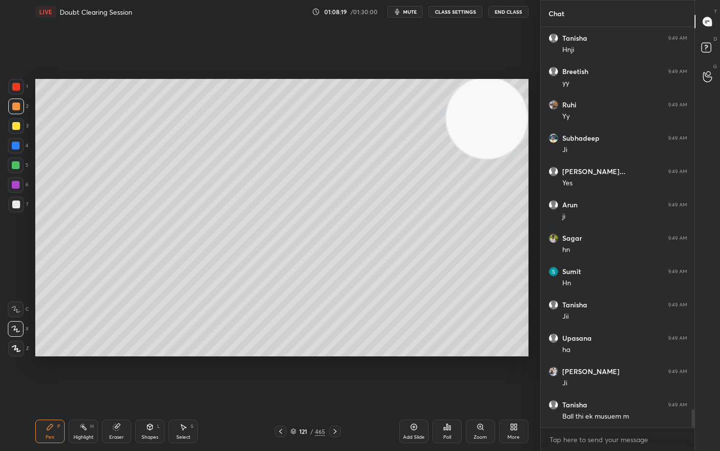
click at [13, 125] on div at bounding box center [16, 126] width 8 height 8
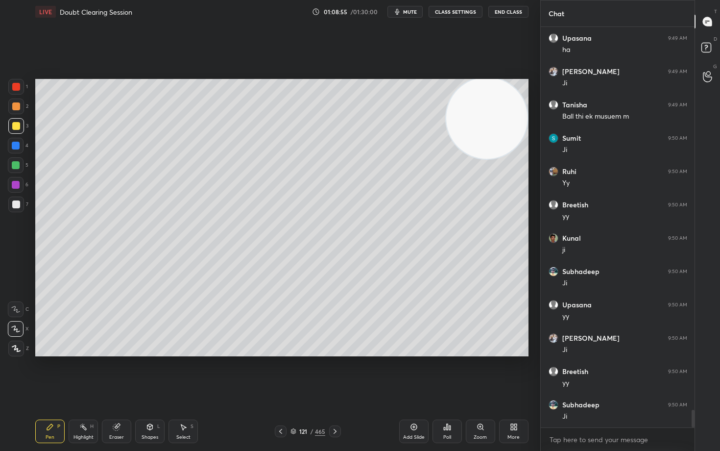
scroll to position [8738, 0]
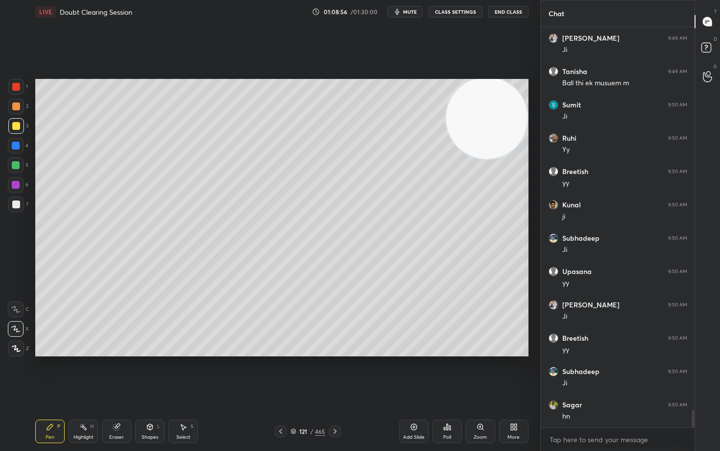
click at [14, 107] on div at bounding box center [16, 106] width 8 height 8
click at [15, 143] on div at bounding box center [16, 146] width 8 height 8
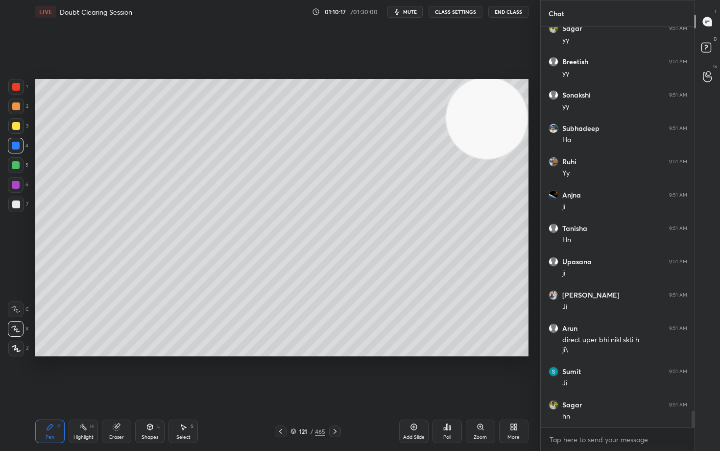
scroll to position [9181, 0]
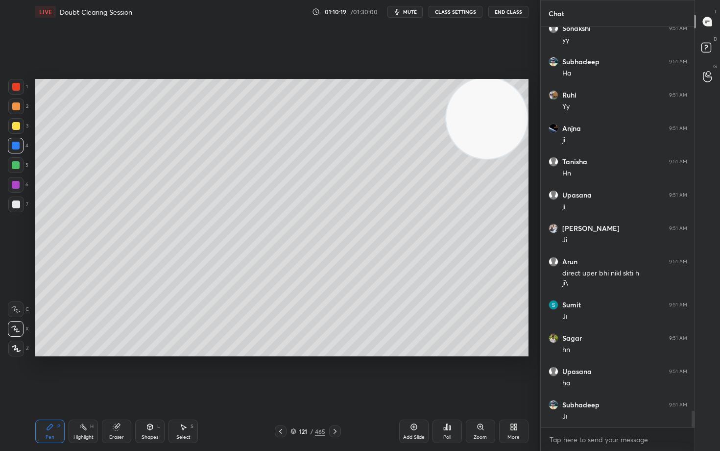
drag, startPoint x: 415, startPoint y: 428, endPoint x: 413, endPoint y: 415, distance: 12.8
click at [414, 373] on icon at bounding box center [414, 427] width 8 height 8
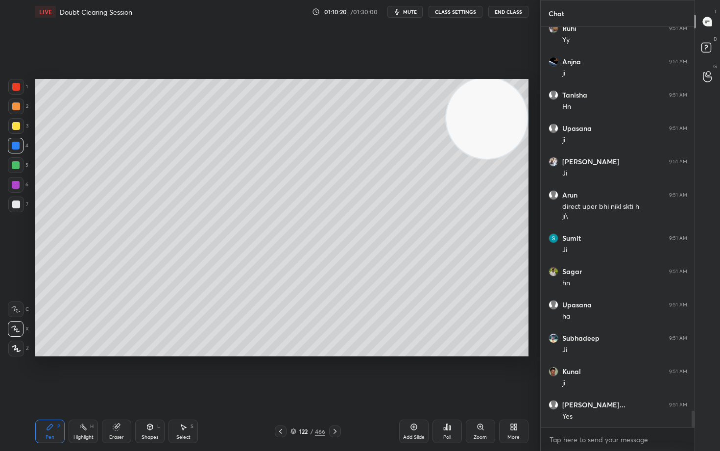
scroll to position [9314, 0]
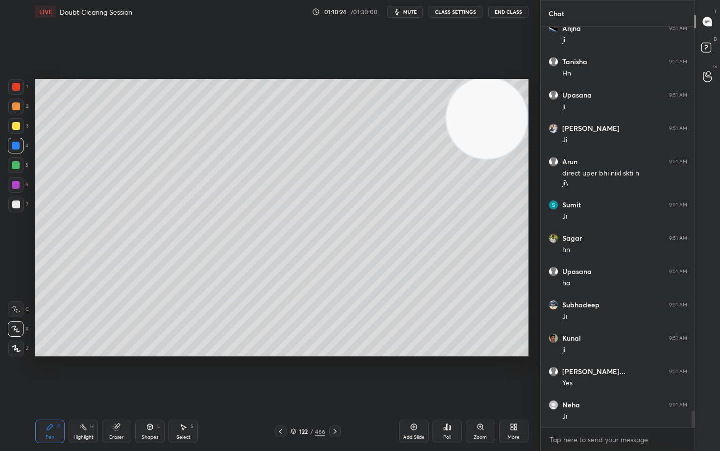
click at [14, 126] on div at bounding box center [16, 126] width 8 height 8
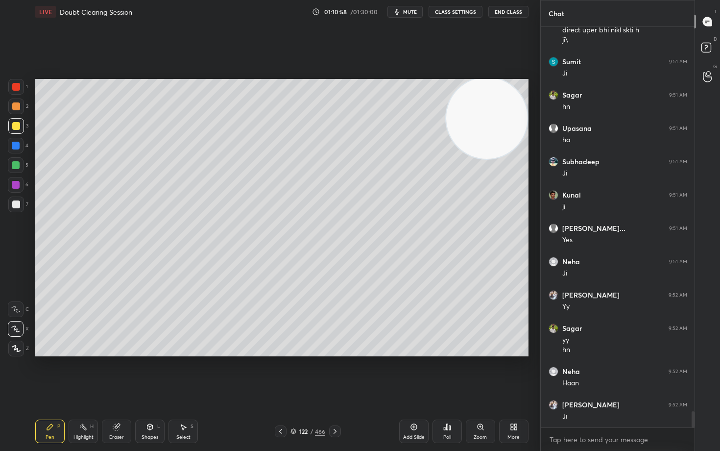
scroll to position [9490, 0]
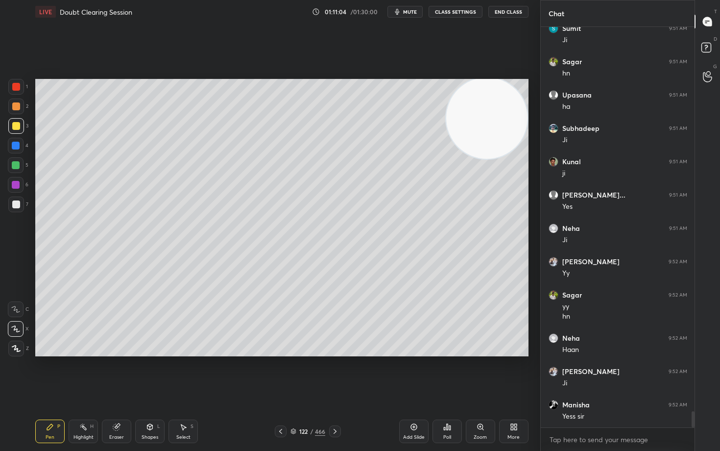
click at [14, 206] on div at bounding box center [16, 204] width 8 height 8
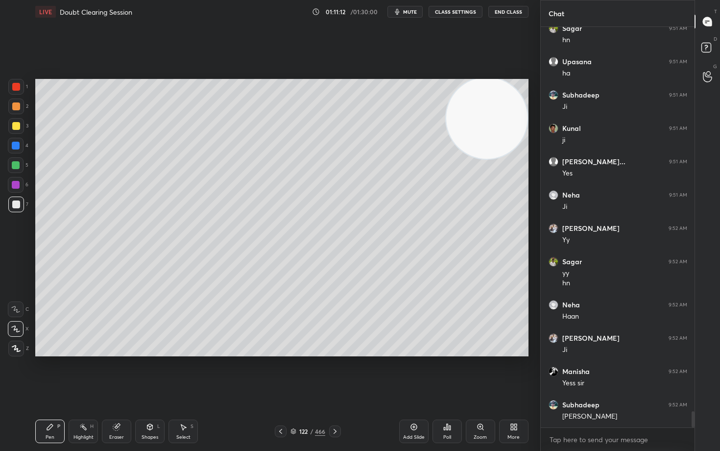
click at [18, 129] on div at bounding box center [16, 126] width 8 height 8
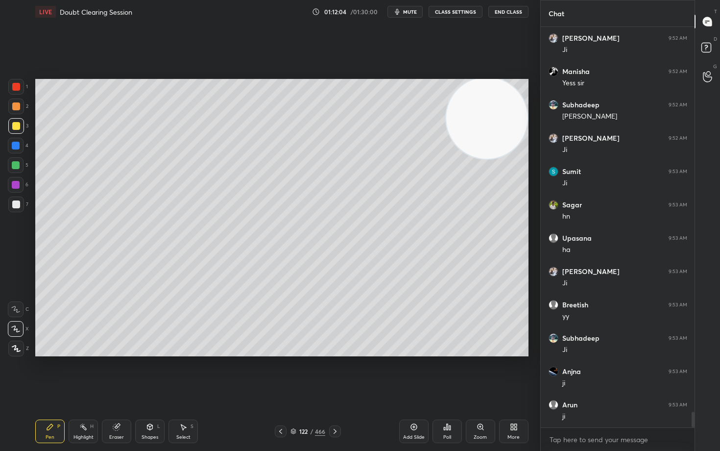
scroll to position [9857, 0]
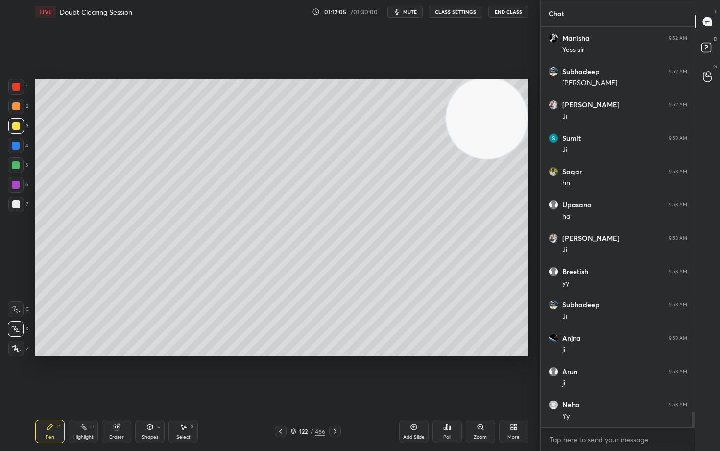
drag, startPoint x: 18, startPoint y: 87, endPoint x: 27, endPoint y: 110, distance: 25.5
click at [17, 88] on div at bounding box center [16, 87] width 8 height 8
drag, startPoint x: 120, startPoint y: 430, endPoint x: 131, endPoint y: 399, distance: 33.3
click at [119, 373] on div "Eraser" at bounding box center [116, 431] width 29 height 24
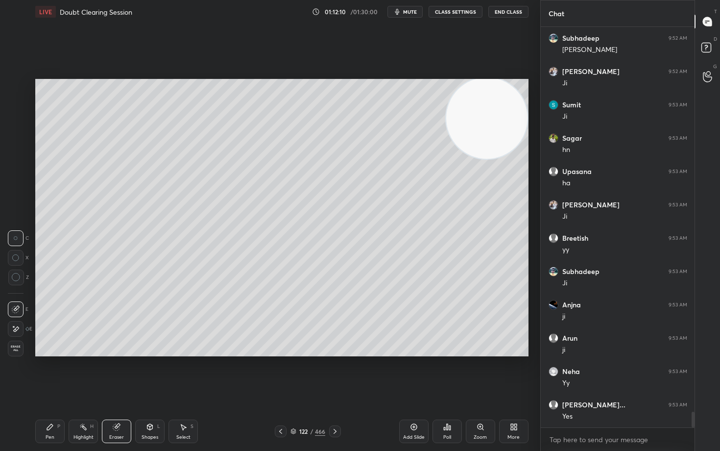
drag, startPoint x: 46, startPoint y: 426, endPoint x: 82, endPoint y: 383, distance: 56.3
click at [45, 373] on div "Pen P" at bounding box center [49, 431] width 29 height 24
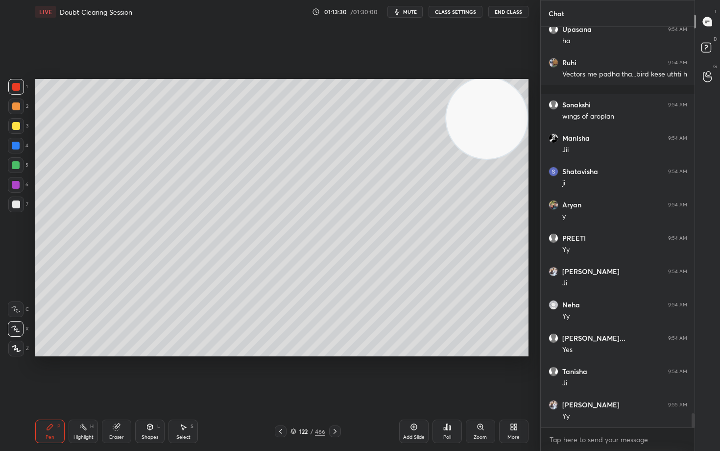
scroll to position [10998, 0]
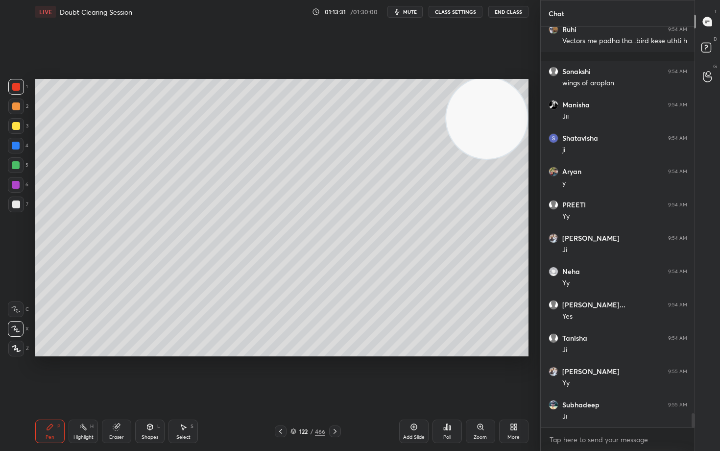
click at [414, 373] on icon at bounding box center [414, 427] width 8 height 8
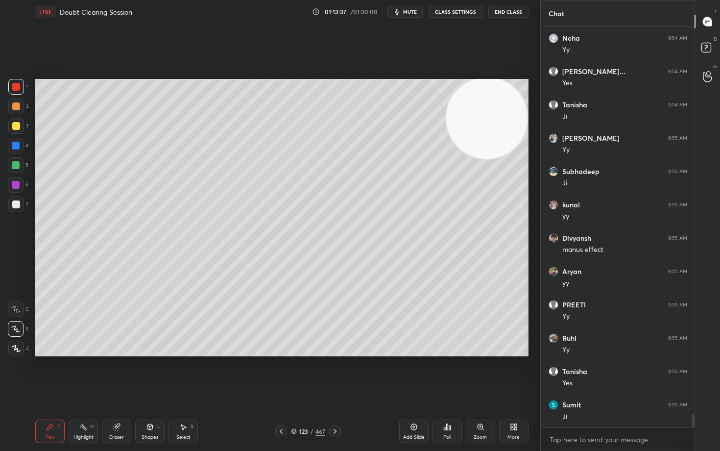
scroll to position [11264, 0]
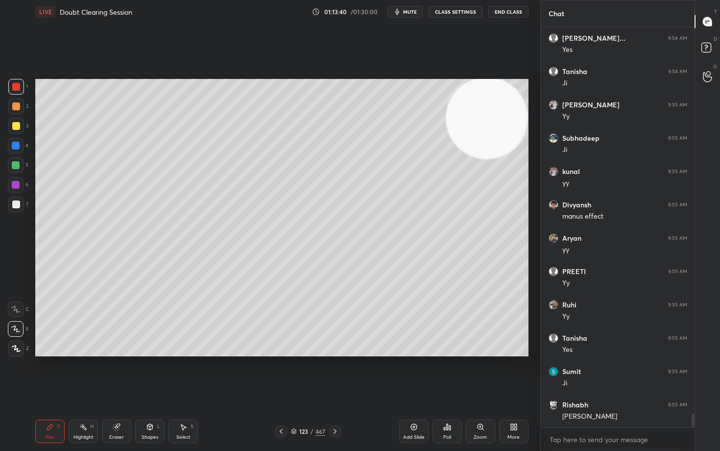
drag, startPoint x: 13, startPoint y: 206, endPoint x: 31, endPoint y: 194, distance: 21.9
click at [14, 206] on div at bounding box center [16, 204] width 8 height 8
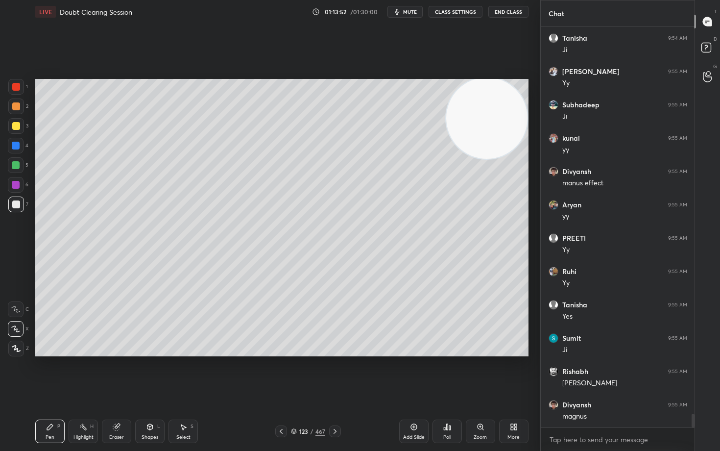
scroll to position [11331, 0]
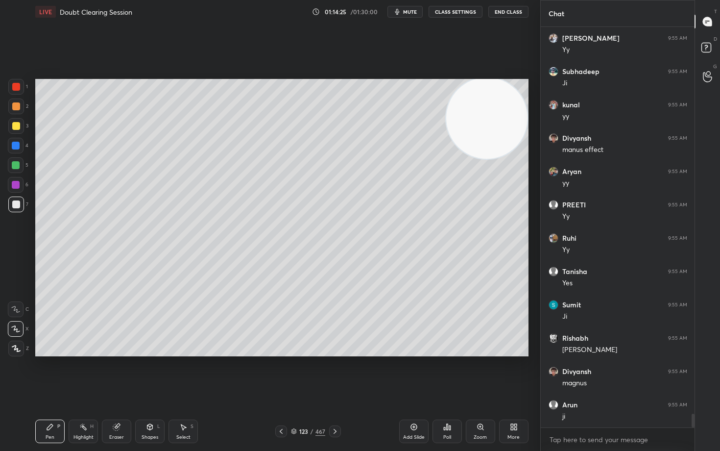
click at [115, 373] on div "Eraser" at bounding box center [116, 431] width 29 height 24
click at [48, 373] on div "Pen P" at bounding box center [49, 431] width 29 height 24
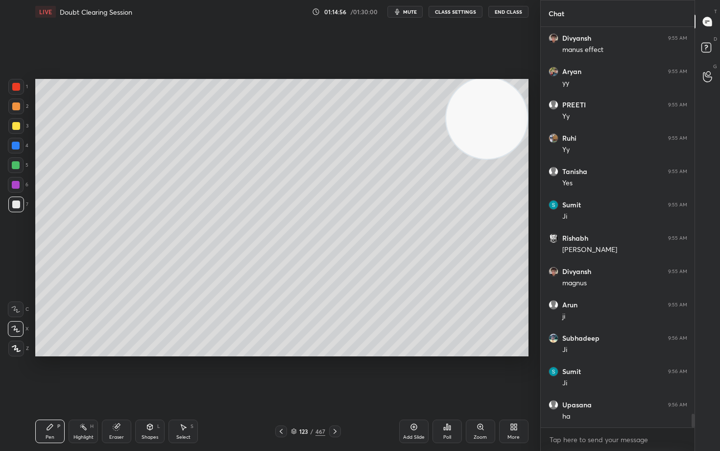
scroll to position [11464, 0]
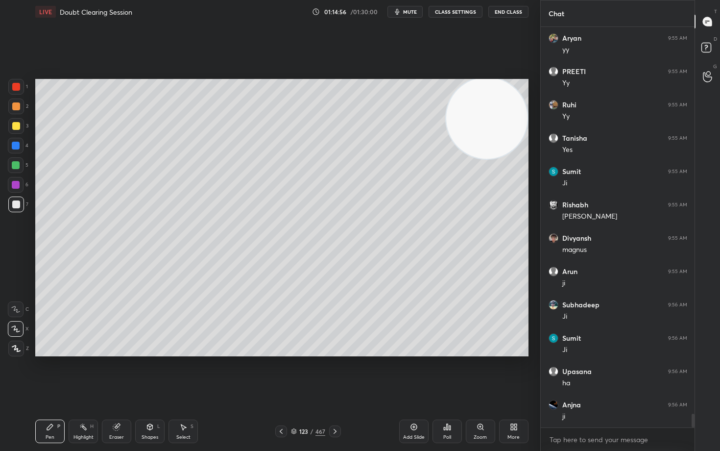
drag, startPoint x: 112, startPoint y: 433, endPoint x: 113, endPoint y: 429, distance: 5.0
click at [112, 373] on div "Eraser" at bounding box center [116, 431] width 29 height 24
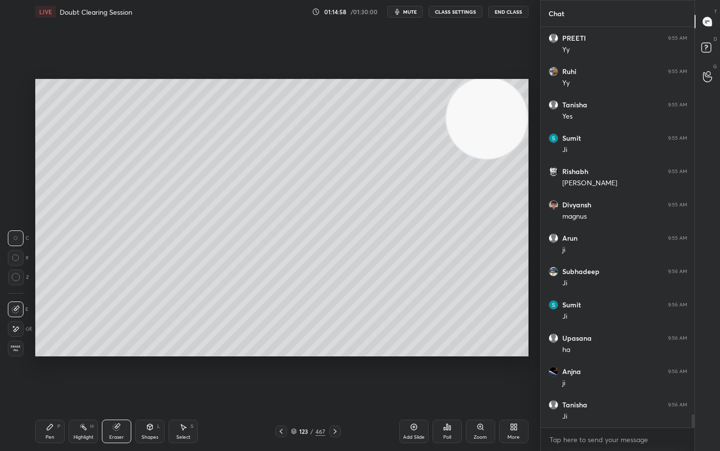
scroll to position [11564, 0]
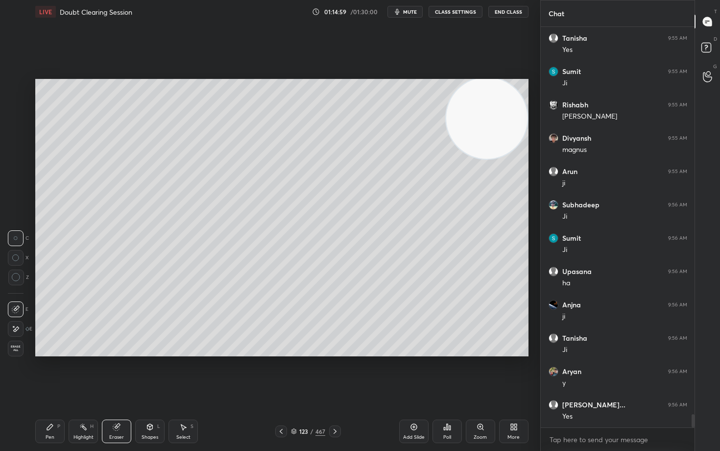
click at [50, 373] on icon at bounding box center [50, 427] width 8 height 8
click at [14, 125] on div at bounding box center [16, 126] width 8 height 8
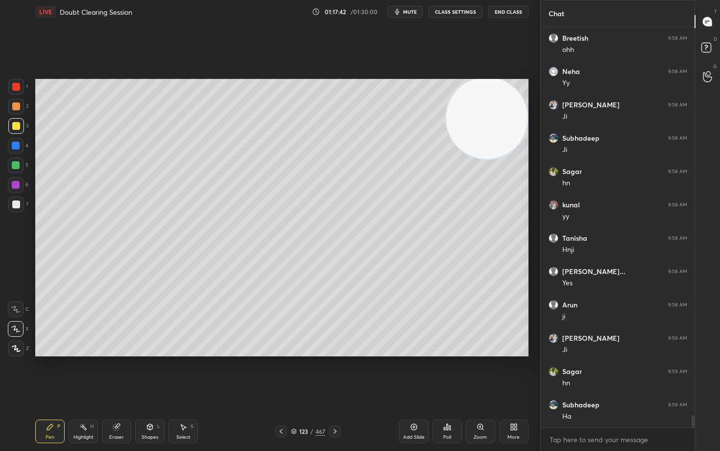
scroll to position [12596, 0]
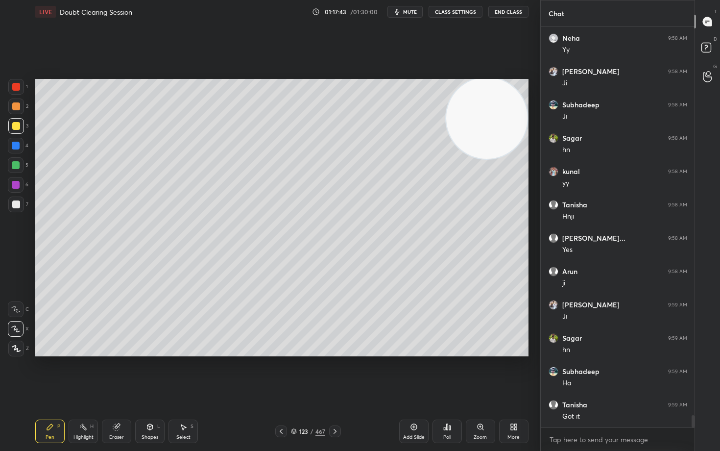
click at [411, 373] on icon at bounding box center [414, 427] width 8 height 8
click at [14, 108] on div at bounding box center [16, 106] width 8 height 8
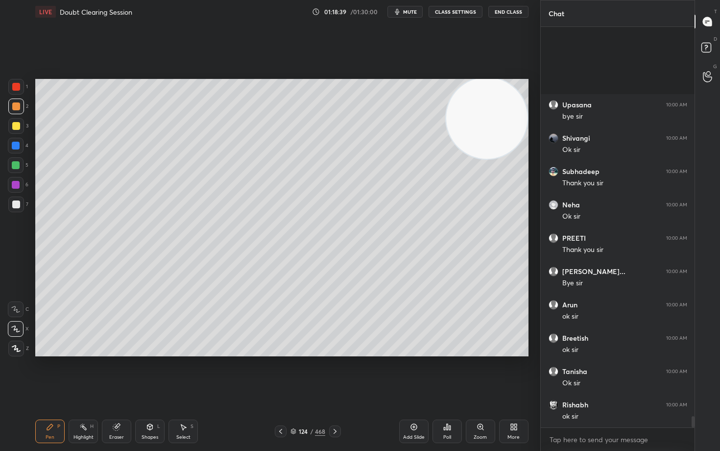
scroll to position [13628, 0]
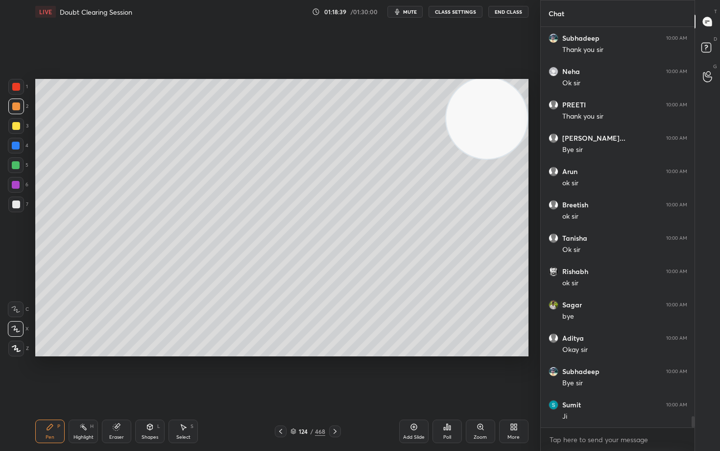
click at [503, 13] on button "End Class" at bounding box center [508, 12] width 40 height 12
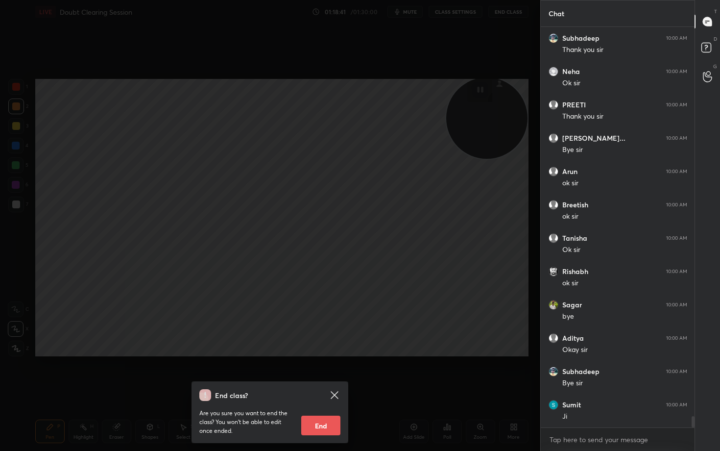
scroll to position [13662, 0]
click at [330, 373] on button "End" at bounding box center [320, 425] width 39 height 20
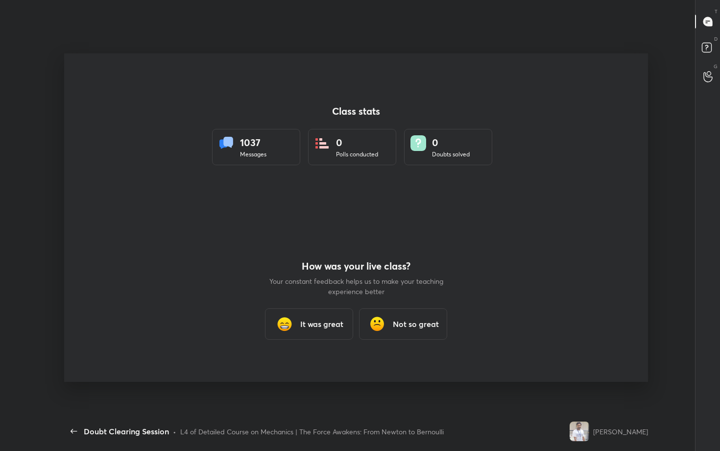
scroll to position [0, 0]
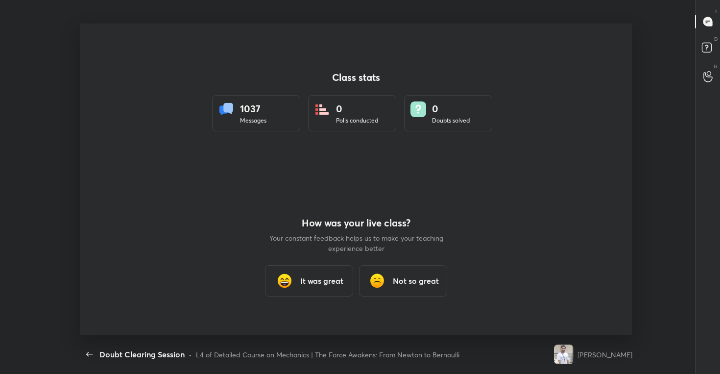
type textarea "x"
